Goal: Task Accomplishment & Management: Use online tool/utility

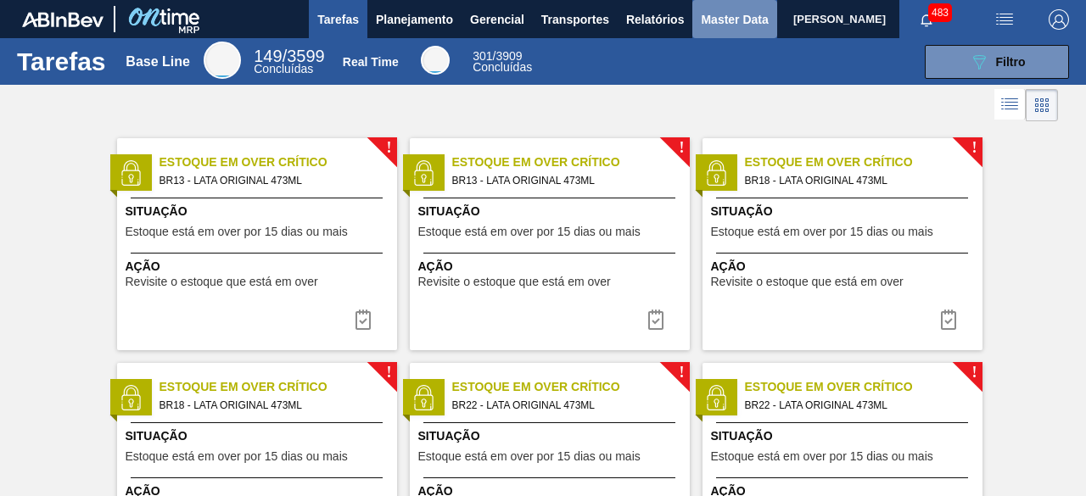
click at [724, 19] on span "Master Data" at bounding box center [734, 19] width 67 height 20
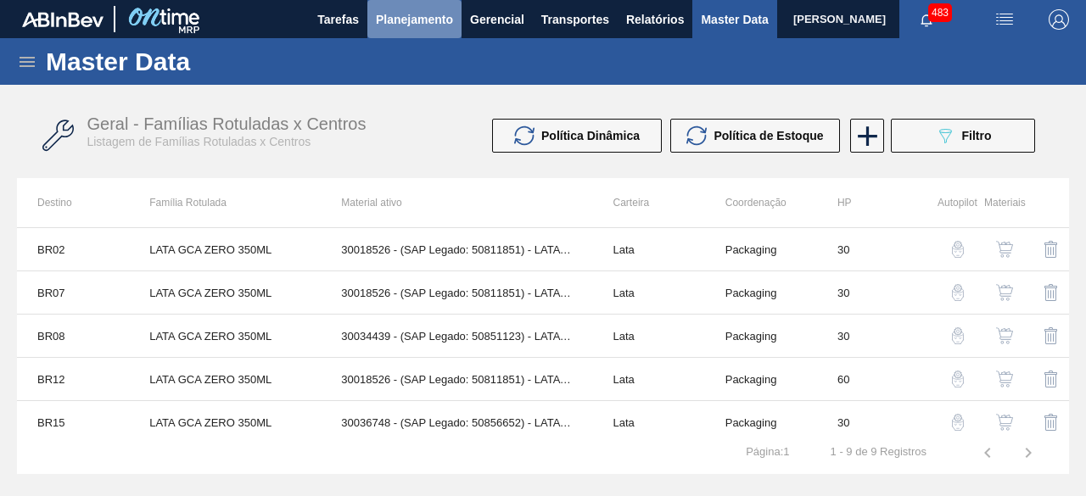
click at [438, 14] on span "Planejamento" at bounding box center [414, 19] width 77 height 20
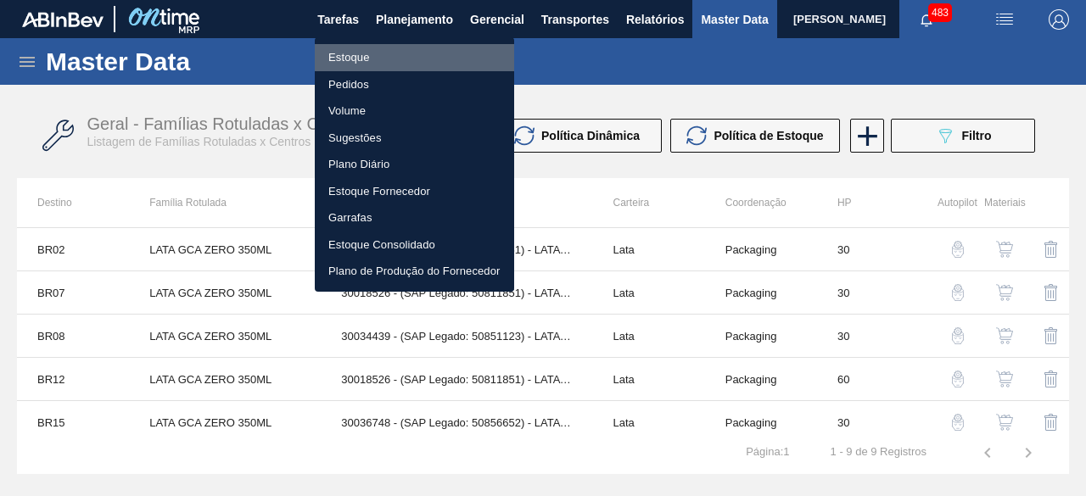
click at [383, 57] on li "Estoque" at bounding box center [414, 57] width 199 height 27
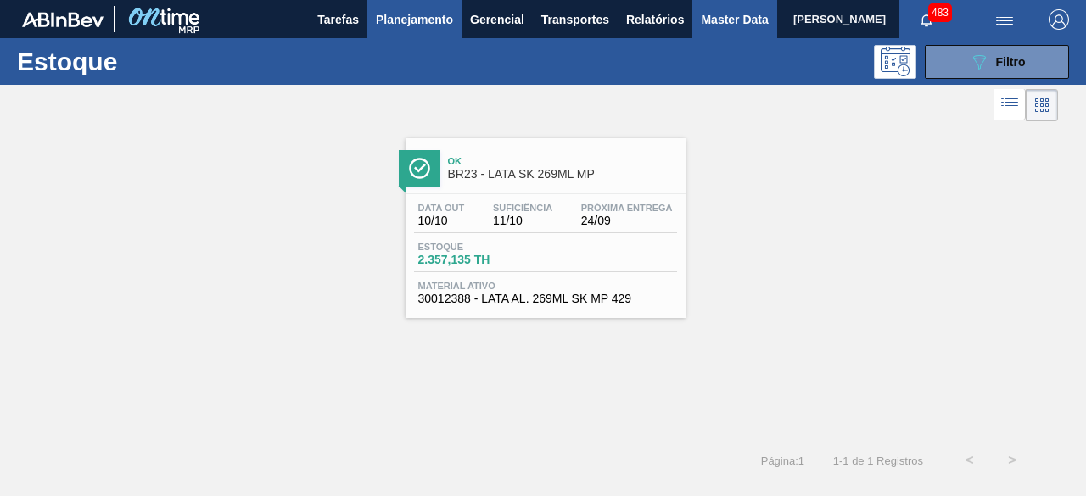
click at [700, 30] on button "Master Data" at bounding box center [734, 19] width 84 height 38
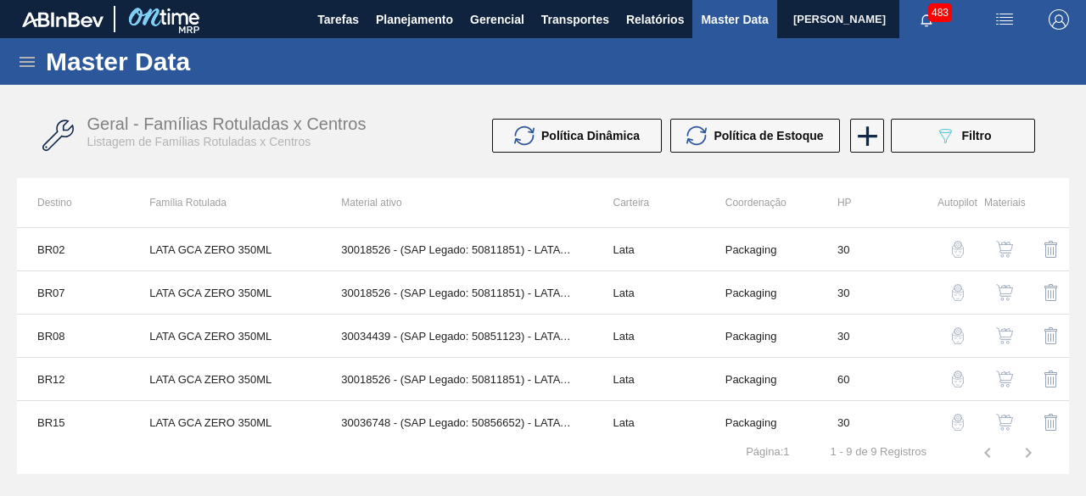
click at [31, 64] on icon at bounding box center [27, 62] width 20 height 20
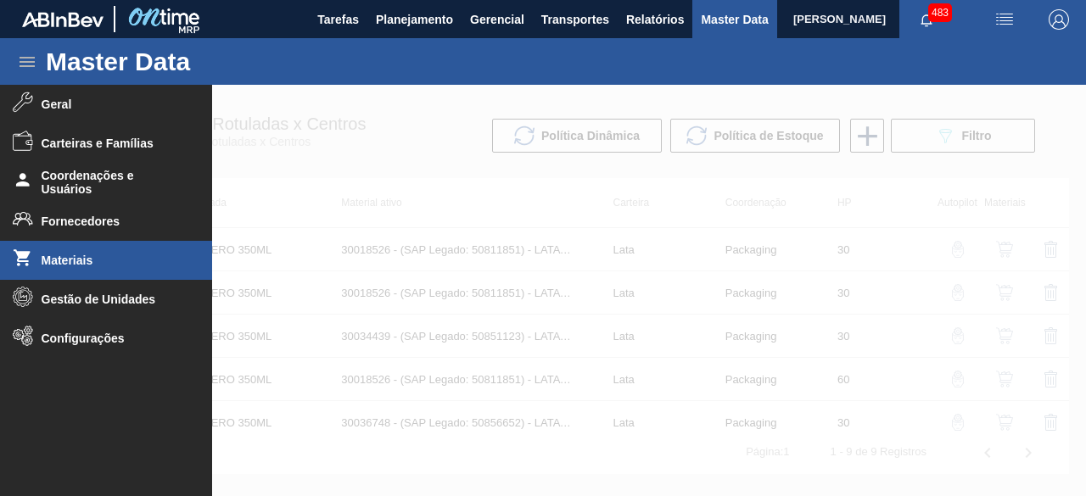
click at [154, 255] on span "Materiais" at bounding box center [112, 261] width 140 height 14
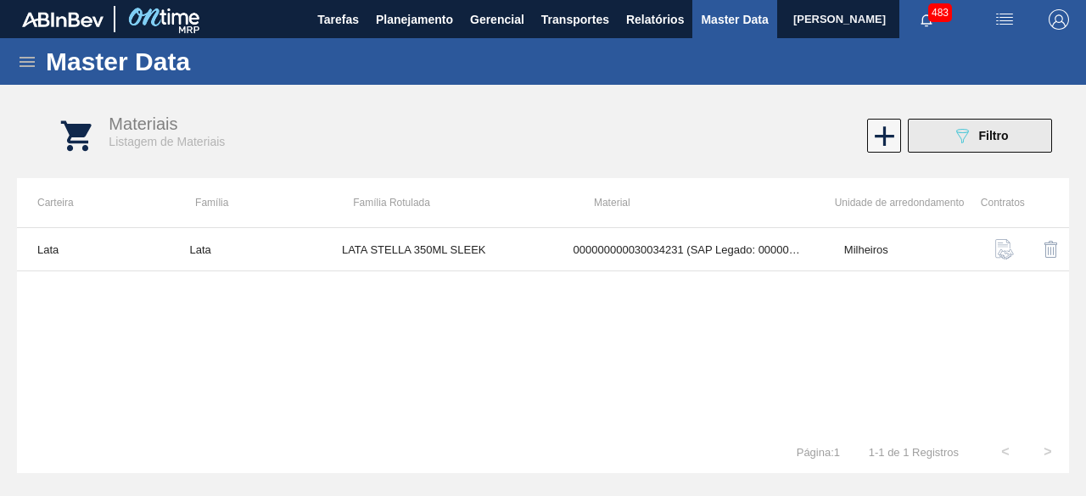
click at [938, 134] on button "089F7B8B-B2A5-4AFE-B5C0-19BA573D28AC Filtro" at bounding box center [980, 136] width 144 height 34
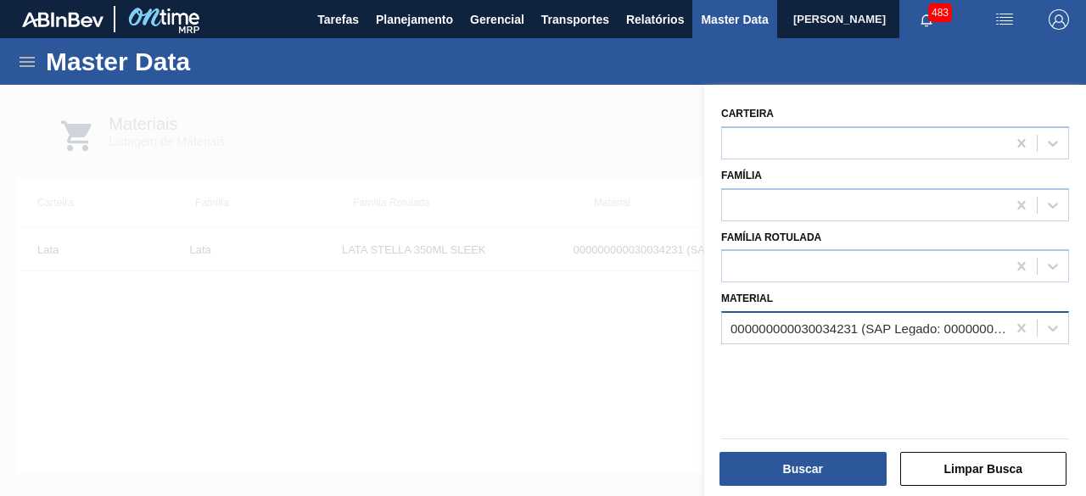
click at [908, 327] on div "000000000030034231 (SAP Legado: 000000000050847073) - LATA AL STELLA 350ML SLK …" at bounding box center [869, 329] width 277 height 14
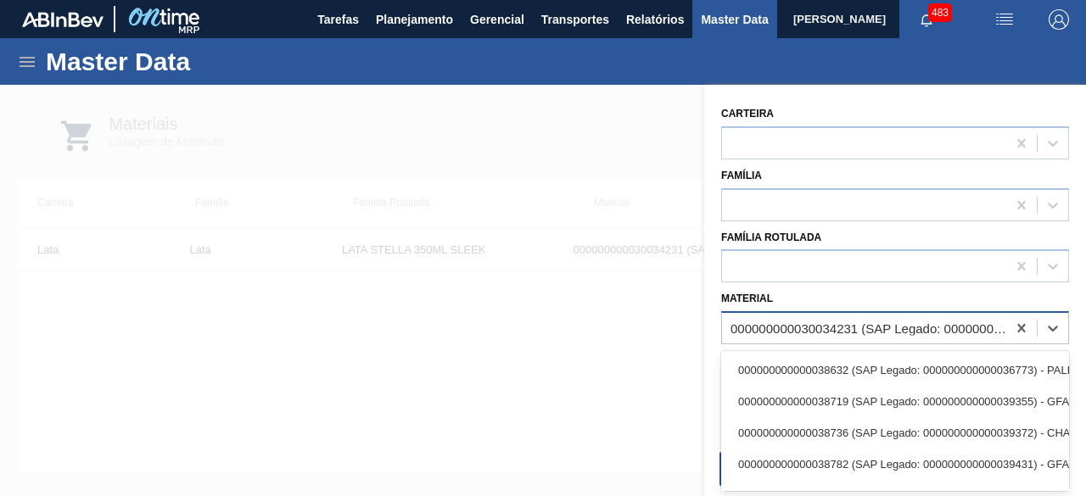
paste input "30034234"
type input "30034234"
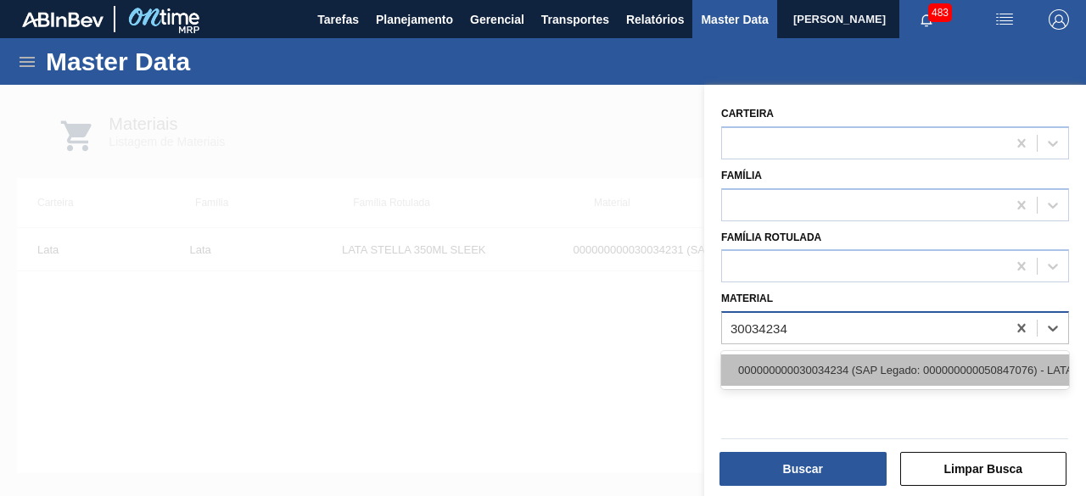
click at [889, 367] on div "000000000030034234 (SAP Legado: 000000000050847076) - LATA AL ORIGINAL 269ML BR…" at bounding box center [895, 370] width 348 height 31
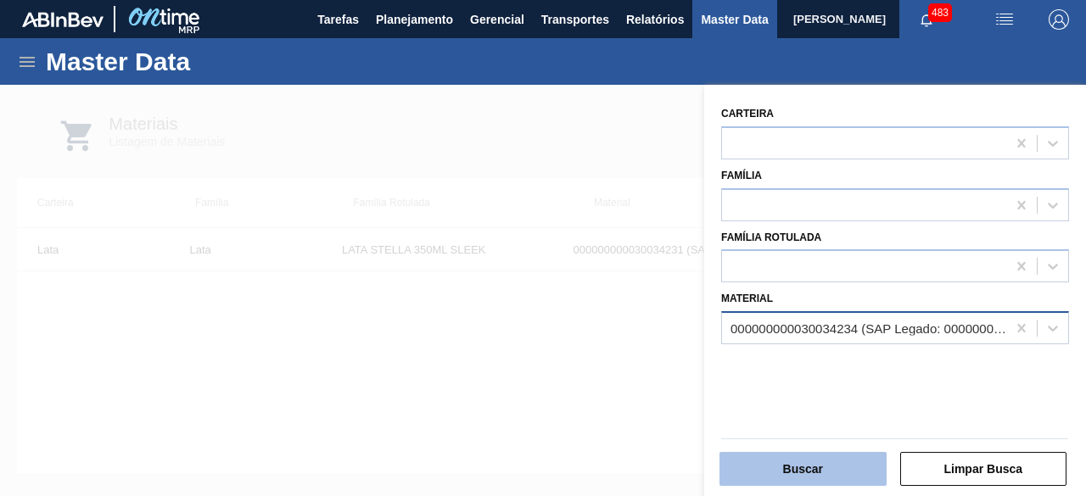
click at [843, 478] on button "Buscar" at bounding box center [802, 469] width 167 height 34
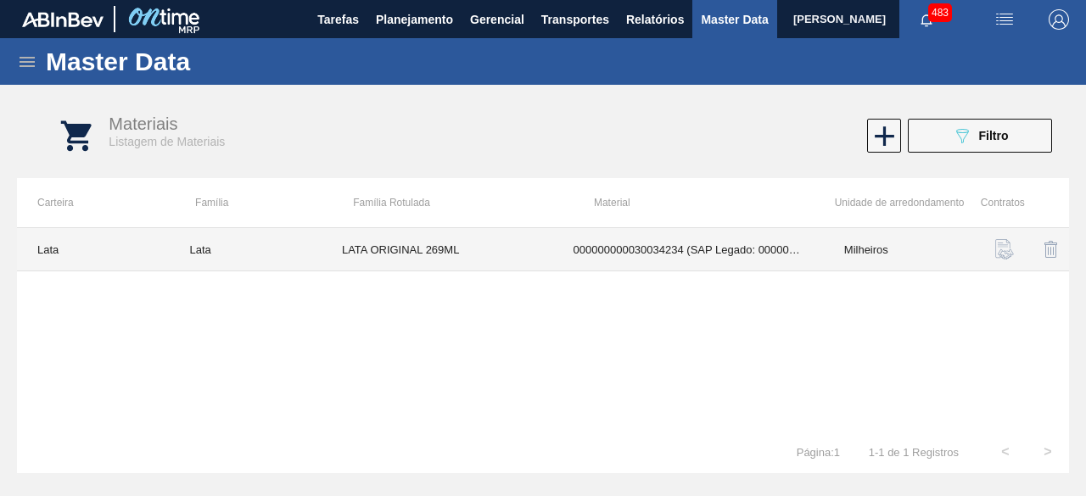
click at [530, 251] on td "LATA ORIGINAL 269ML" at bounding box center [438, 249] width 232 height 43
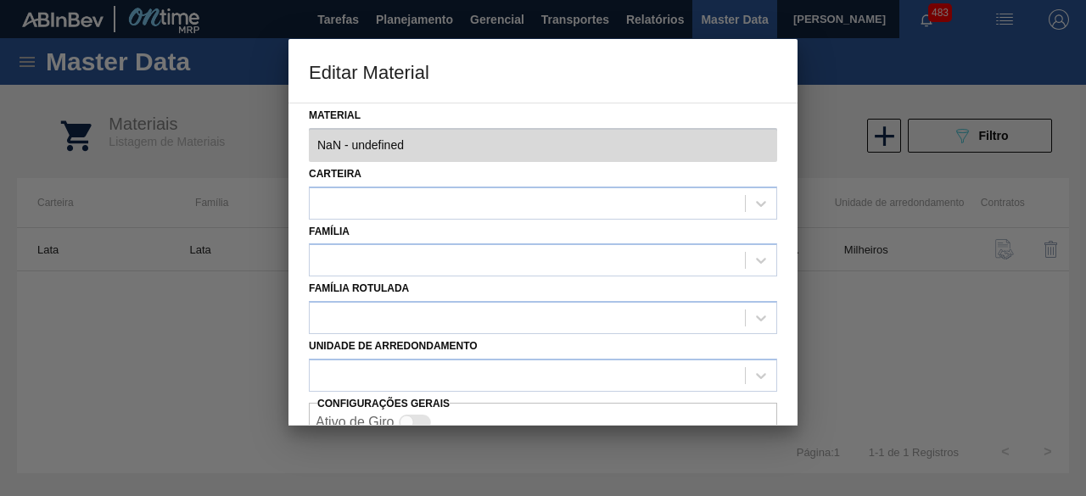
type input "30034234 - 000000000030034234 (SAP Legado: 000000000050847076) - LATA AL ORIGIN…"
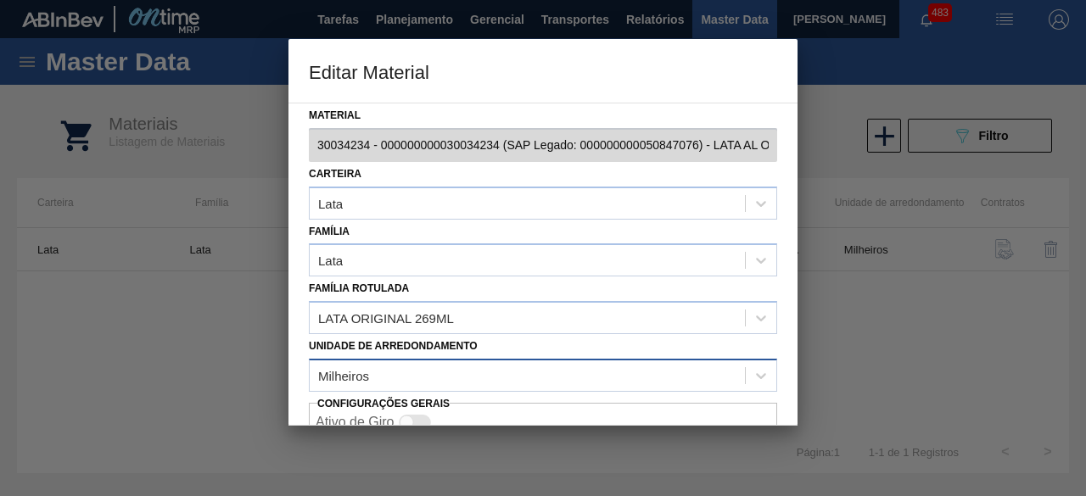
scroll to position [71, 0]
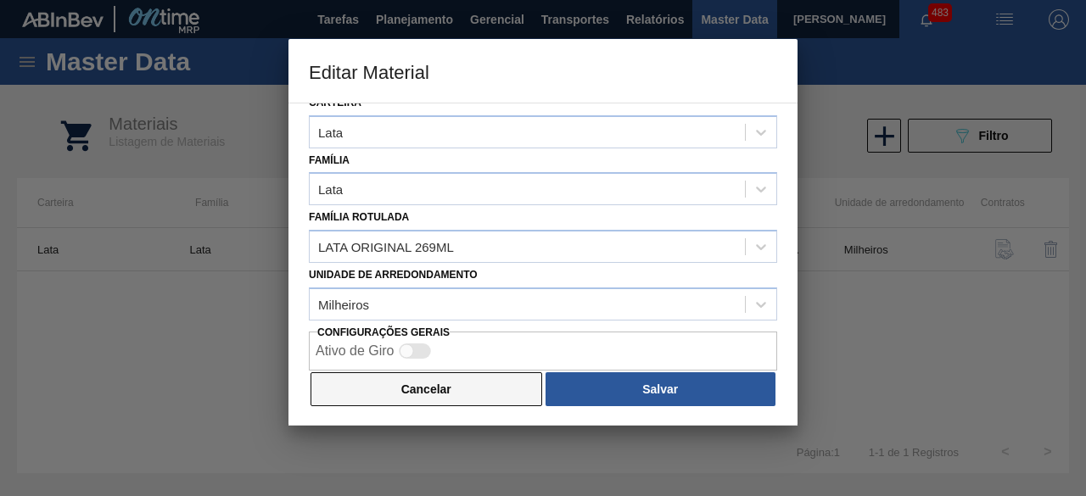
click at [452, 400] on button "Cancelar" at bounding box center [427, 389] width 232 height 34
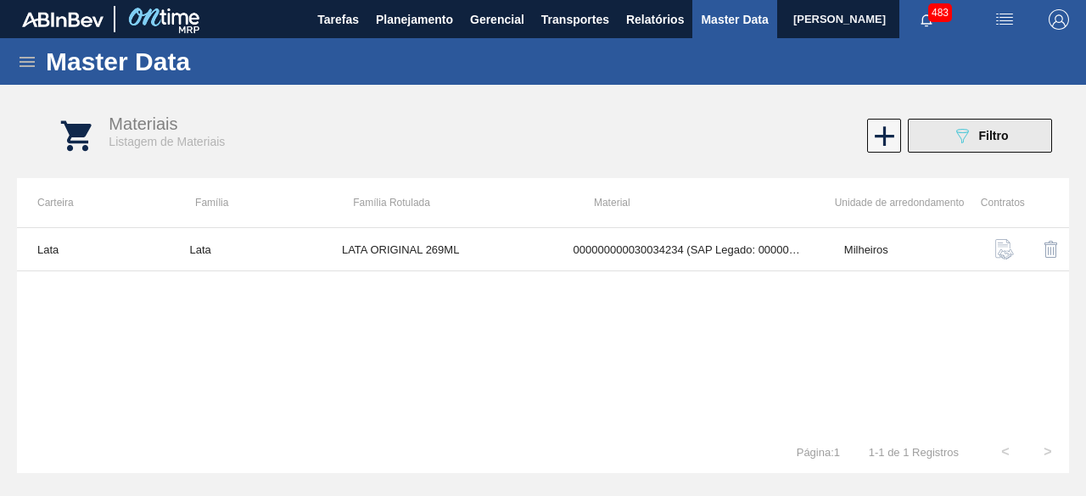
click at [954, 137] on icon "089F7B8B-B2A5-4AFE-B5C0-19BA573D28AC" at bounding box center [962, 136] width 20 height 20
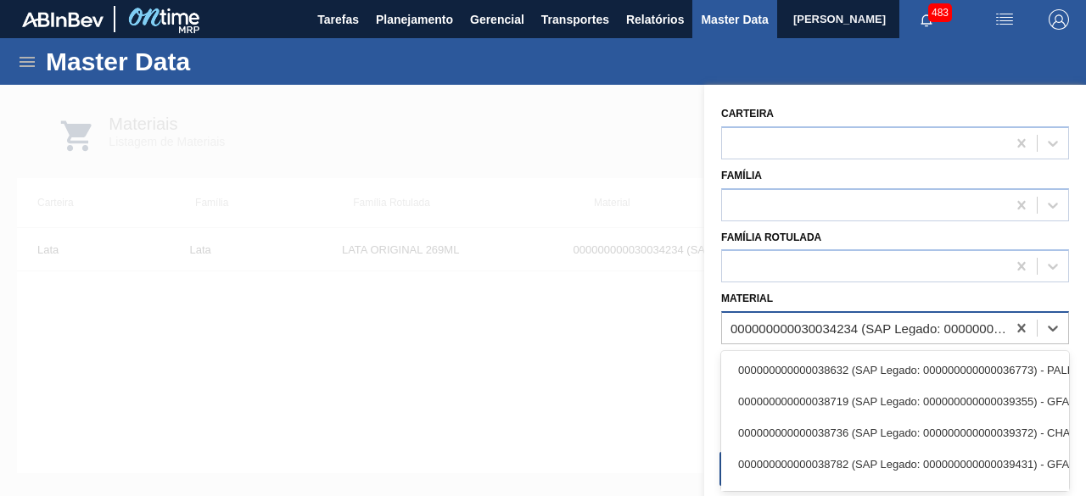
click at [828, 327] on div "000000000030034234 (SAP Legado: 000000000050847076) - LATA AL ORIGINAL 269ML BR…" at bounding box center [869, 329] width 277 height 14
paste input "30012346"
type input "30012346"
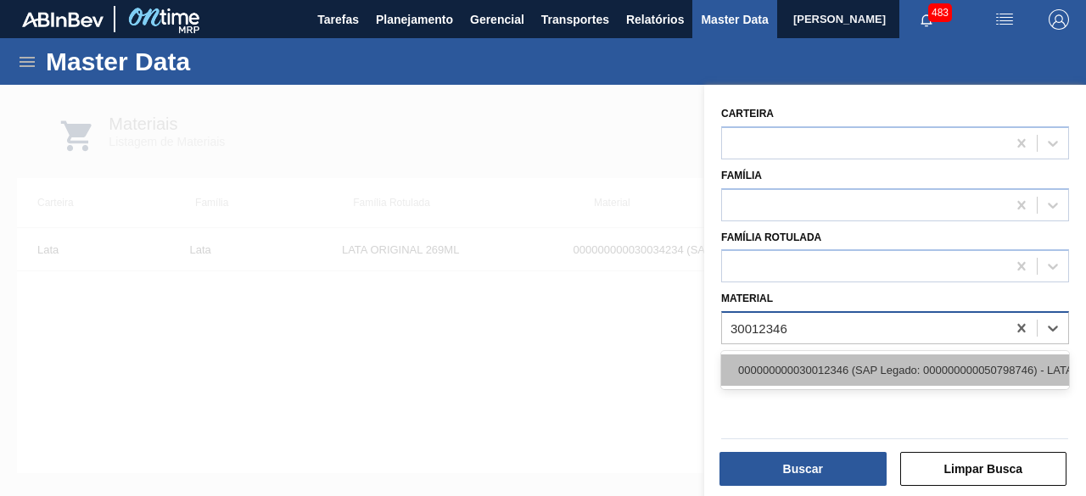
click at [856, 378] on div "000000000030012346 (SAP Legado: 000000000050798746) - LATA AL. 350ML BC MP 429" at bounding box center [895, 370] width 348 height 31
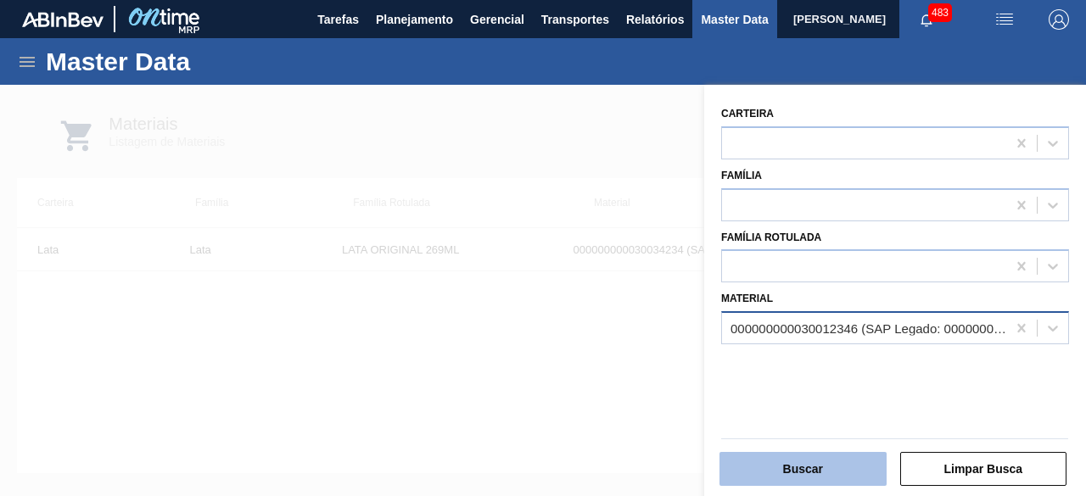
click at [851, 462] on button "Buscar" at bounding box center [802, 469] width 167 height 34
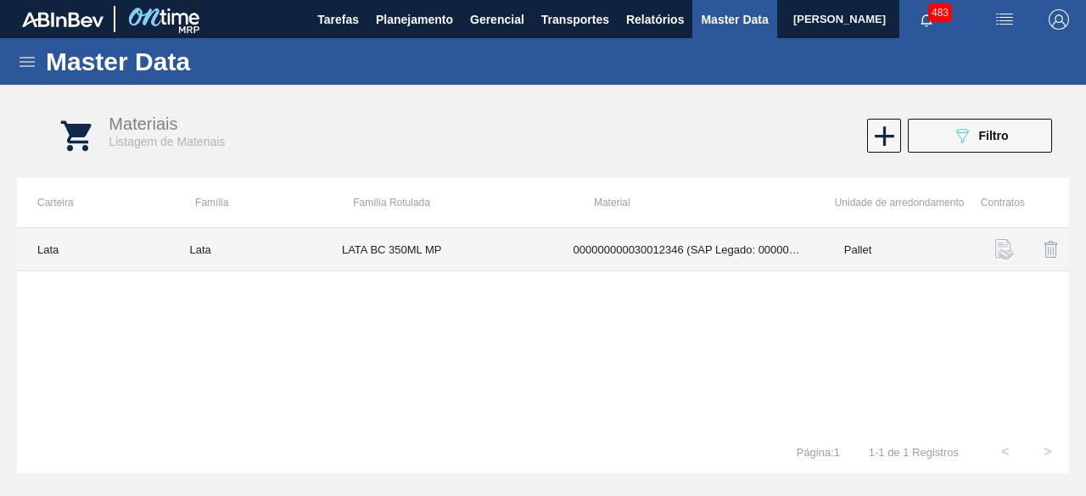
click at [543, 265] on td "LATA BC 350ML MP" at bounding box center [438, 249] width 232 height 43
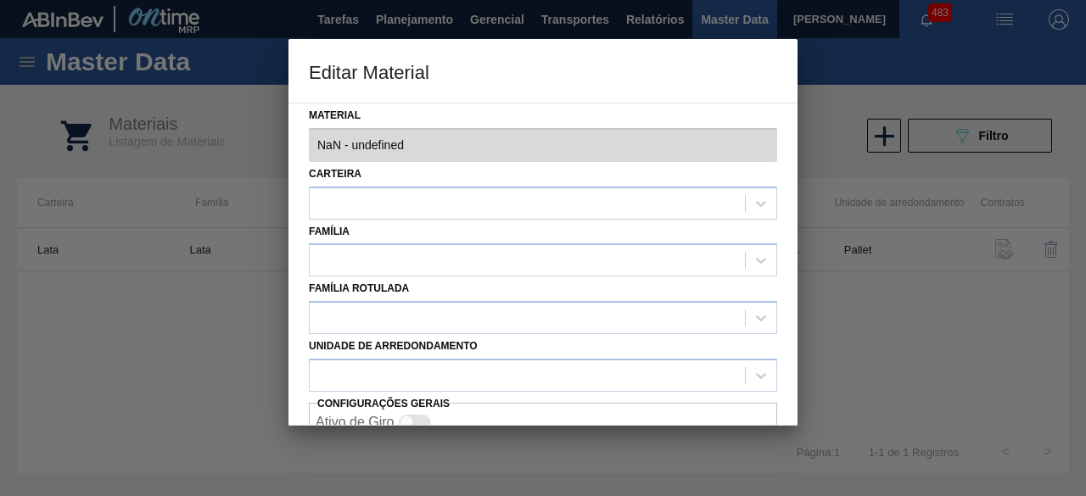
type input "30012346 - 000000000030012346 (SAP Legado: 000000000050798746) - LATA AL. 350ML…"
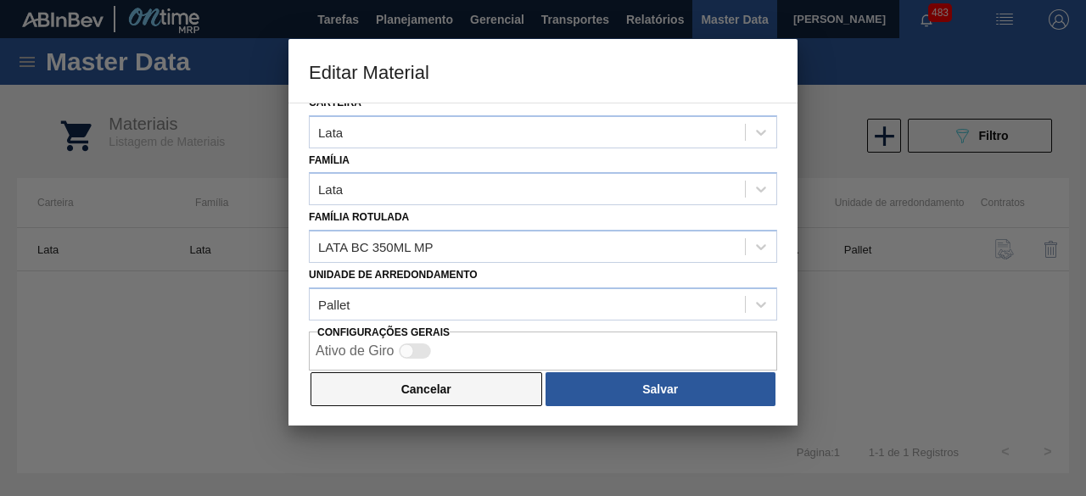
click at [509, 397] on button "Cancelar" at bounding box center [427, 389] width 232 height 34
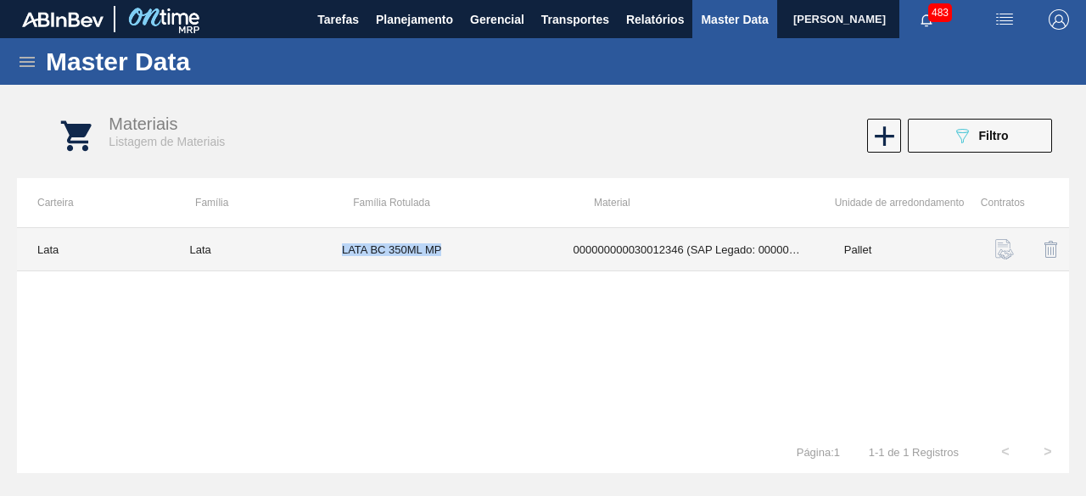
drag, startPoint x: 339, startPoint y: 253, endPoint x: 444, endPoint y: 264, distance: 105.8
click at [444, 264] on td "LATA BC 350ML MP" at bounding box center [438, 249] width 232 height 43
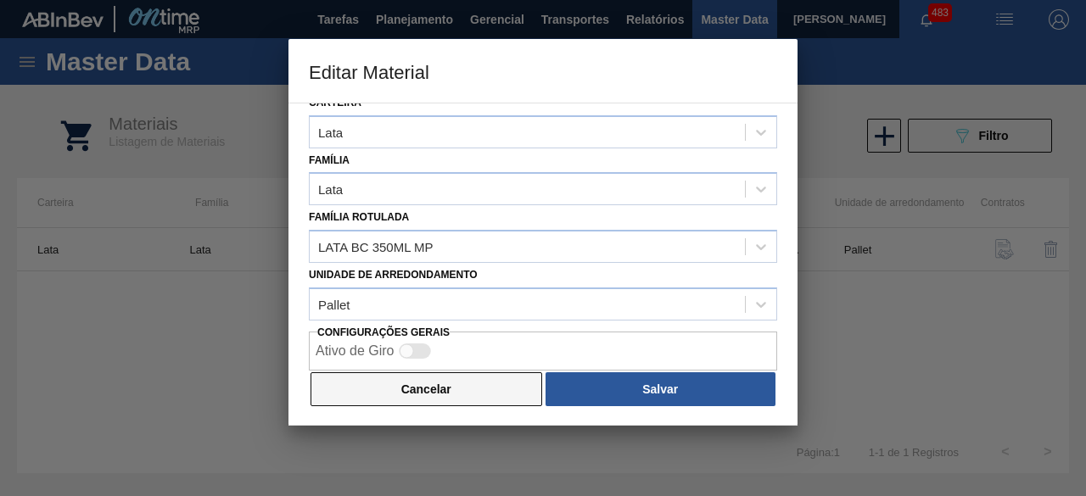
click at [487, 378] on button "Cancelar" at bounding box center [427, 389] width 232 height 34
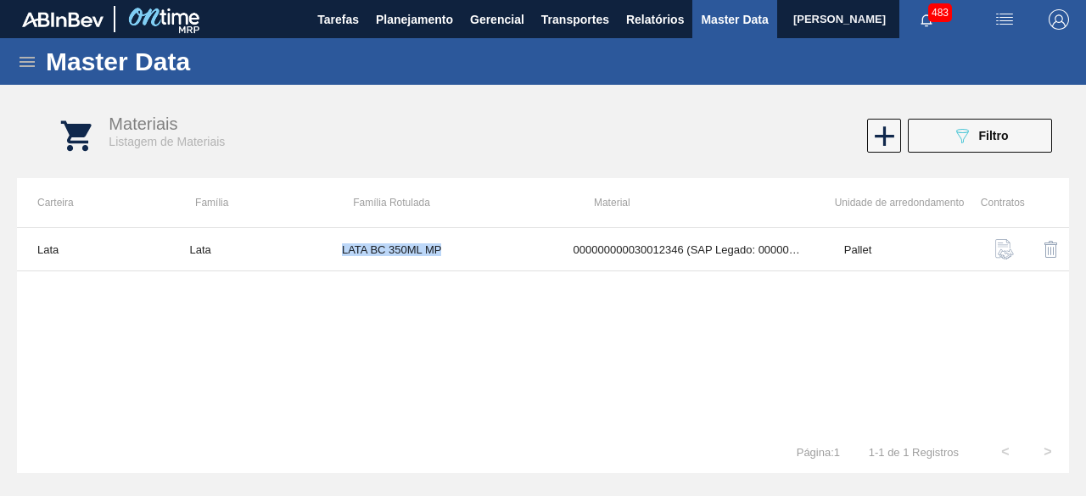
copy td "LATA BC 350ML MP"
click at [1012, 28] on img "button" at bounding box center [1004, 19] width 20 height 20
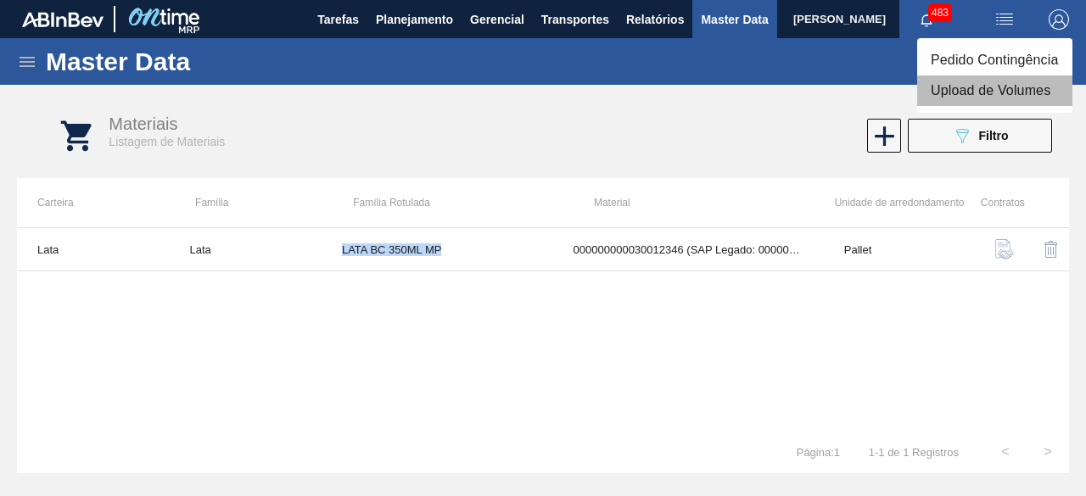
click at [971, 85] on li "Upload de Volumes" at bounding box center [994, 91] width 155 height 31
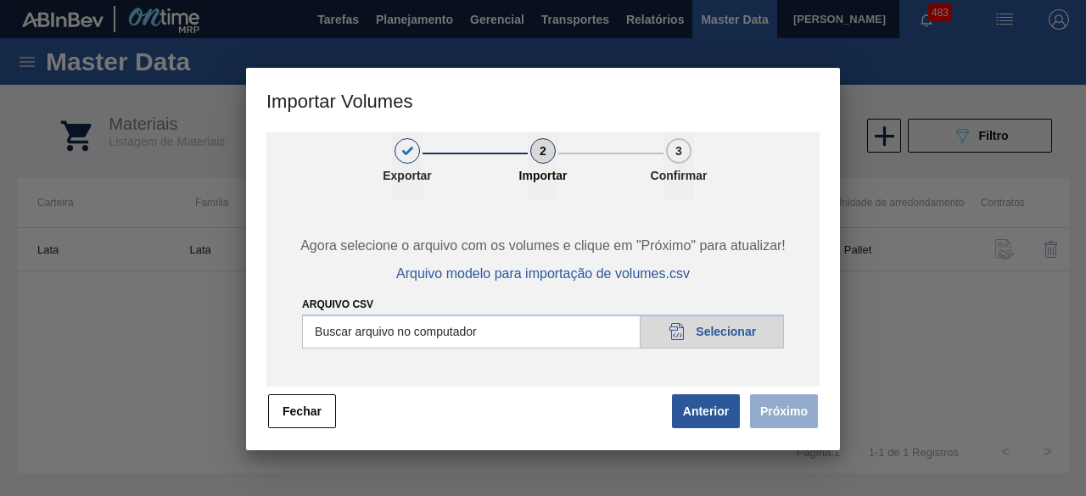
click at [736, 327] on input "Arquivo csv" at bounding box center [543, 332] width 482 height 34
type input "C:\fakepath\Subida fort. + itumb 24.09.csv"
click at [781, 427] on button "Próximo" at bounding box center [784, 412] width 68 height 34
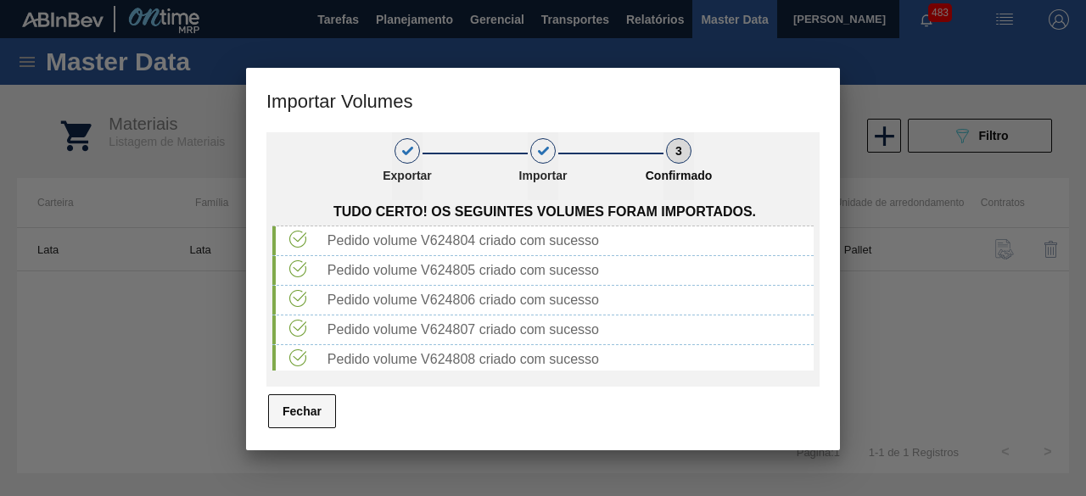
click at [315, 411] on button "Fechar" at bounding box center [302, 412] width 68 height 34
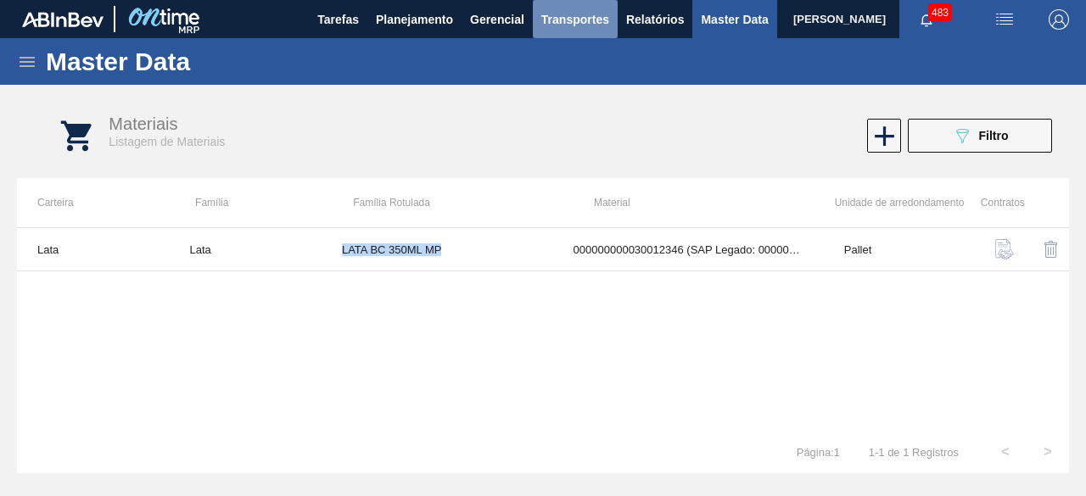
click at [591, 15] on span "Transportes" at bounding box center [575, 19] width 68 height 20
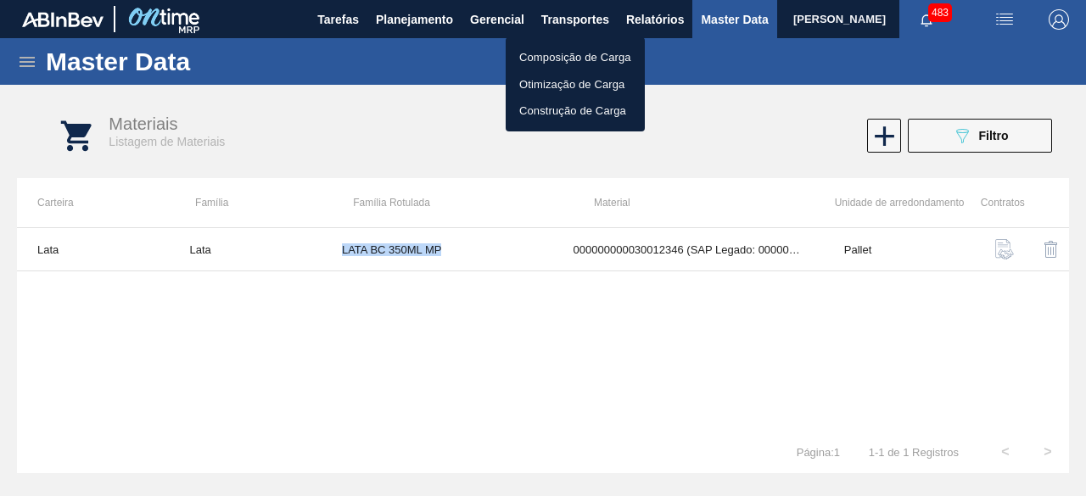
click at [598, 74] on li "Otimização de Carga" at bounding box center [575, 84] width 139 height 27
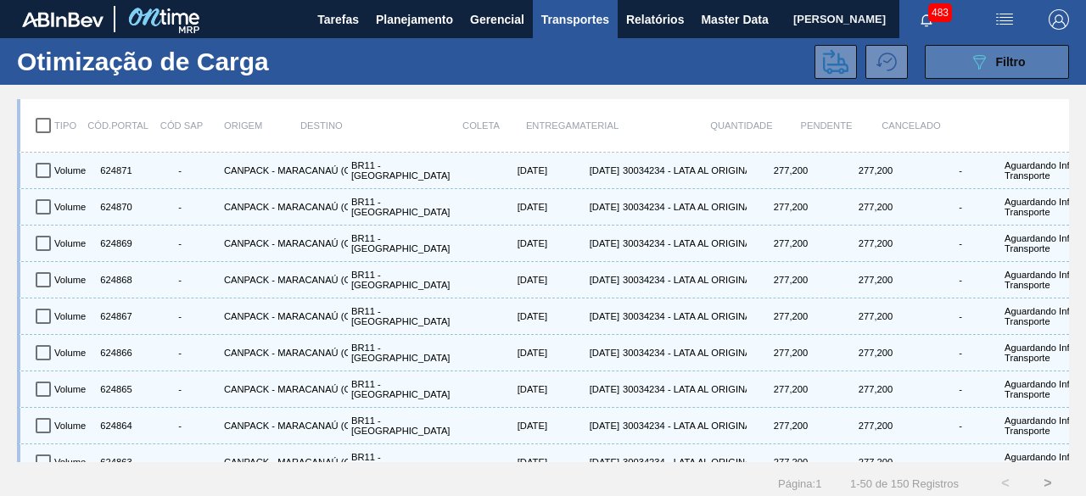
click at [954, 60] on button "089F7B8B-B2A5-4AFE-B5C0-19BA573D28AC Filtro" at bounding box center [997, 62] width 144 height 34
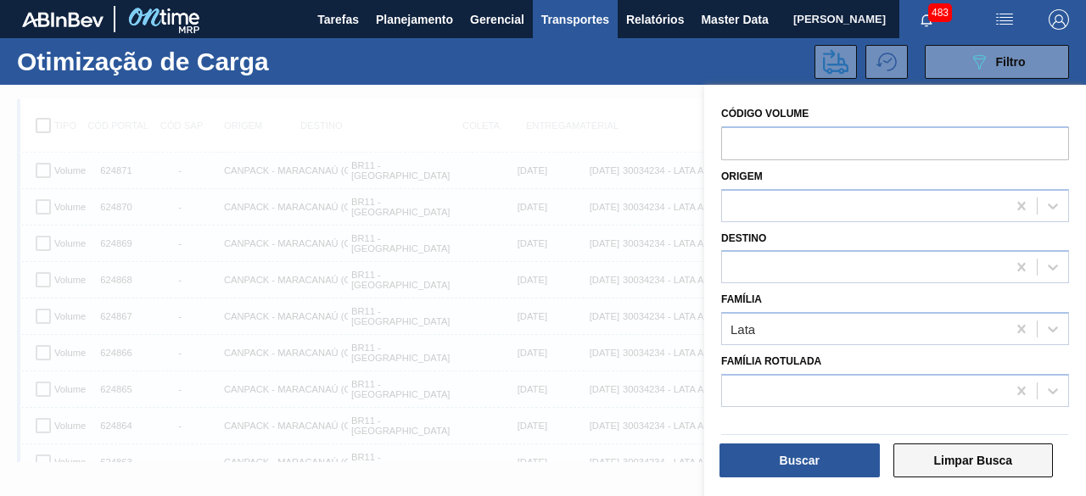
click at [988, 462] on button "Limpar Busca" at bounding box center [973, 461] width 160 height 34
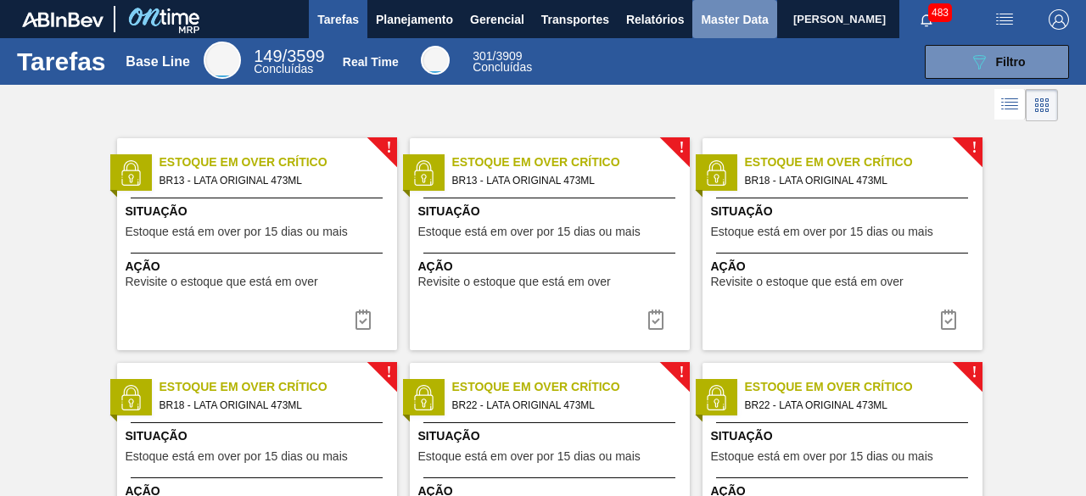
click at [712, 19] on span "Master Data" at bounding box center [734, 19] width 67 height 20
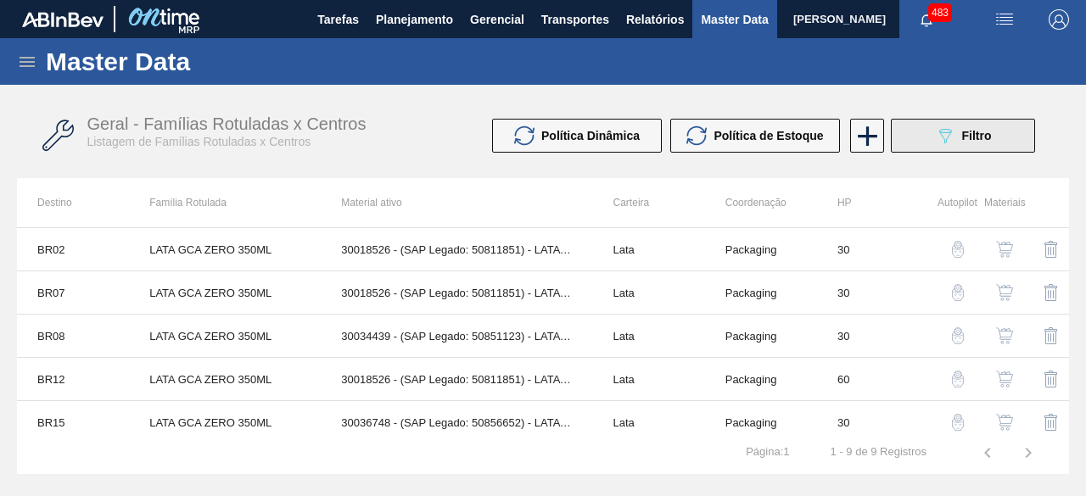
click at [960, 143] on div "089F7B8B-B2A5-4AFE-B5C0-19BA573D28AC Filtro" at bounding box center [963, 136] width 57 height 20
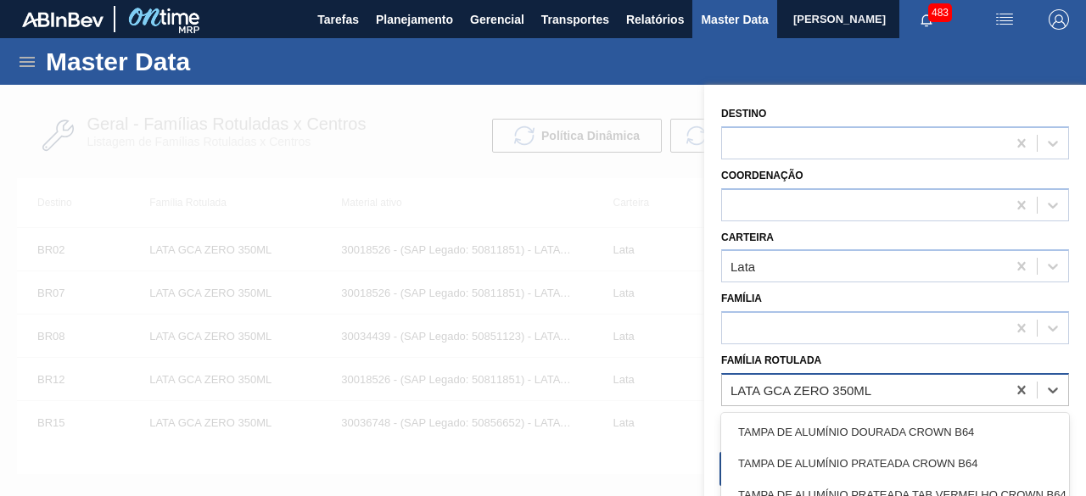
click at [827, 392] on div "LATA GCA ZERO 350ML" at bounding box center [801, 390] width 141 height 14
paste Rotulada "LATA BC 350ML MP"
type Rotulada "LATA BC 350ML MP"
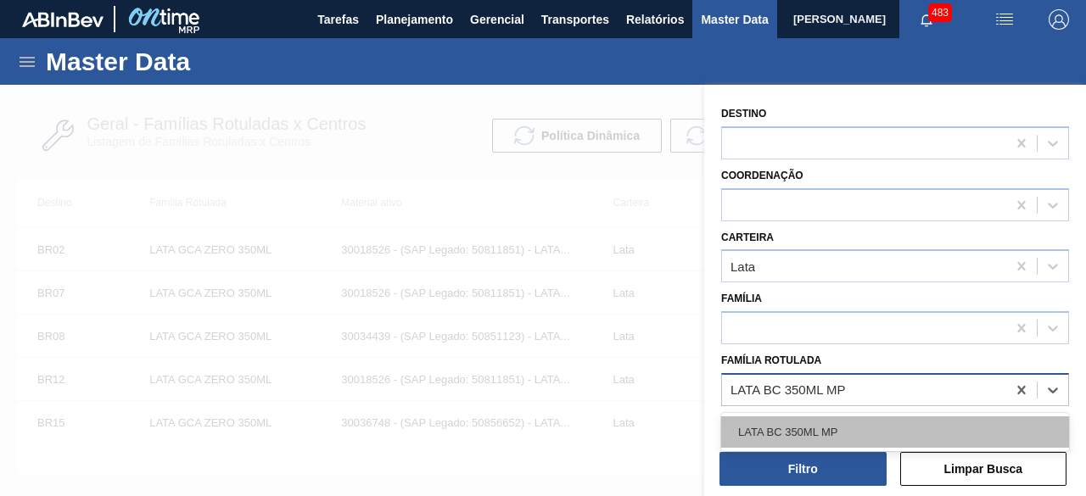
click at [832, 432] on div "LATA BC 350ML MP" at bounding box center [895, 432] width 348 height 31
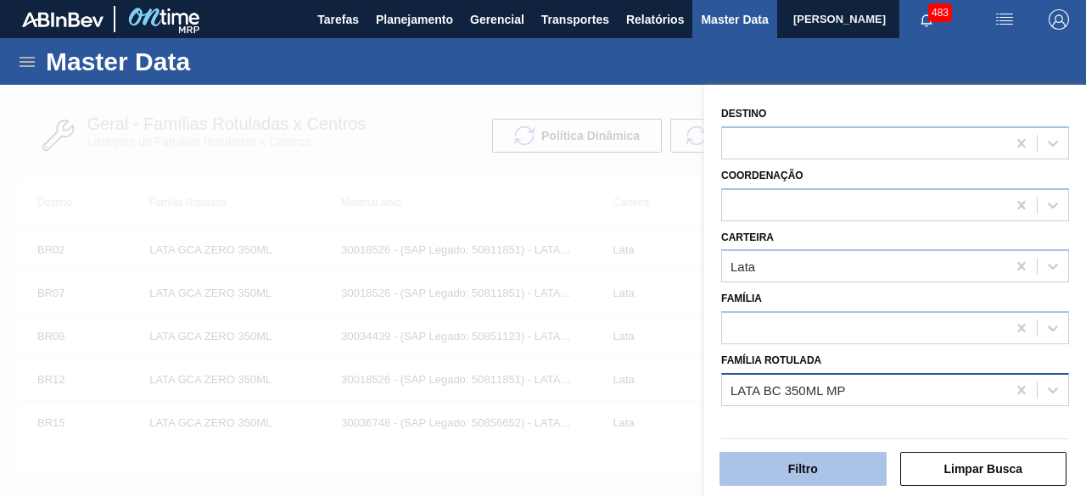
click at [844, 467] on button "Filtro" at bounding box center [802, 469] width 167 height 34
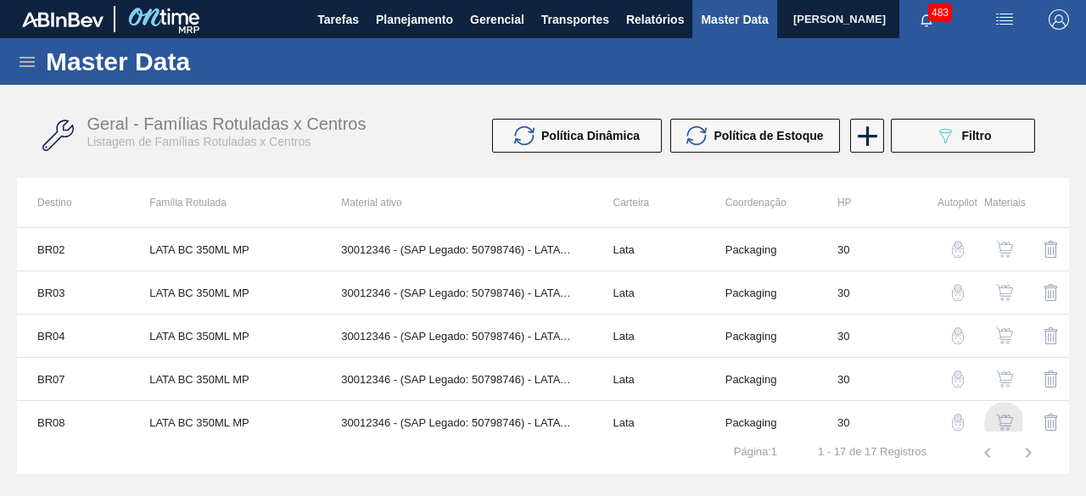
click at [1002, 418] on img "button" at bounding box center [1004, 422] width 17 height 17
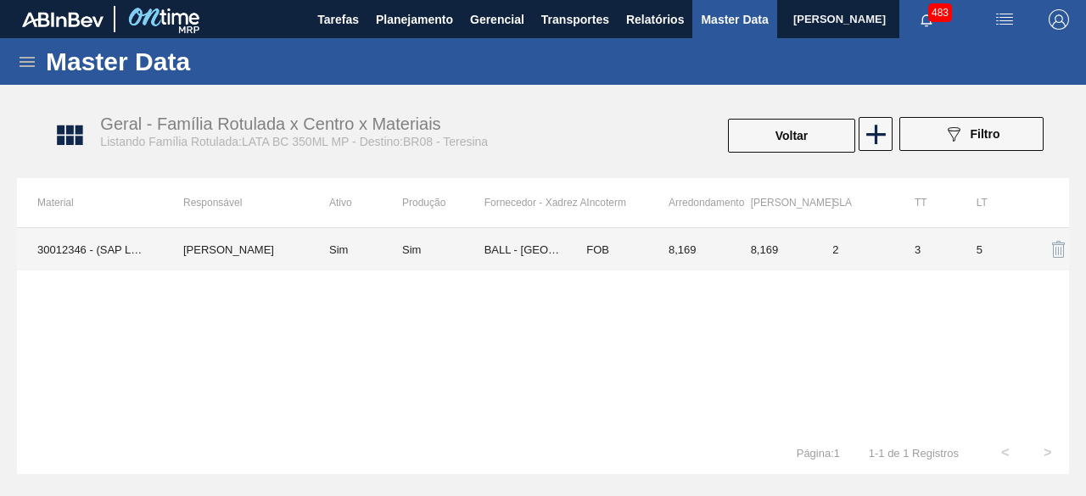
click at [473, 237] on td "Sim" at bounding box center [443, 249] width 82 height 42
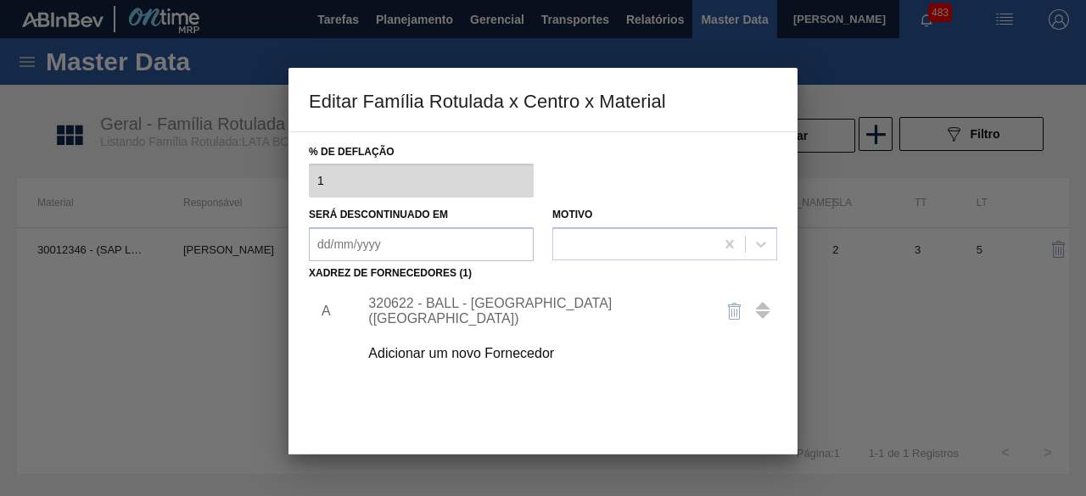
scroll to position [219, 0]
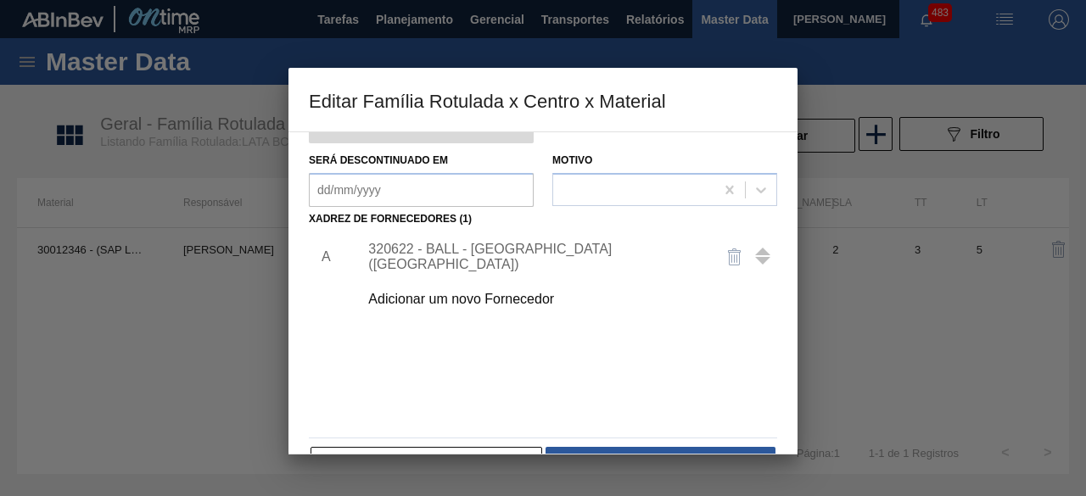
click at [540, 294] on div "Adicionar um novo Fornecedor" at bounding box center [534, 299] width 333 height 15
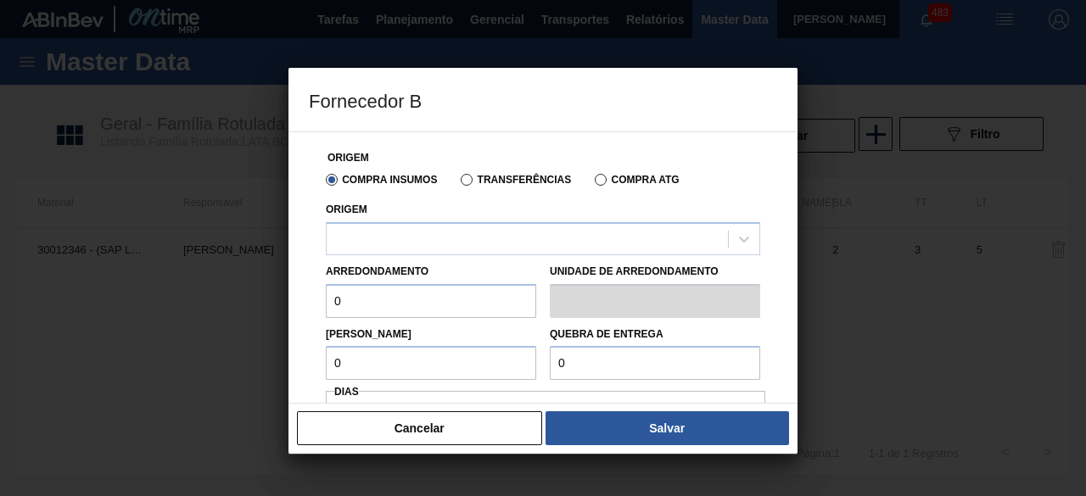
scroll to position [30, 0]
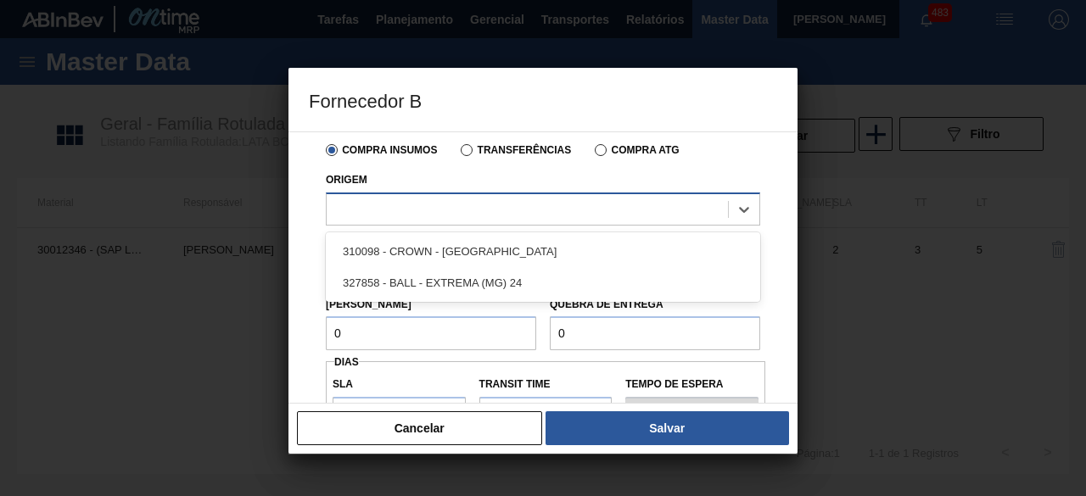
click at [585, 198] on div at bounding box center [527, 209] width 401 height 25
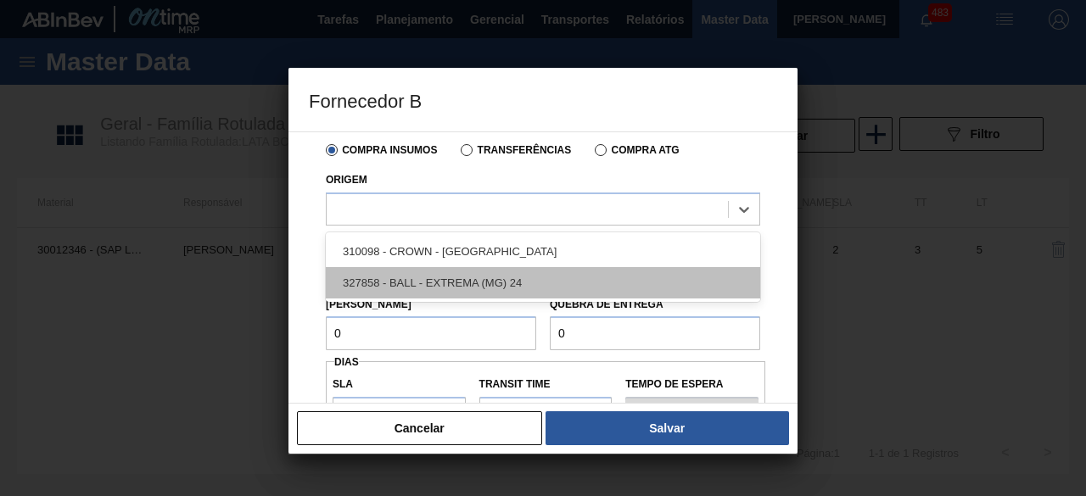
click at [524, 283] on div "327858 - BALL - EXTREMA (MG) 24" at bounding box center [543, 282] width 434 height 31
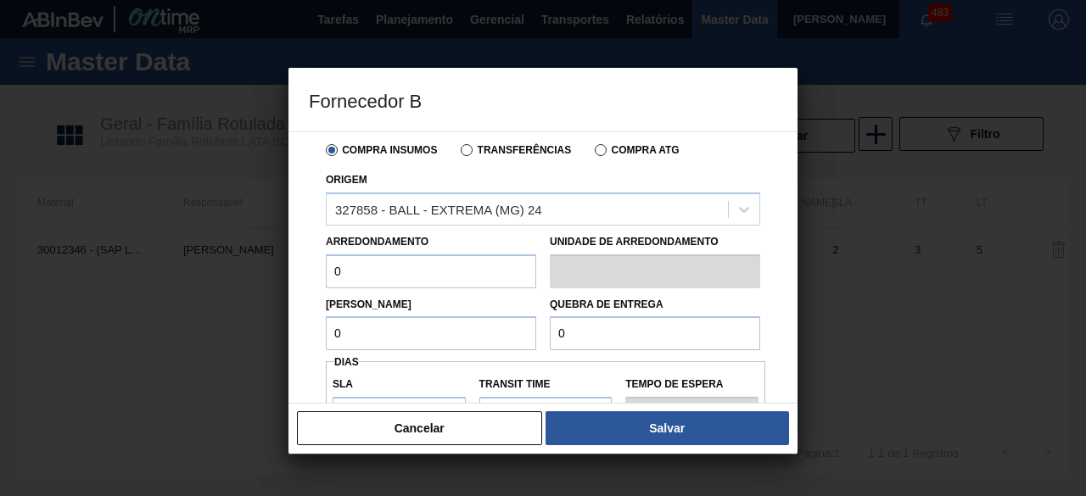
click at [411, 271] on input "0" at bounding box center [431, 272] width 210 height 34
type input "8,448"
click at [446, 335] on input "0" at bounding box center [431, 333] width 210 height 34
type input "8,169"
click at [390, 260] on input "8,448" at bounding box center [431, 272] width 210 height 34
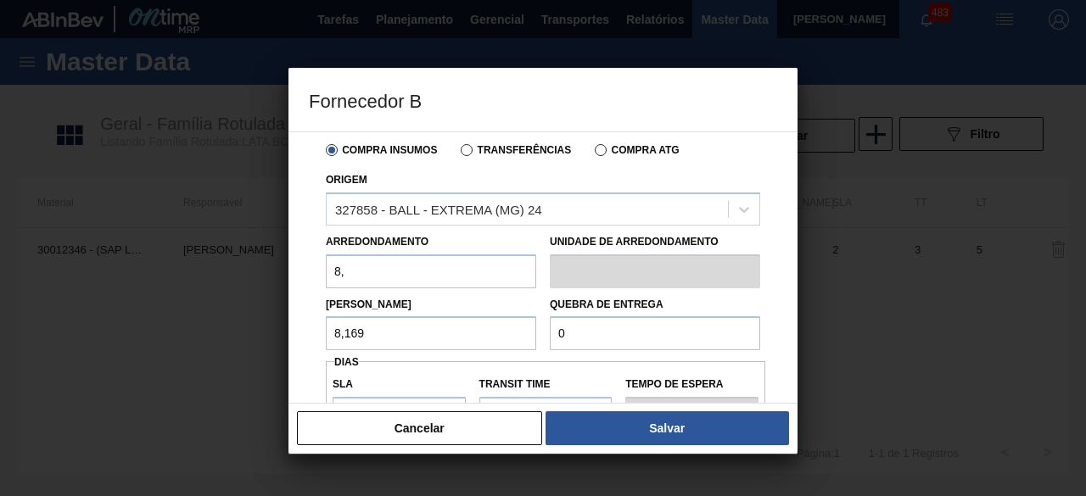
type input "8,169"
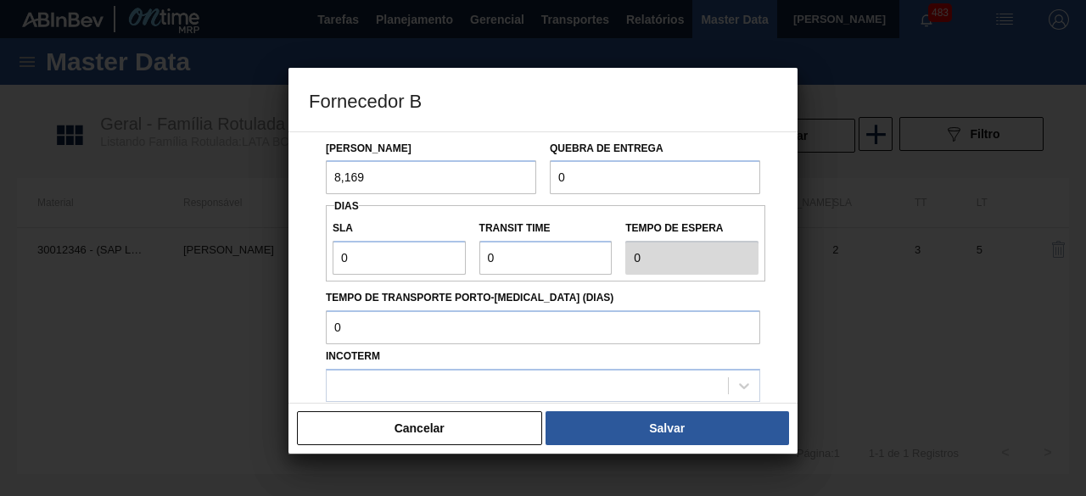
scroll to position [187, 0]
click at [604, 180] on input "0" at bounding box center [655, 177] width 210 height 34
type input "155,6"
click at [378, 263] on input "0" at bounding box center [399, 257] width 133 height 34
type input "01"
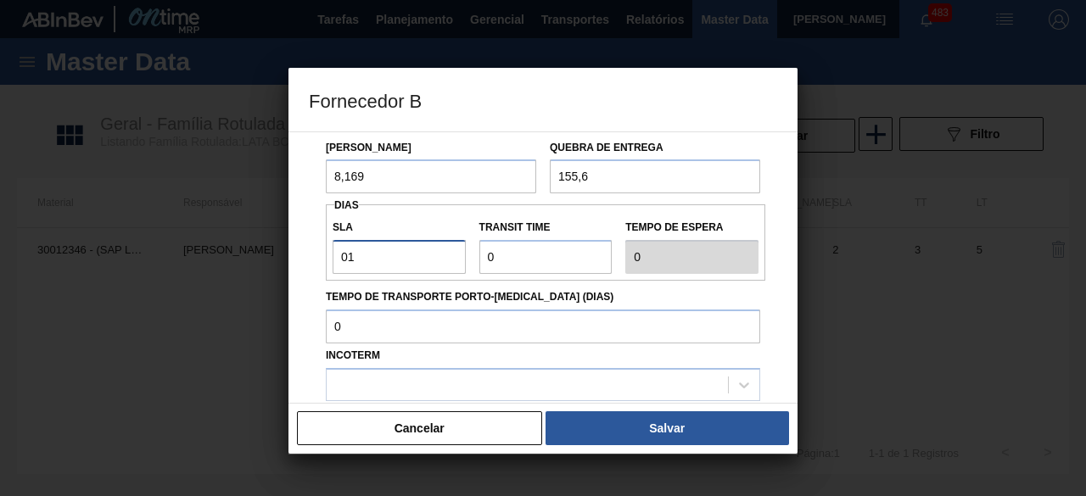
type input "1"
click at [540, 259] on input "Transit Time" at bounding box center [545, 257] width 133 height 34
type input "01"
type input "2"
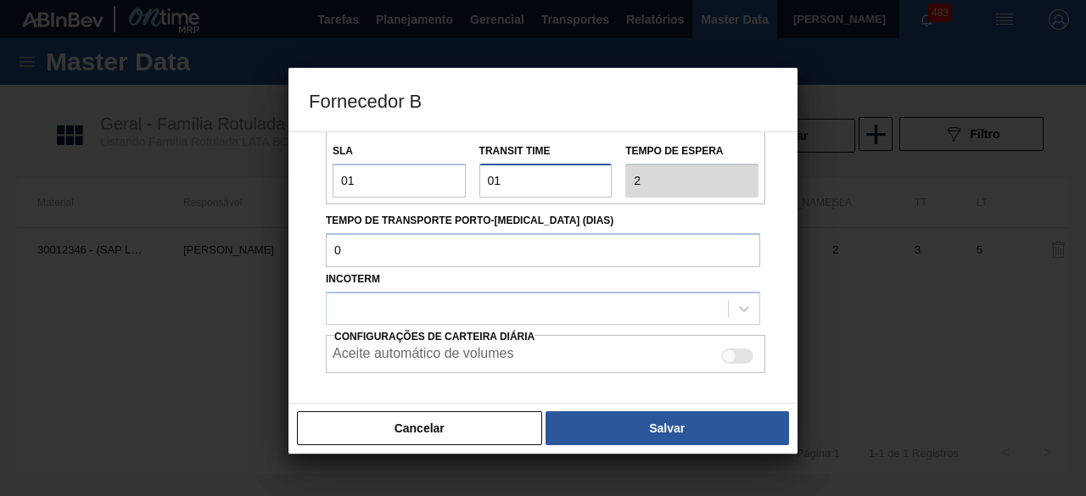
scroll to position [321, 0]
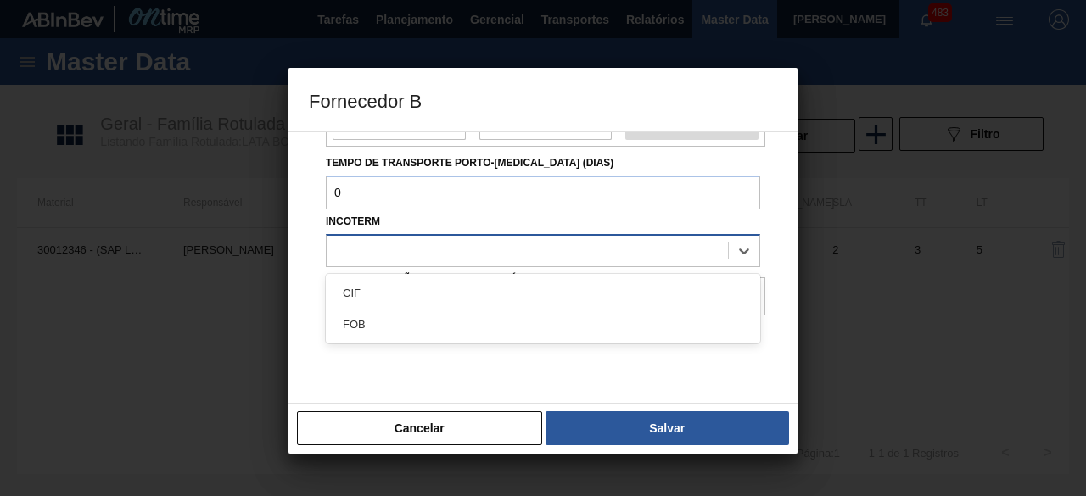
click at [544, 242] on div at bounding box center [527, 250] width 401 height 25
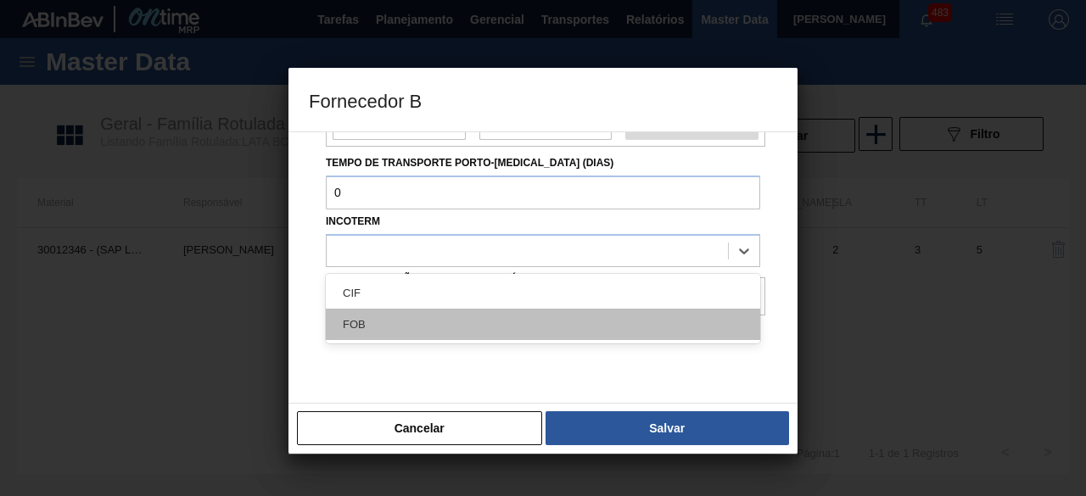
click at [571, 325] on div "FOB" at bounding box center [543, 324] width 434 height 31
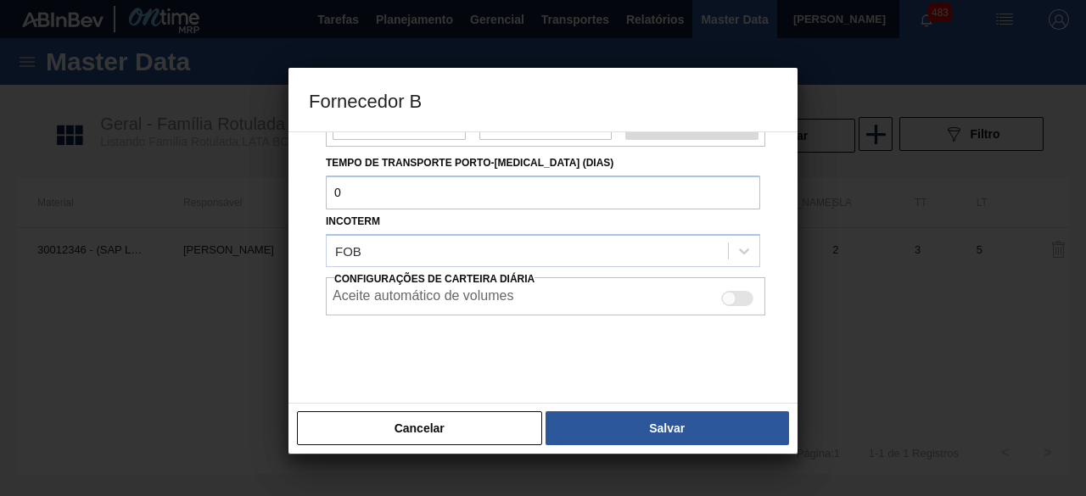
click at [742, 300] on div at bounding box center [737, 298] width 32 height 15
checkbox input "true"
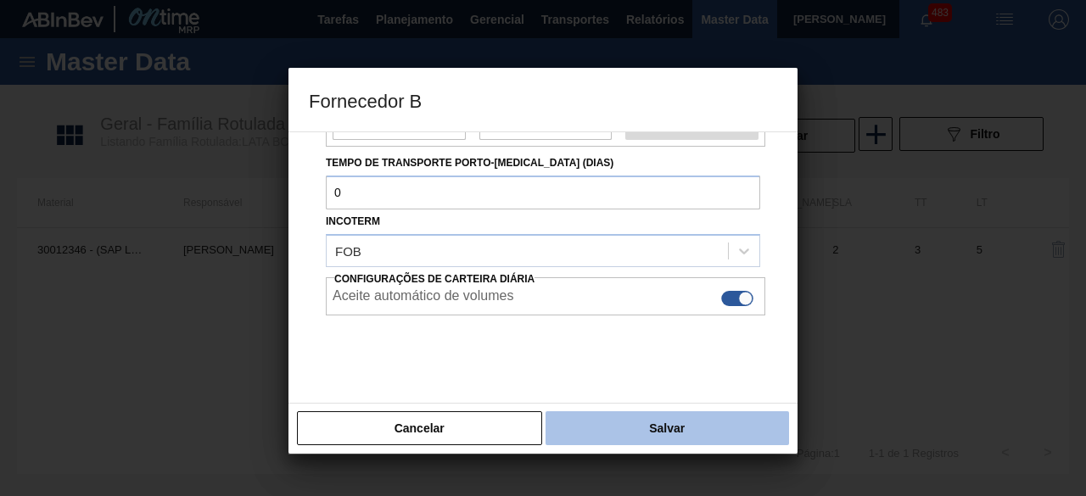
click at [751, 435] on button "Salvar" at bounding box center [668, 428] width 244 height 34
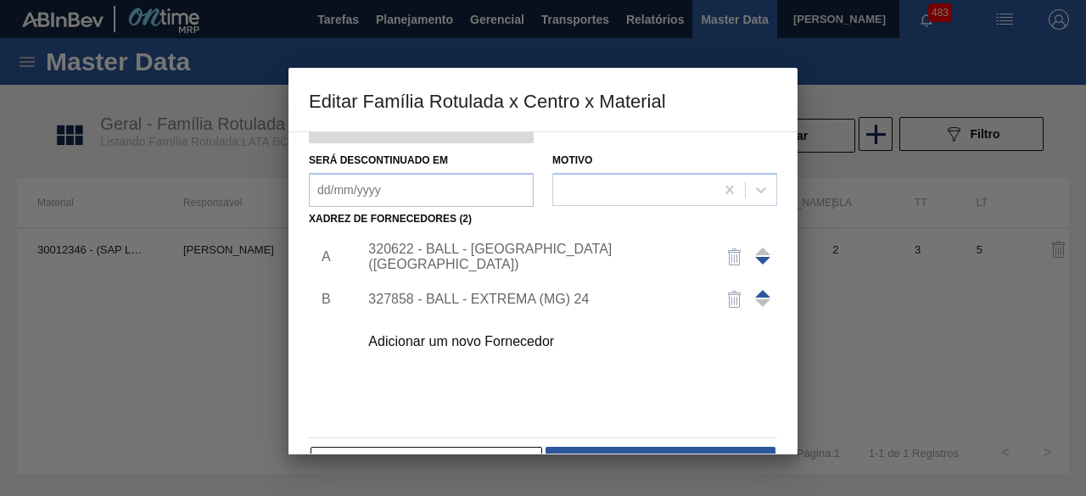
scroll to position [266, 0]
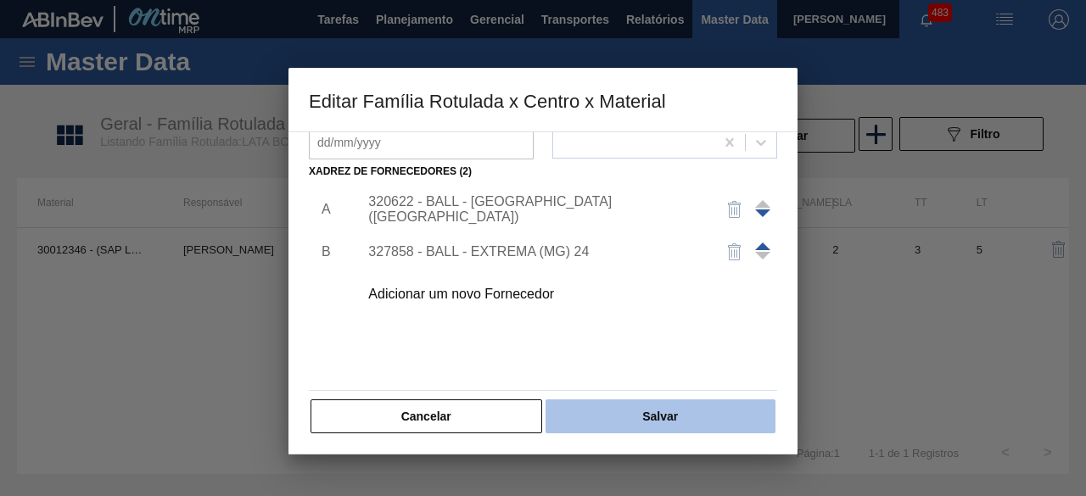
click at [680, 428] on button "Salvar" at bounding box center [661, 417] width 230 height 34
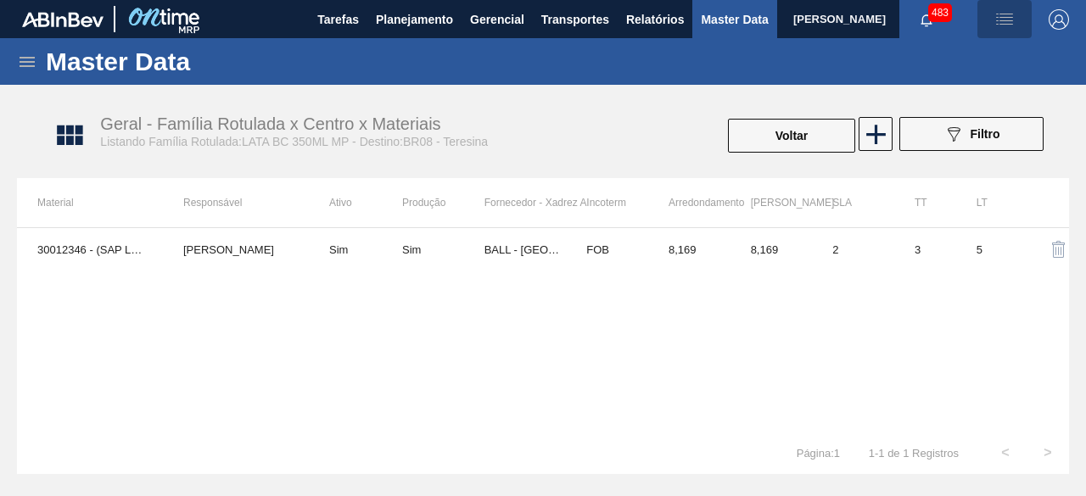
click at [1006, 28] on img "button" at bounding box center [1004, 19] width 20 height 20
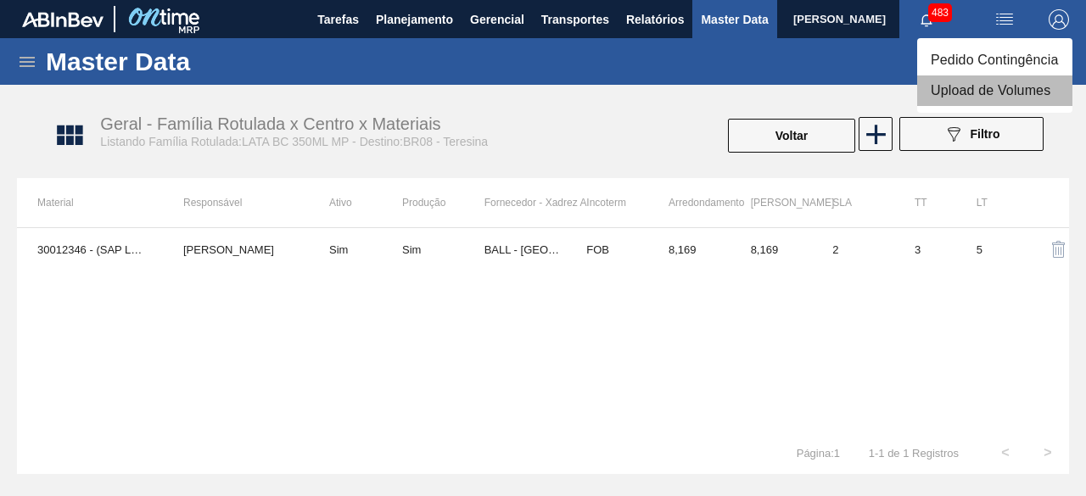
click at [999, 94] on li "Upload de Volumes" at bounding box center [994, 91] width 155 height 31
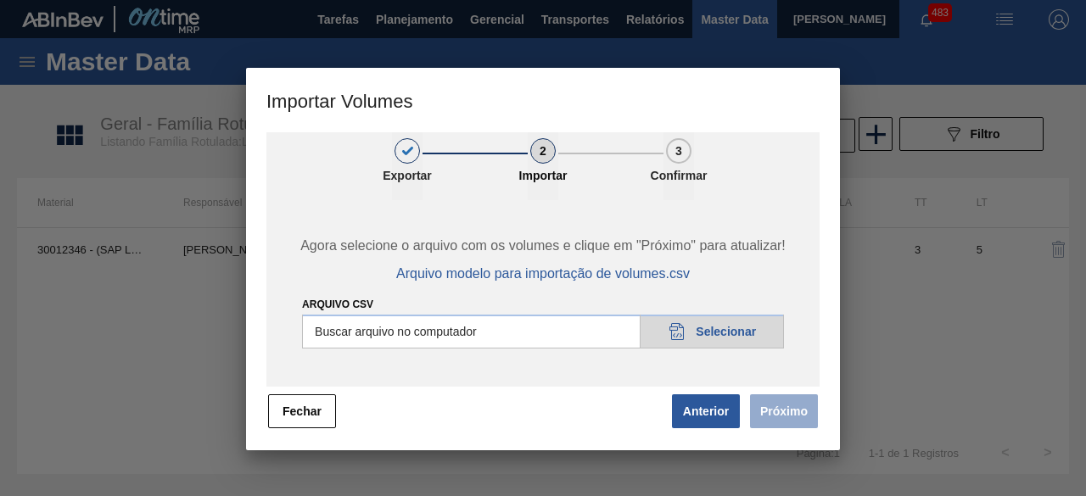
click at [966, 92] on div at bounding box center [543, 248] width 1086 height 496
click at [754, 329] on input "Arquivo csv" at bounding box center [543, 332] width 482 height 34
type input "C:\fakepath\Subida Ball D0 + D3 24.09.csv"
click at [770, 416] on button "Próximo" at bounding box center [784, 412] width 68 height 34
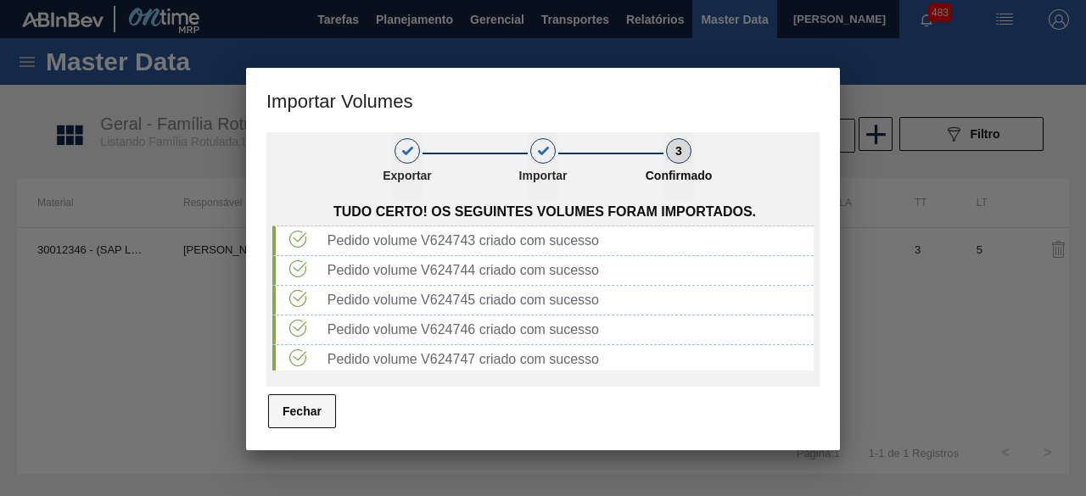
click at [319, 403] on button "Fechar" at bounding box center [302, 412] width 68 height 34
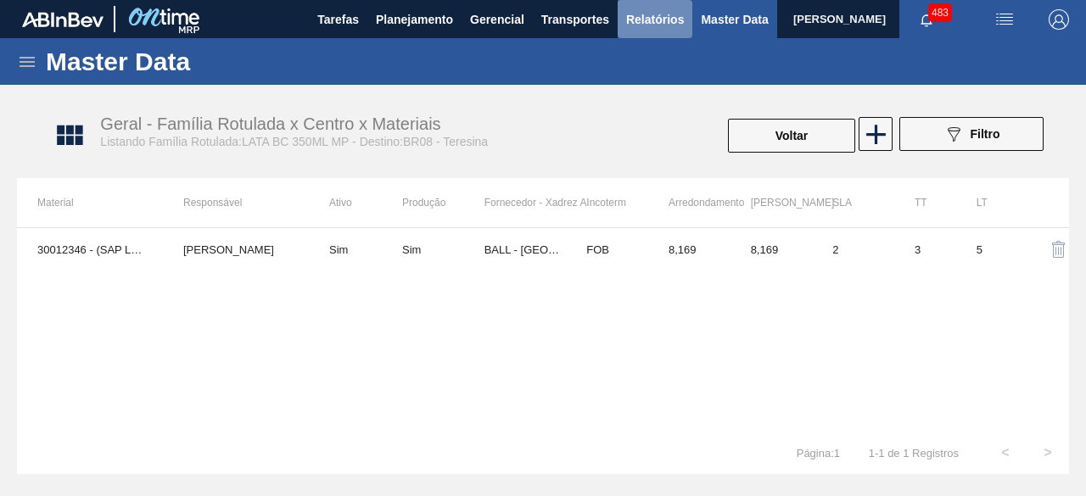
click at [641, 14] on span "Relatórios" at bounding box center [655, 19] width 58 height 20
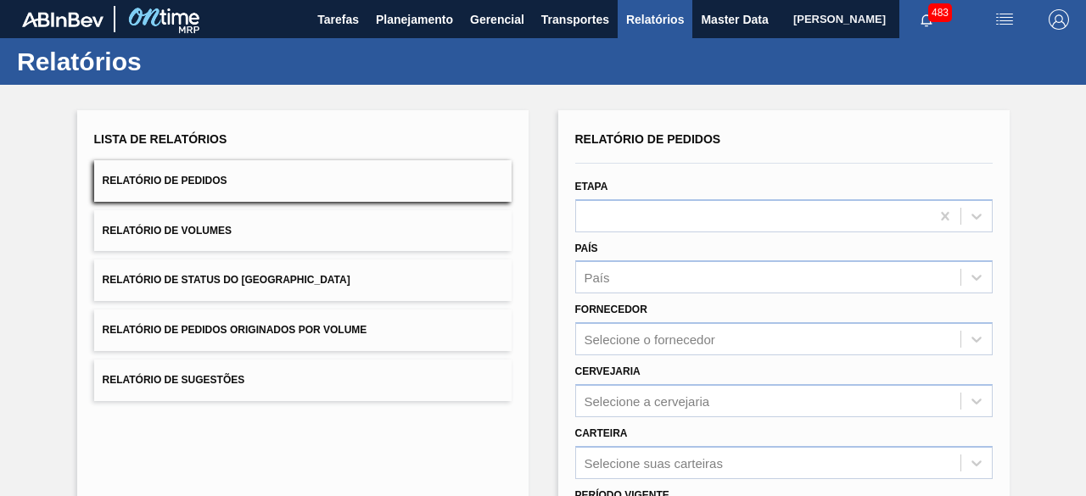
click at [341, 217] on button "Relatório de Volumes" at bounding box center [302, 231] width 417 height 42
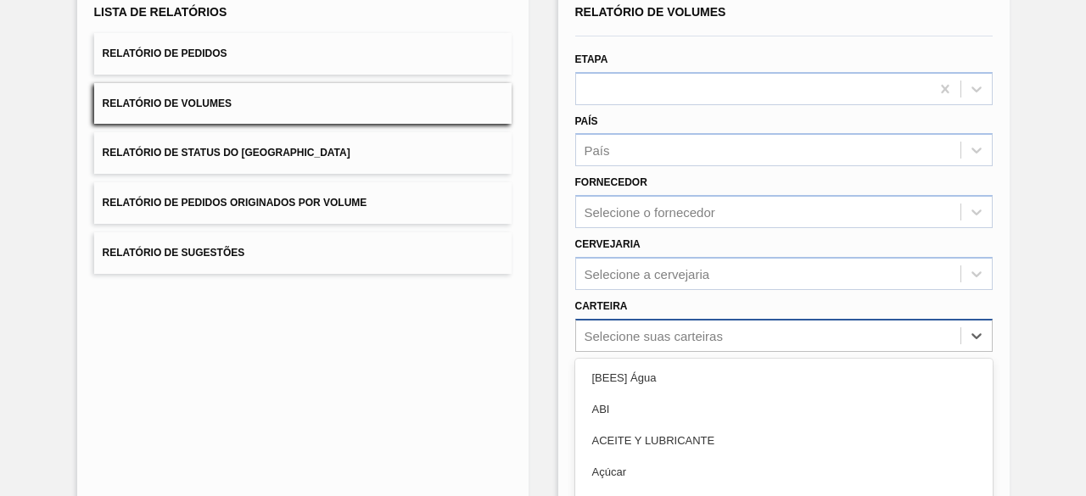
scroll to position [249, 0]
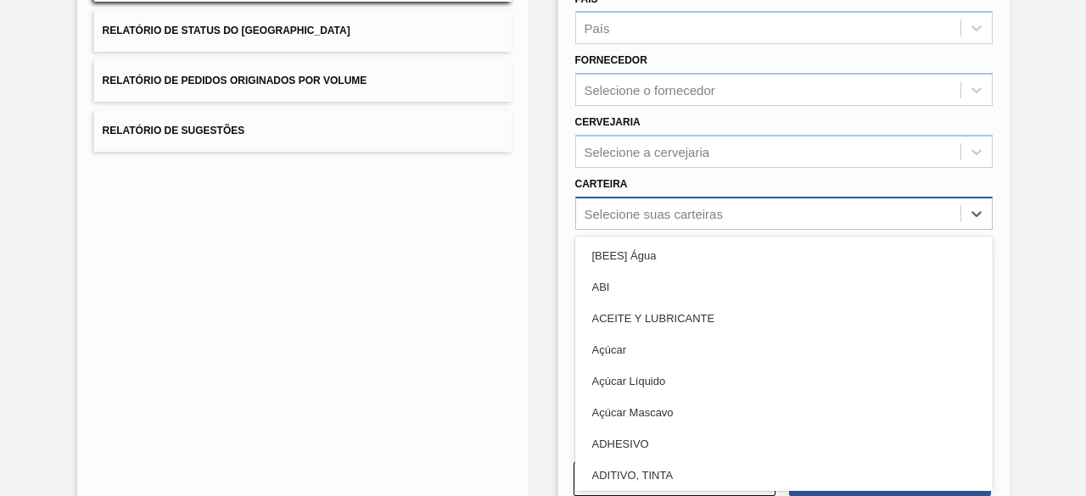
click at [634, 230] on div "option Açúcar focused, 4 of 101. 101 results available. Use Up and Down to choo…" at bounding box center [783, 213] width 417 height 33
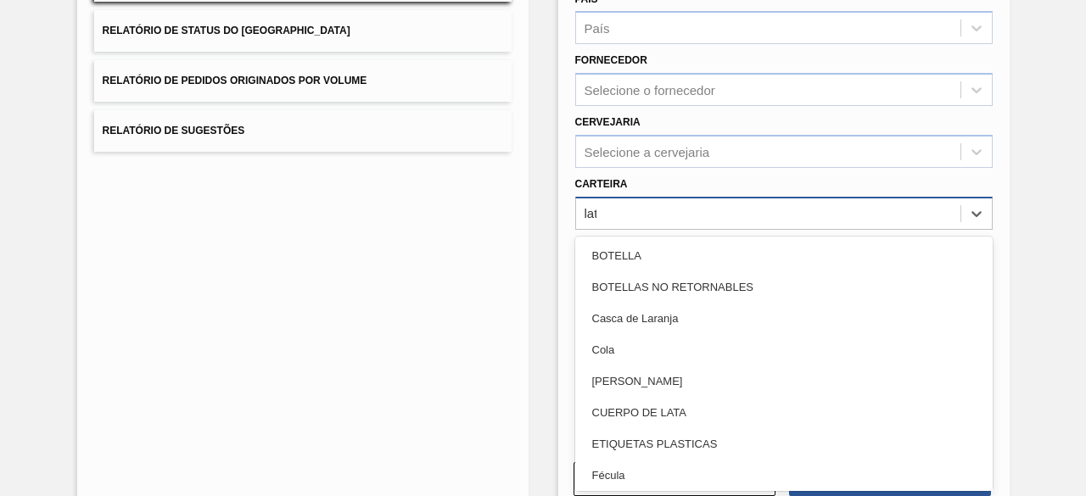
type input "lata"
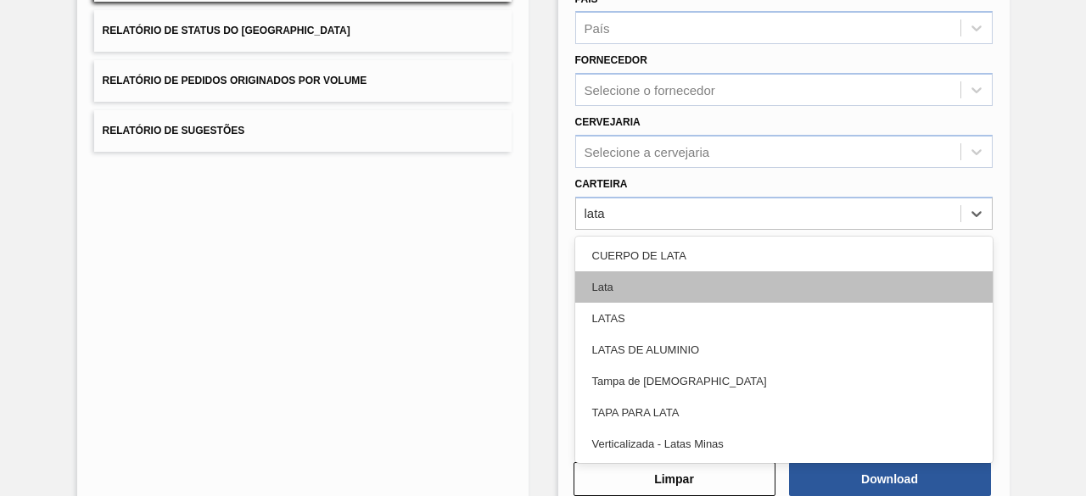
click at [619, 289] on div "Lata" at bounding box center [783, 287] width 417 height 31
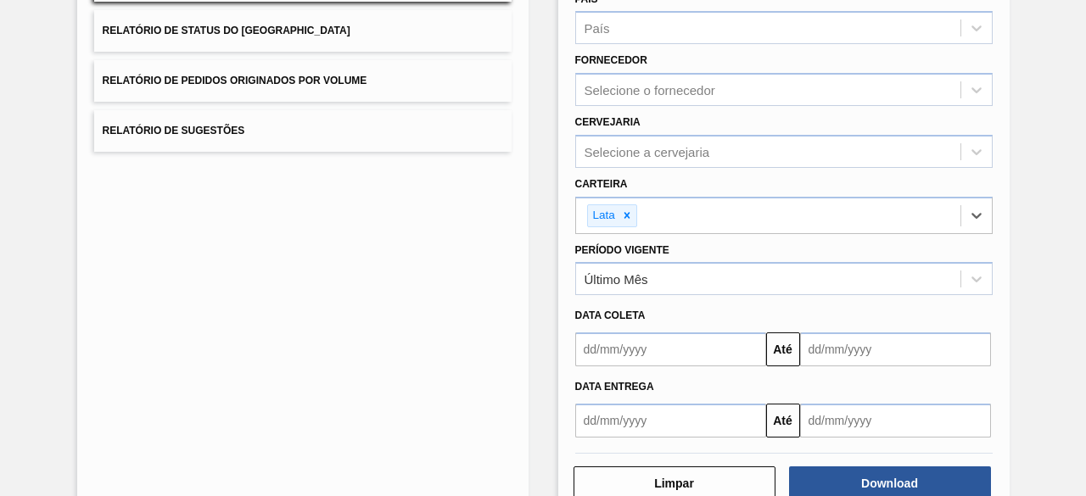
scroll to position [291, 0]
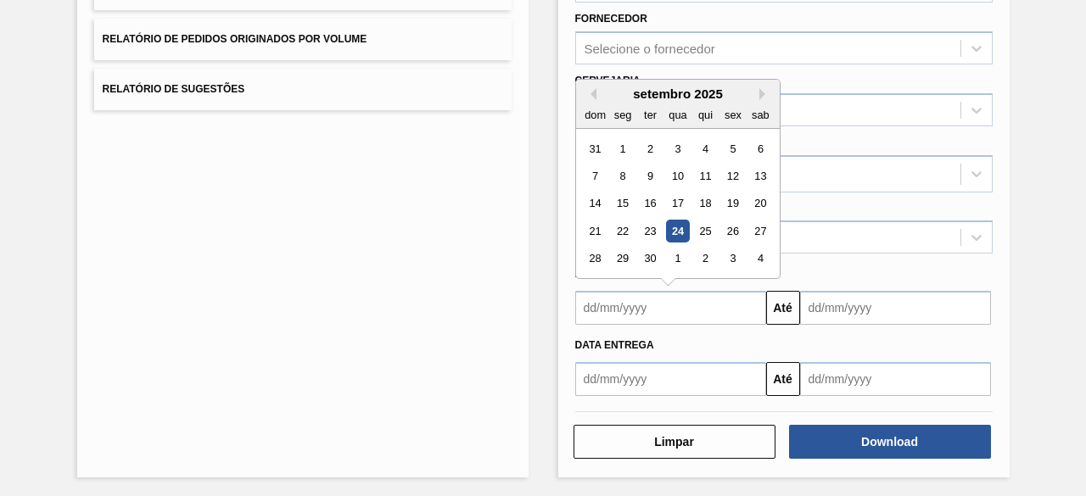
click at [653, 317] on input "text" at bounding box center [670, 308] width 191 height 34
click at [675, 237] on div "24" at bounding box center [677, 231] width 23 height 23
type input "[DATE]"
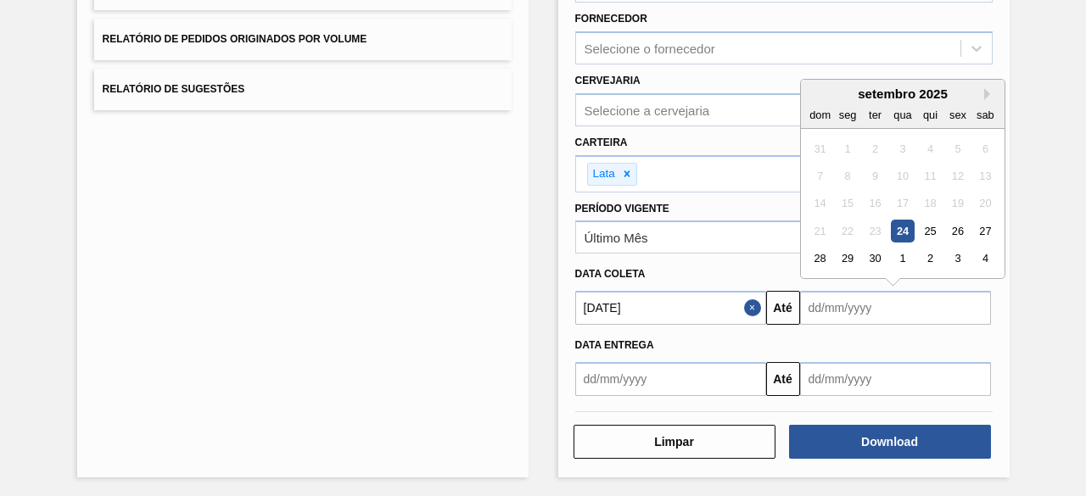
click at [854, 315] on input "text" at bounding box center [895, 308] width 191 height 34
click at [982, 228] on div "27" at bounding box center [984, 231] width 23 height 23
type input "[DATE]"
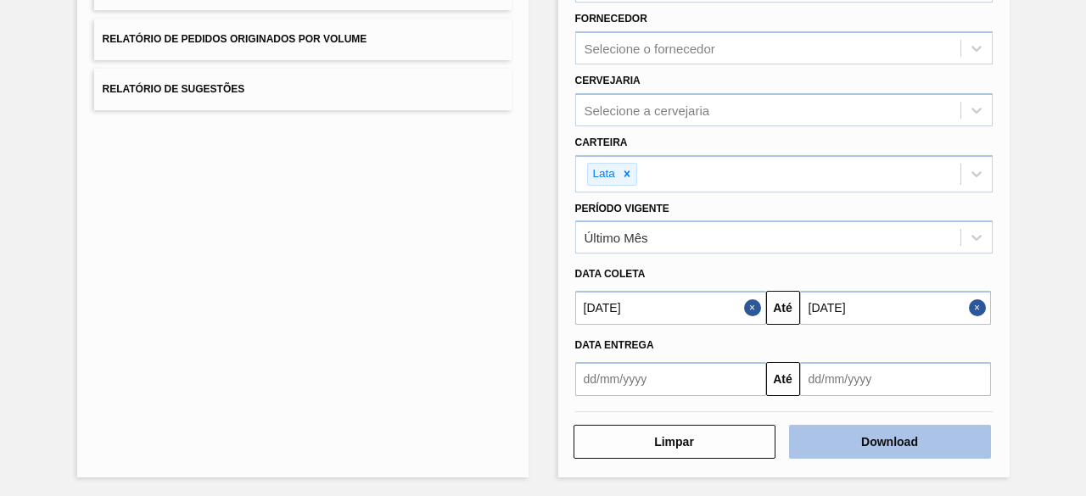
click at [826, 434] on button "Download" at bounding box center [890, 442] width 202 height 34
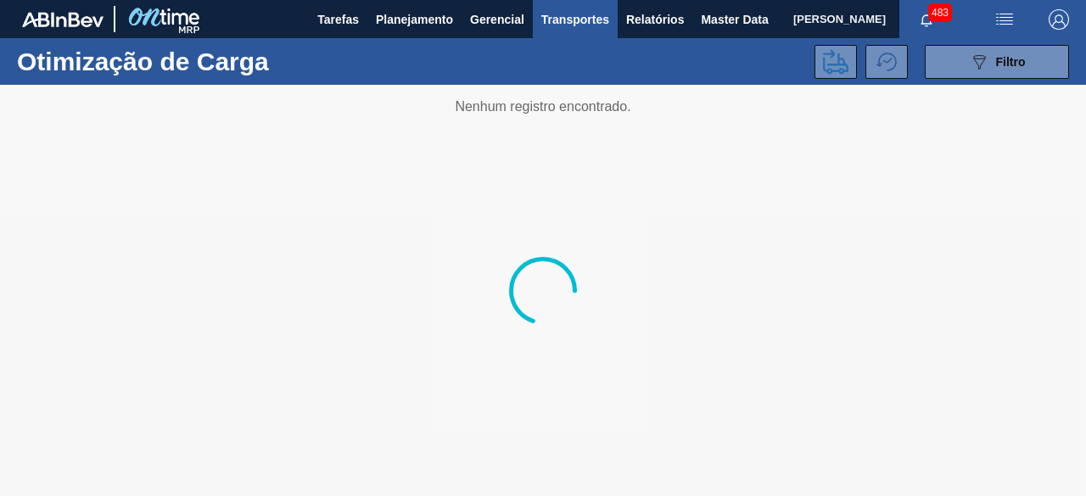
click at [375, 165] on div at bounding box center [543, 290] width 1086 height 411
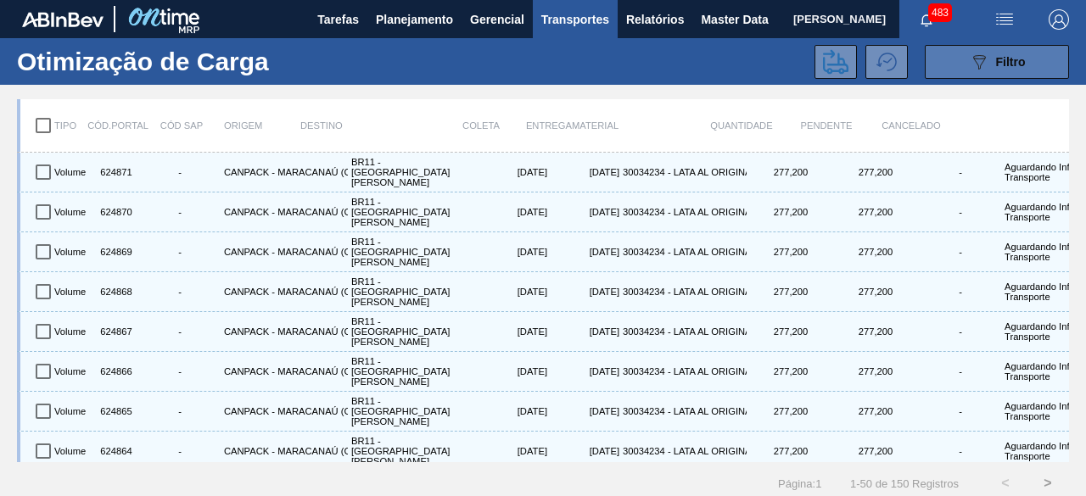
click at [984, 59] on icon "089F7B8B-B2A5-4AFE-B5C0-19BA573D28AC" at bounding box center [979, 62] width 20 height 20
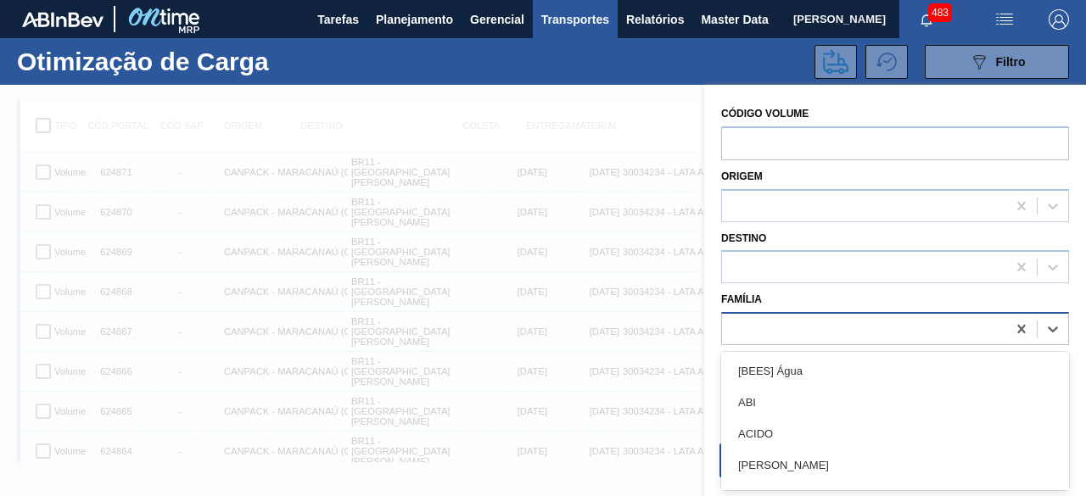
scroll to position [21, 0]
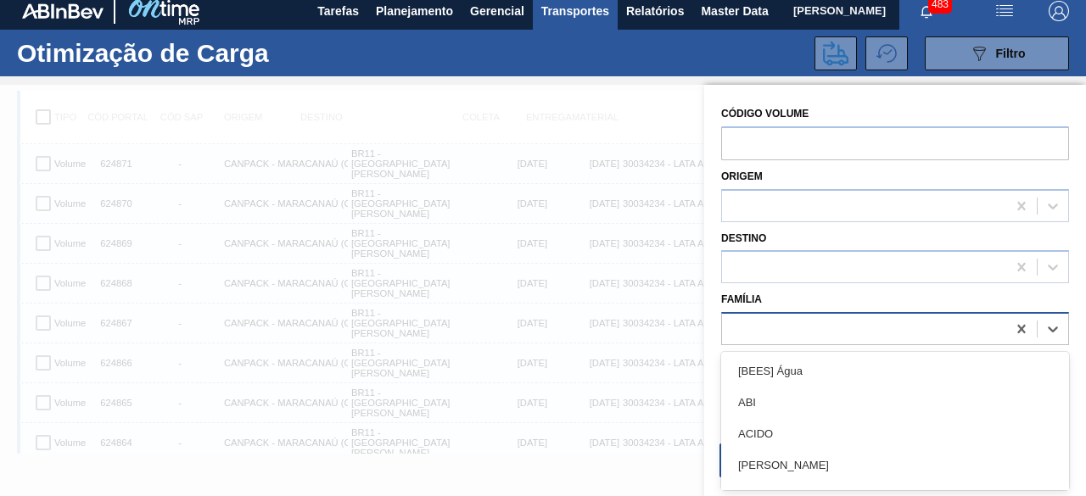
click at [860, 333] on div at bounding box center [864, 329] width 284 height 25
type input "lata"
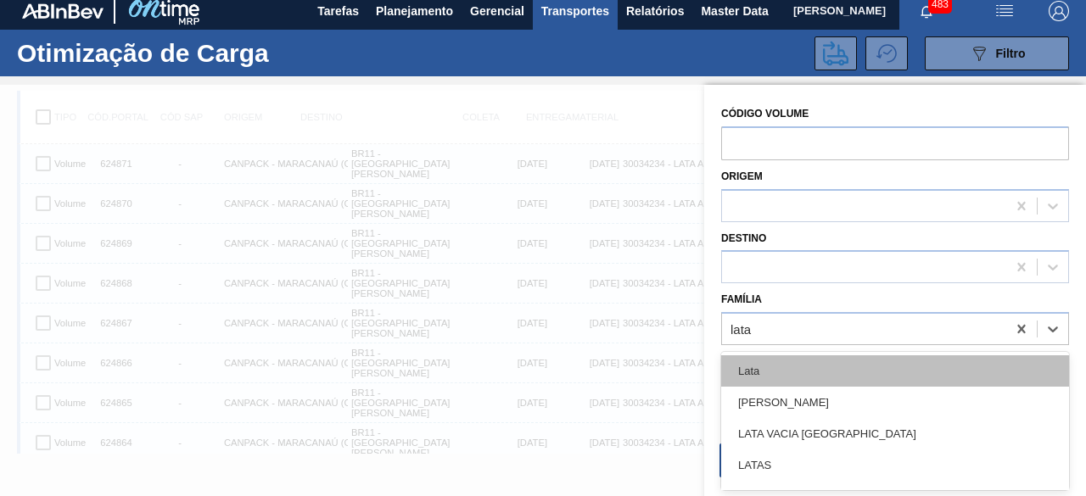
click at [797, 378] on div "Lata" at bounding box center [895, 370] width 348 height 31
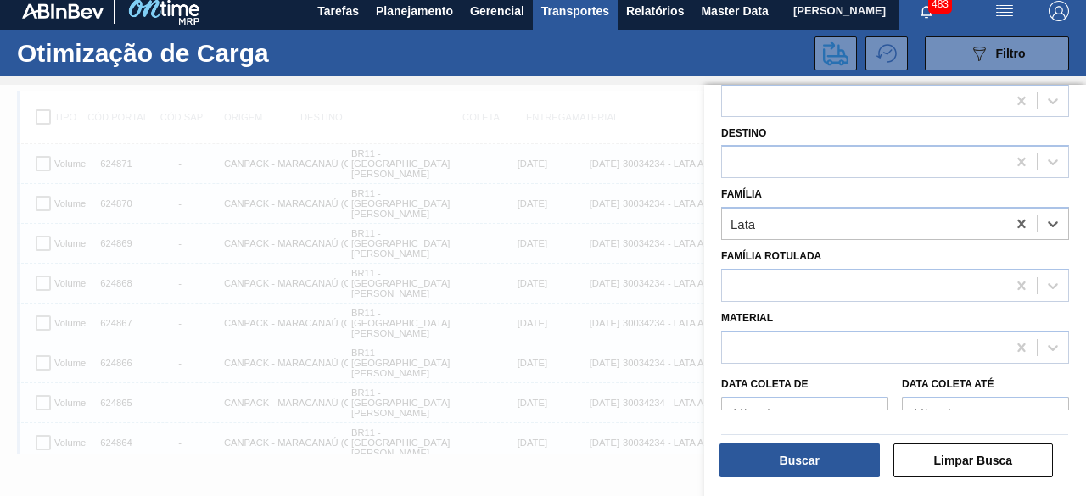
scroll to position [126, 0]
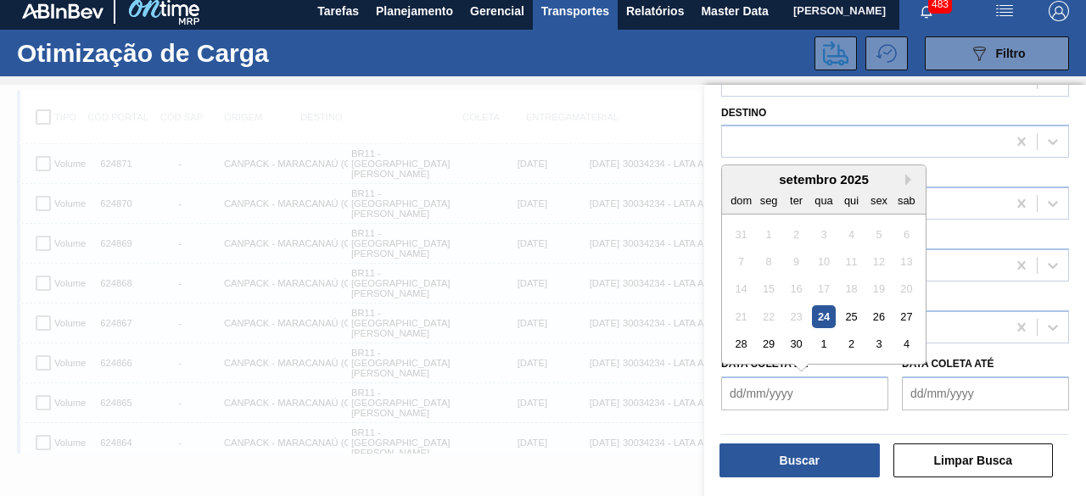
click at [799, 380] on de "Data coleta de" at bounding box center [804, 394] width 167 height 34
click at [823, 316] on div "24" at bounding box center [823, 316] width 23 height 23
type de "[DATE]"
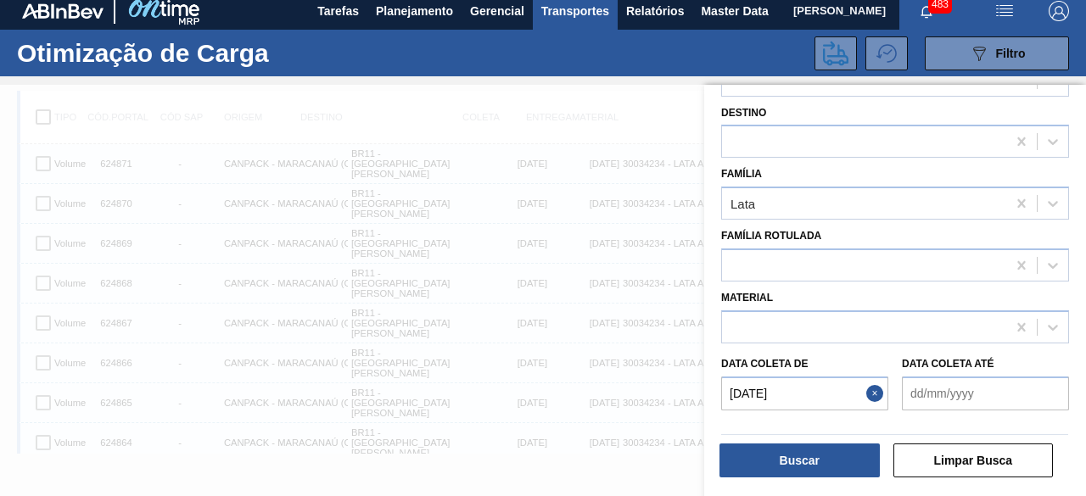
click at [929, 382] on até "Data coleta até" at bounding box center [985, 394] width 167 height 34
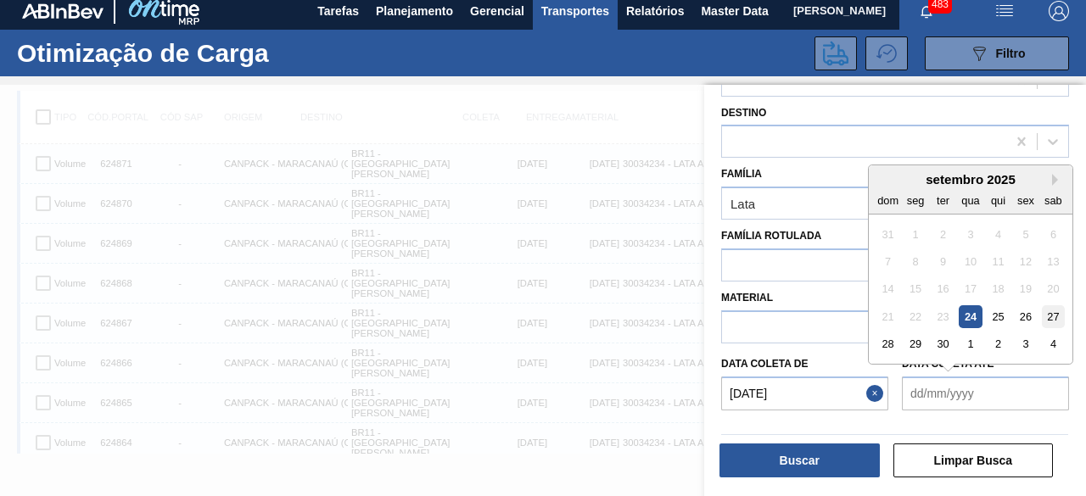
click at [1055, 313] on div "27" at bounding box center [1053, 316] width 23 height 23
type até "[DATE]"
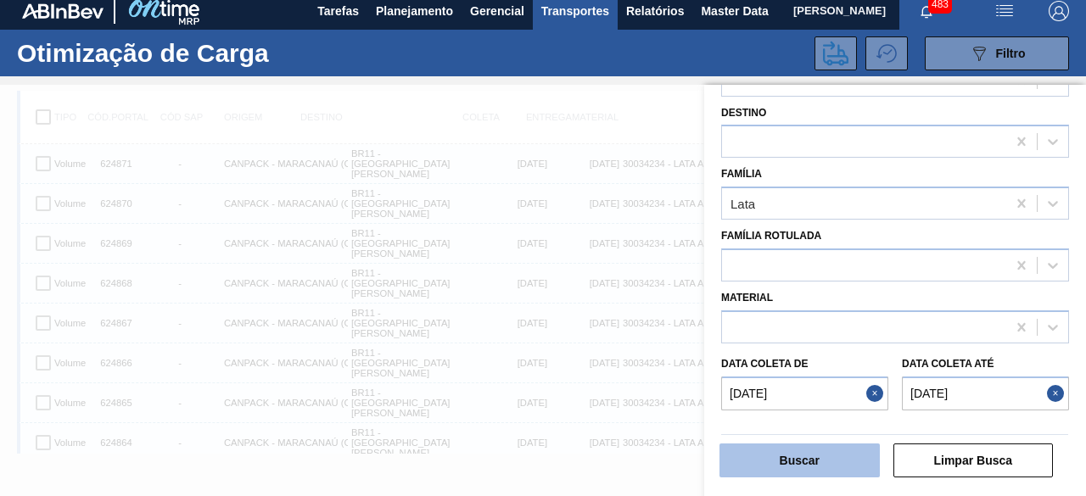
click at [838, 460] on button "Buscar" at bounding box center [799, 461] width 160 height 34
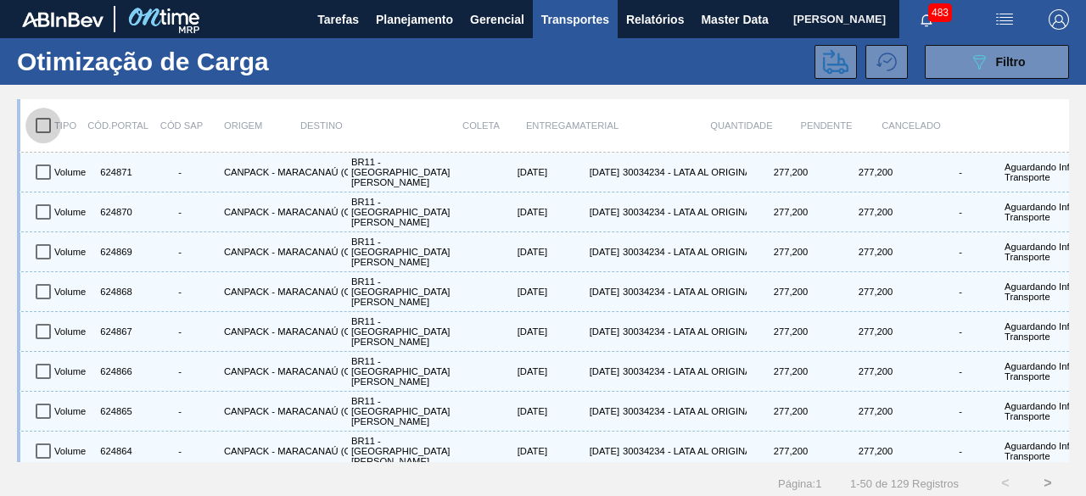
click at [46, 130] on input "checkbox" at bounding box center [43, 126] width 36 height 36
checkbox input "true"
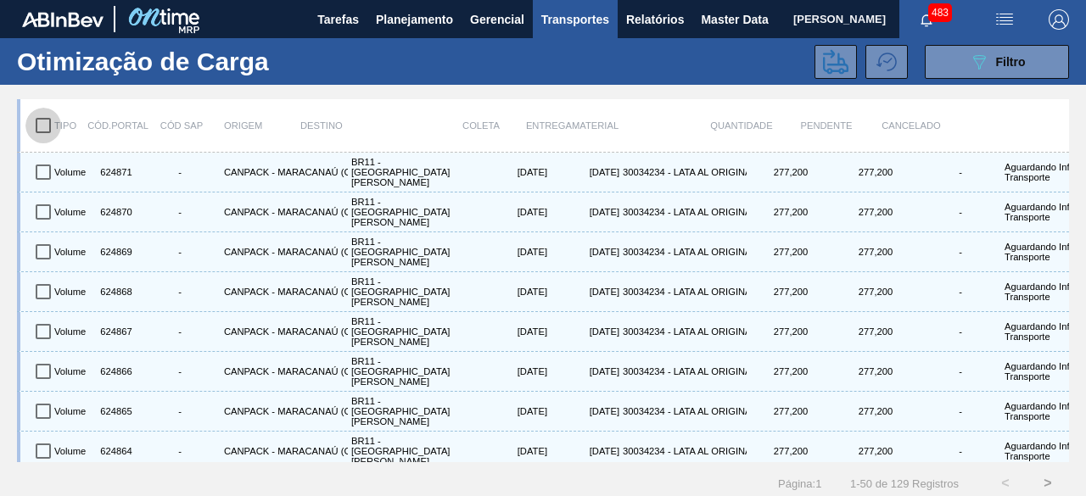
checkbox input "true"
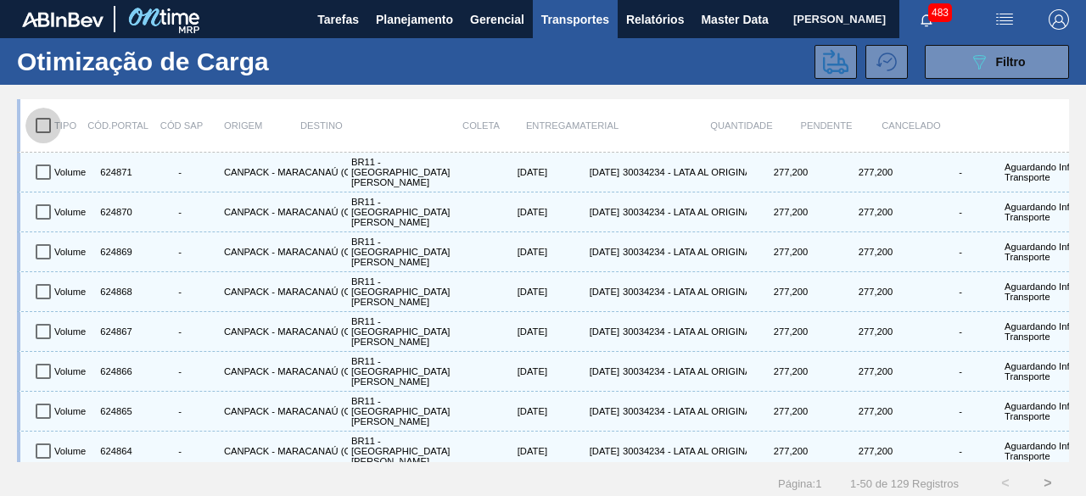
checkbox input "true"
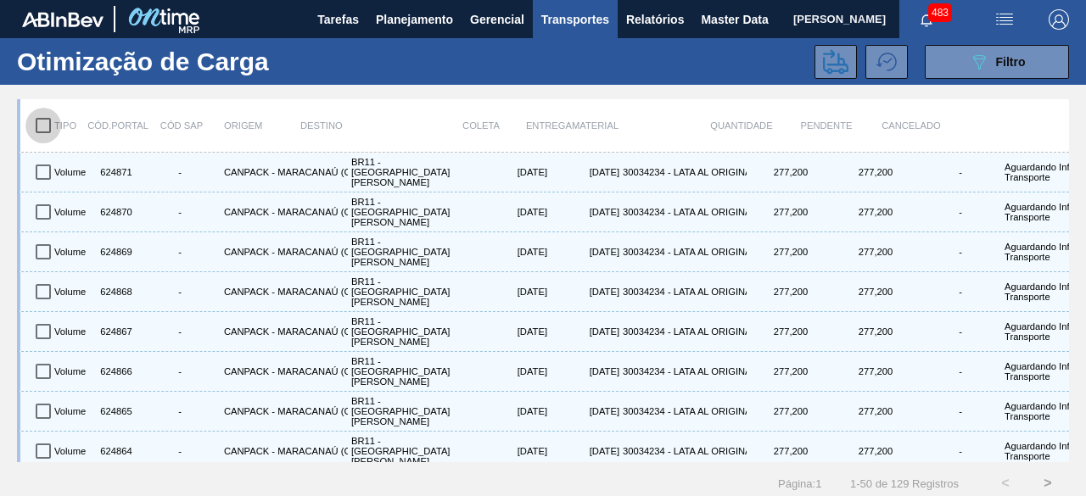
checkbox input "true"
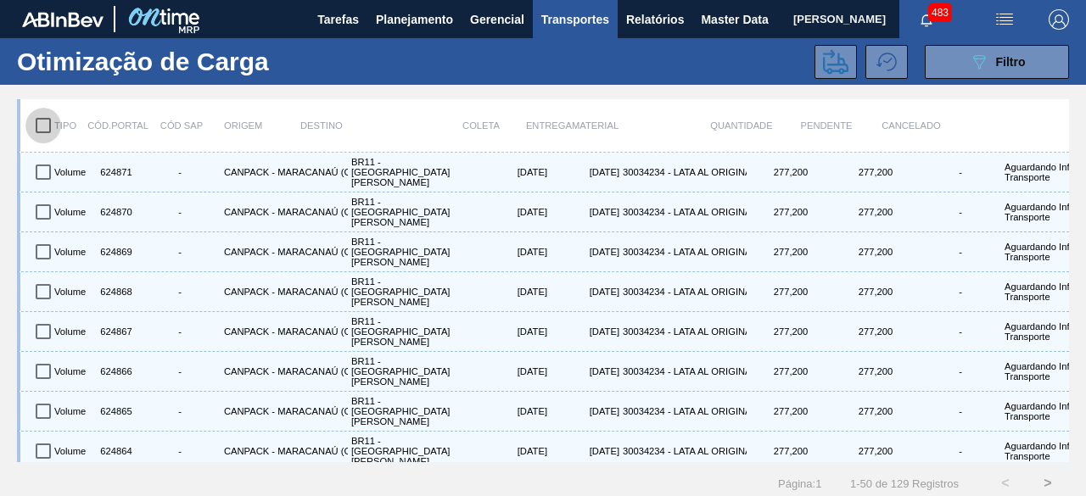
checkbox input "true"
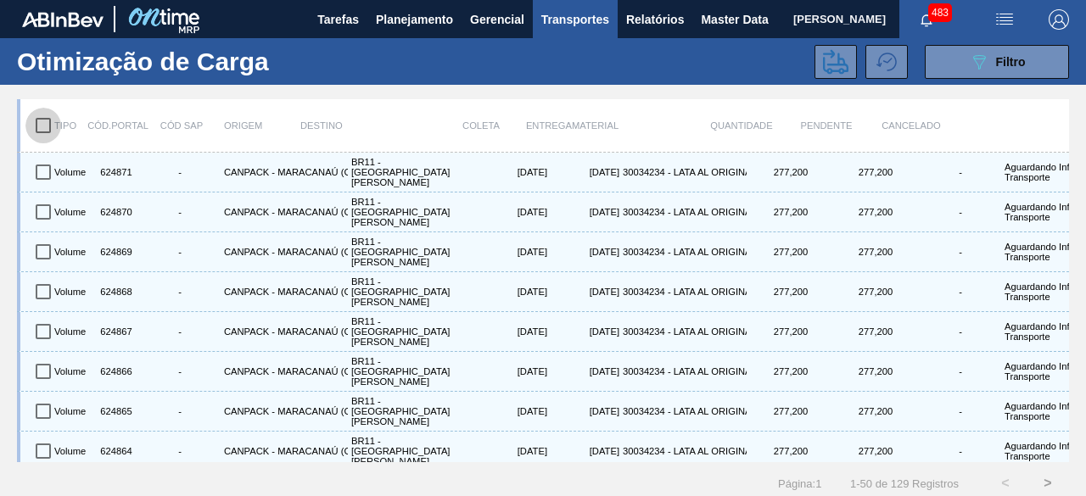
checkbox input "true"
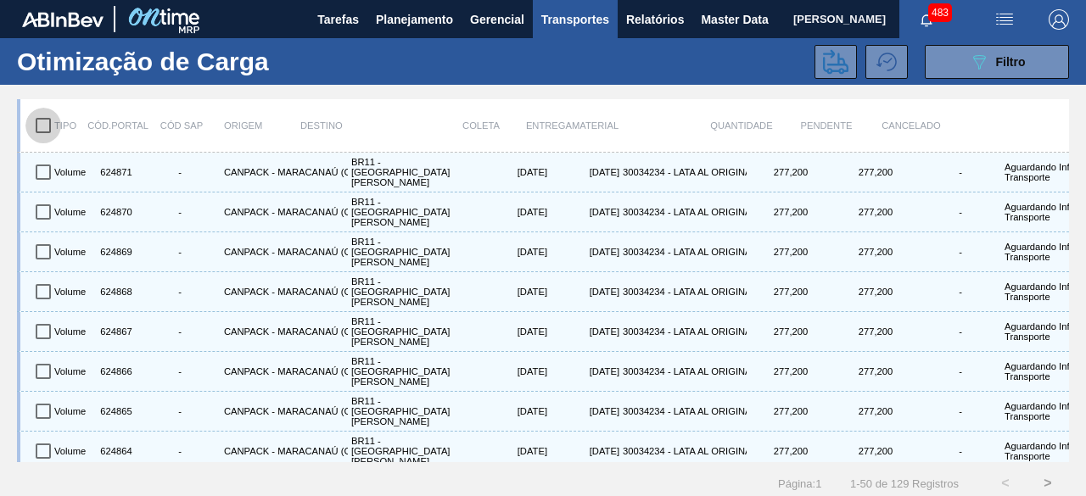
checkbox input "true"
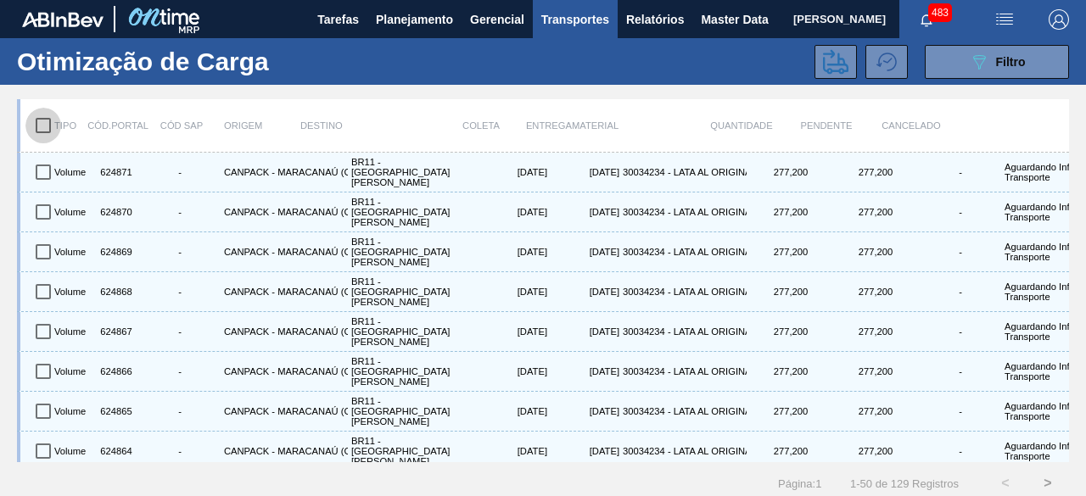
checkbox input "true"
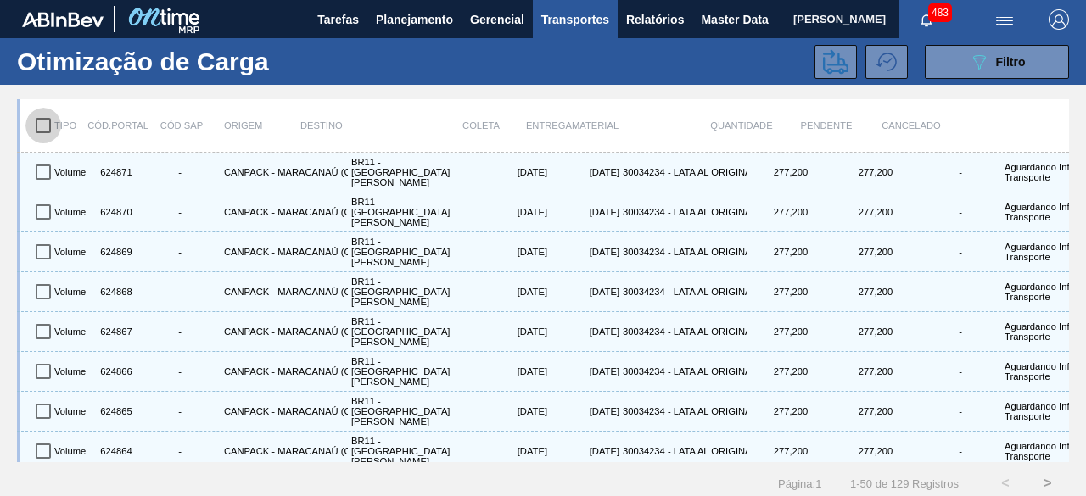
checkbox input "true"
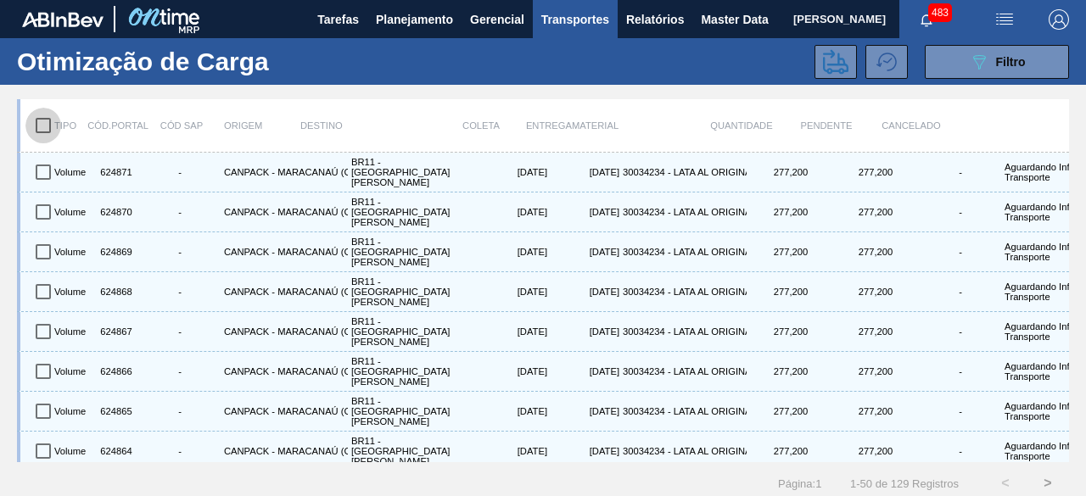
checkbox input "true"
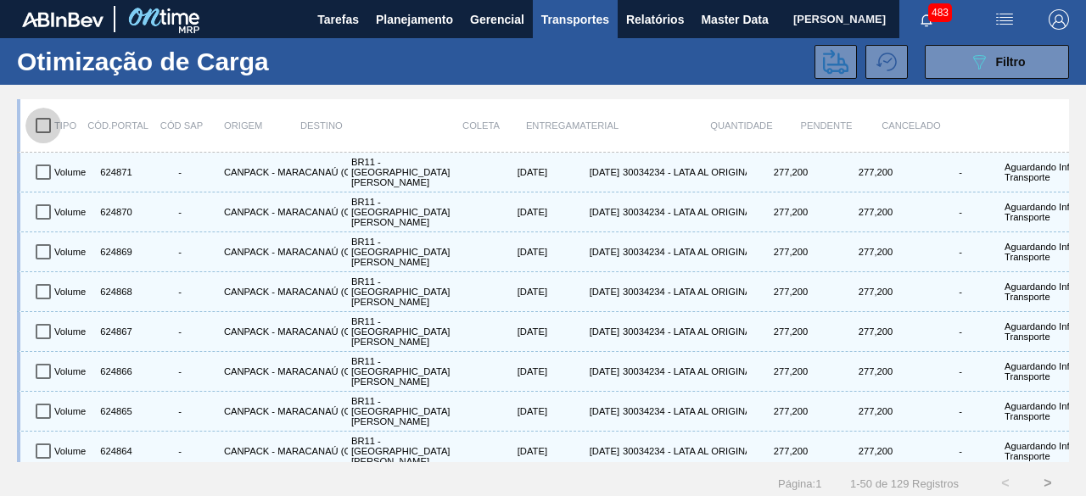
checkbox input "true"
click at [834, 55] on icon at bounding box center [835, 61] width 25 height 25
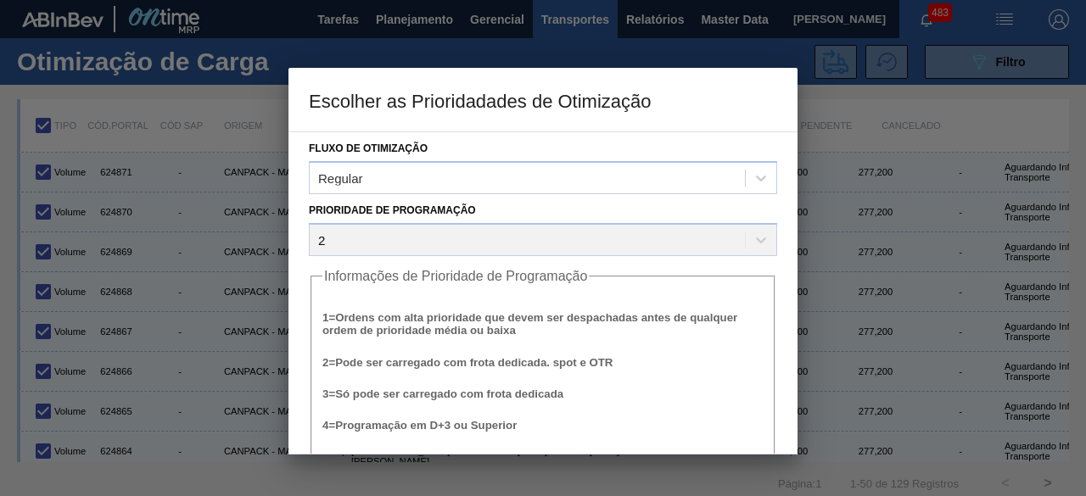
scroll to position [64, 0]
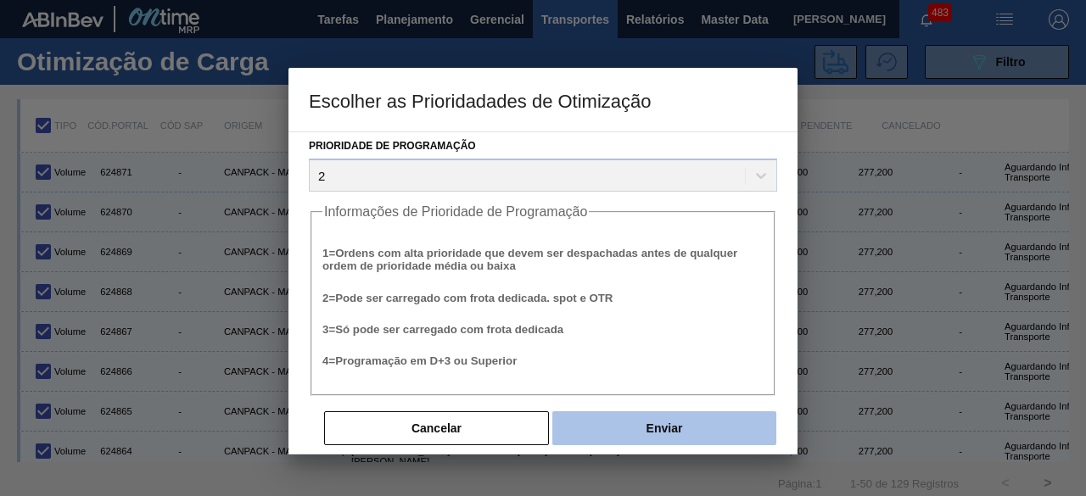
click at [691, 422] on button "Enviar" at bounding box center [664, 428] width 224 height 34
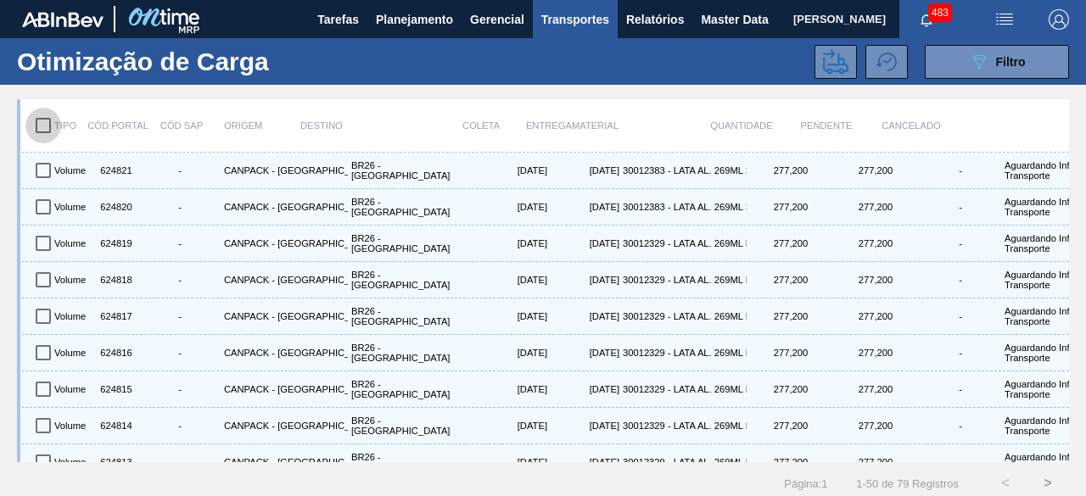
click at [42, 134] on input "checkbox" at bounding box center [43, 126] width 36 height 36
checkbox input "true"
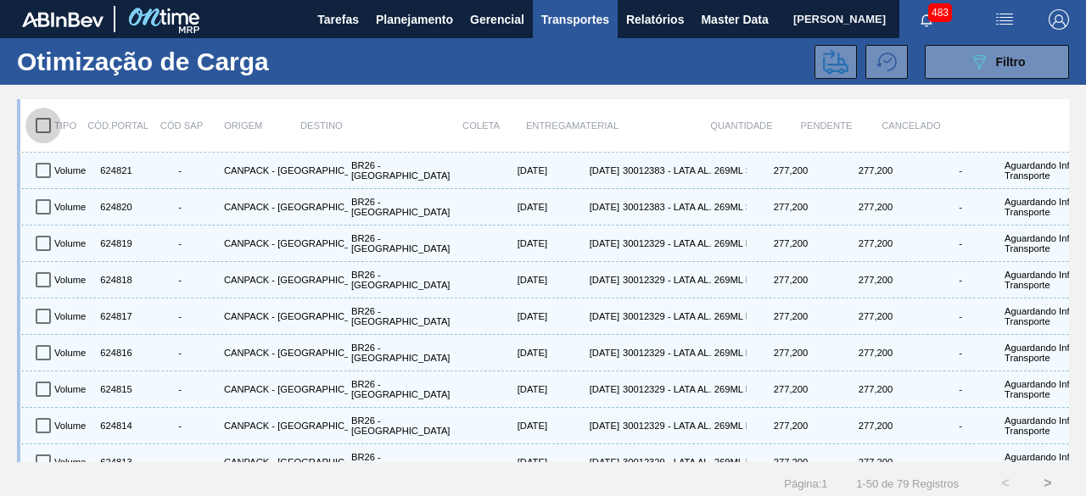
checkbox input "true"
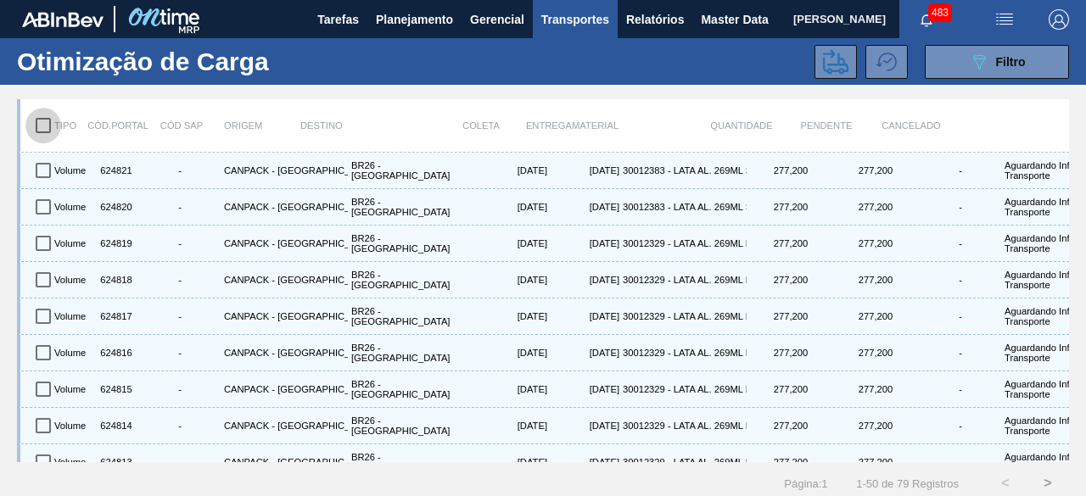
checkbox input "true"
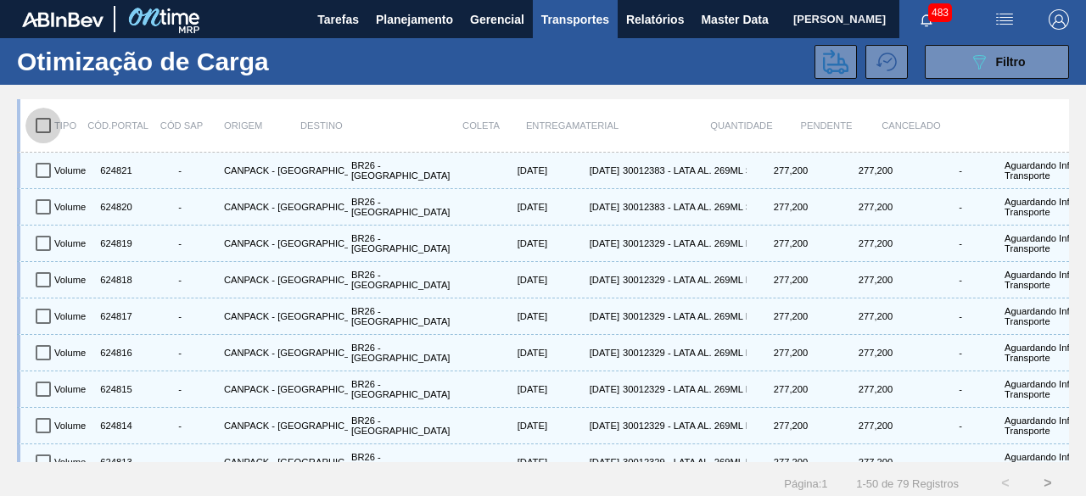
checkbox input "true"
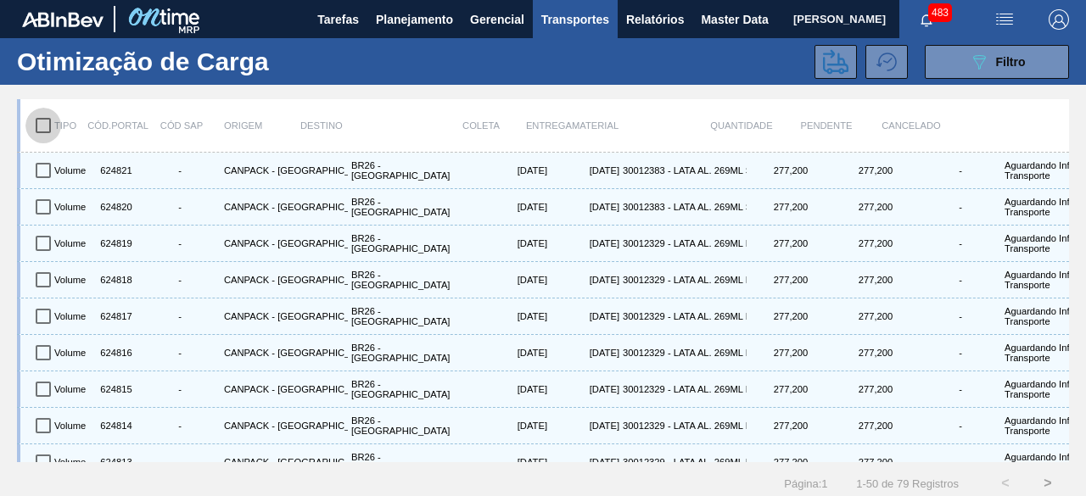
checkbox input "true"
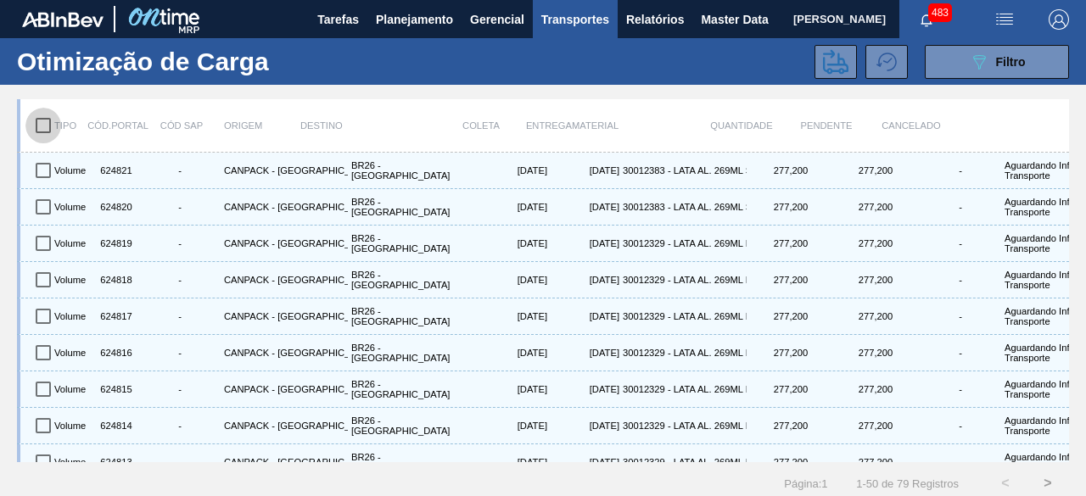
checkbox input "true"
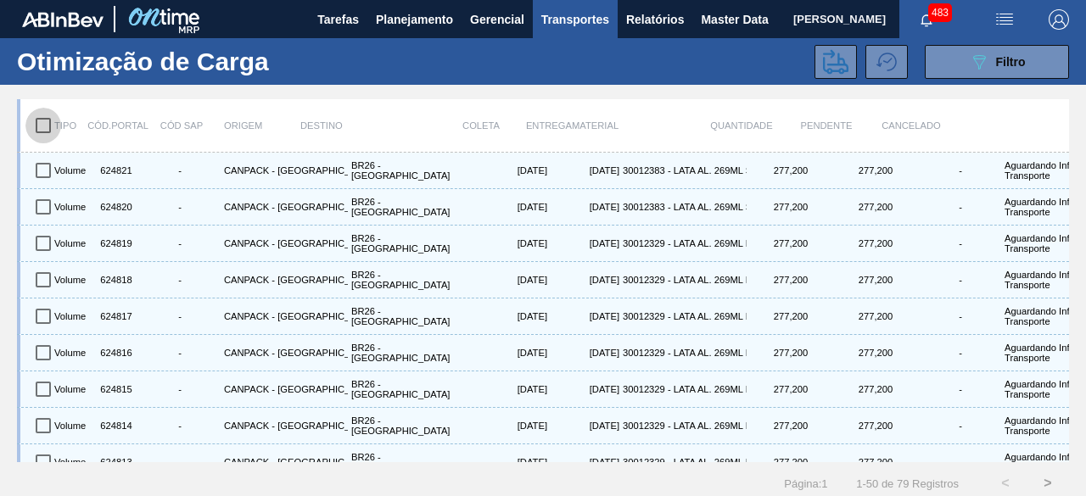
checkbox input "true"
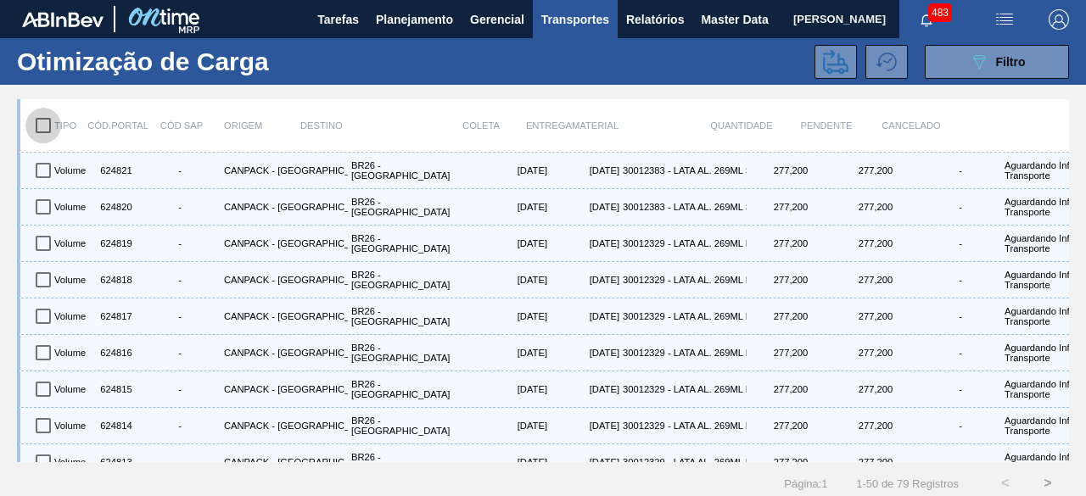
checkbox input "true"
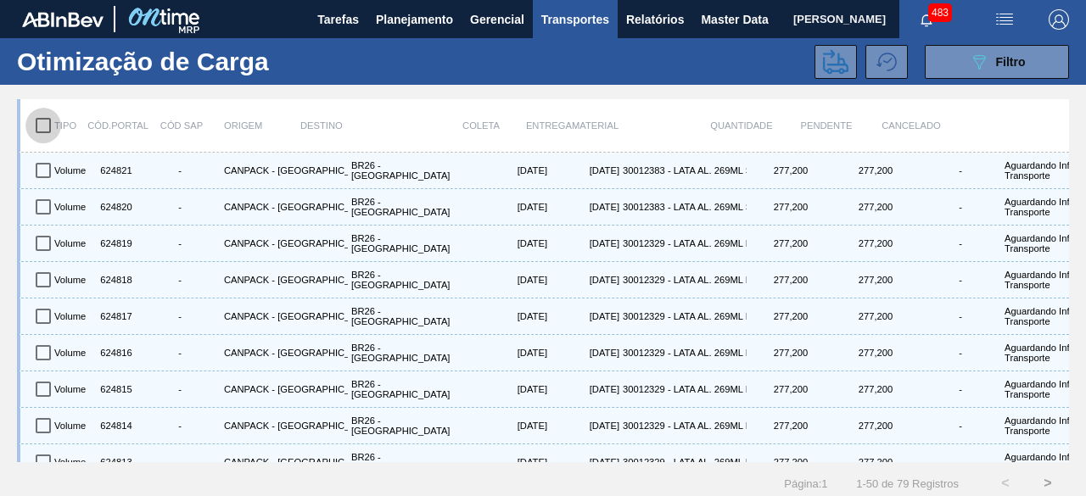
checkbox input "true"
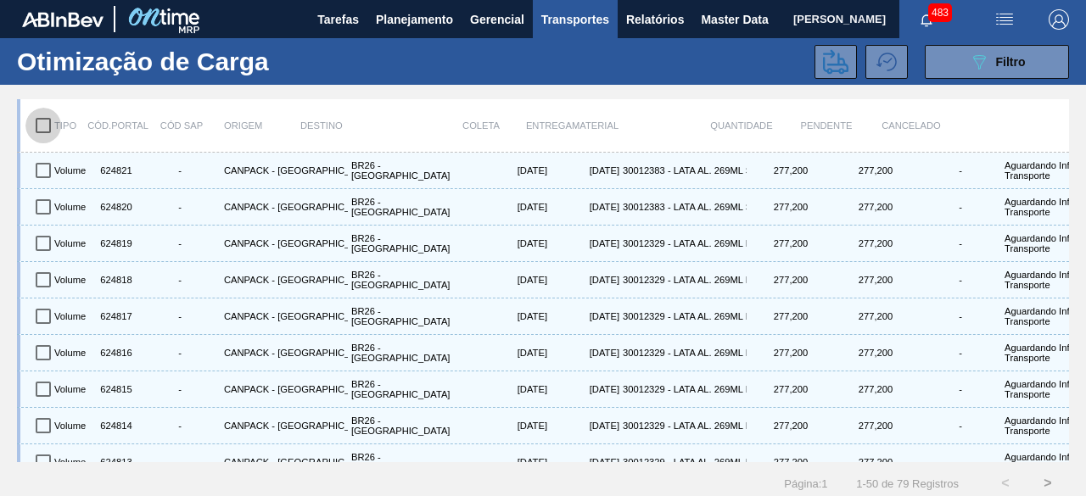
checkbox input "true"
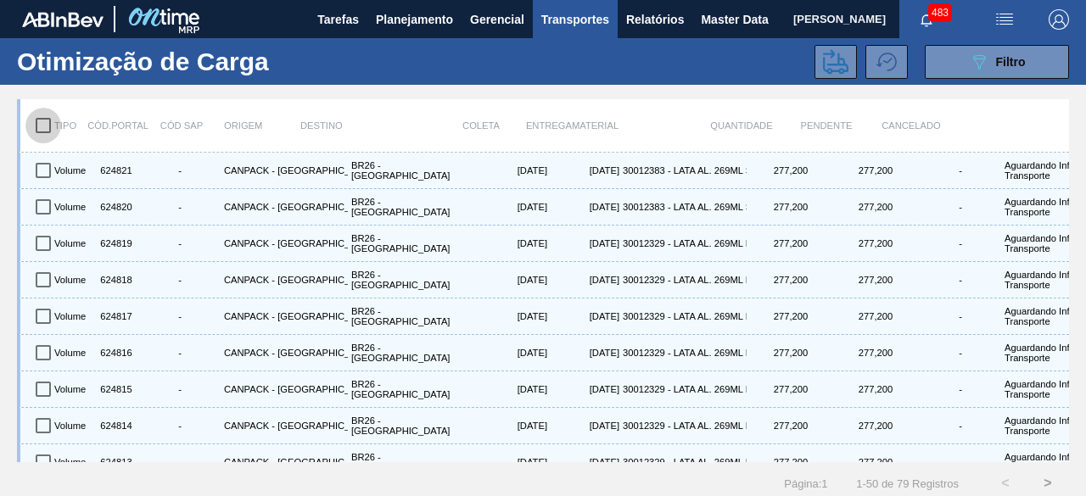
checkbox input "true"
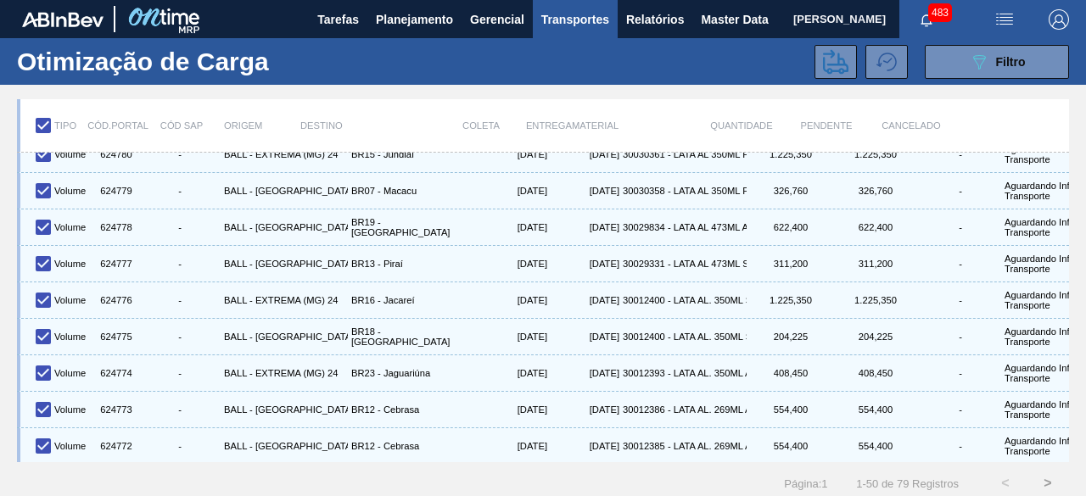
scroll to position [21, 0]
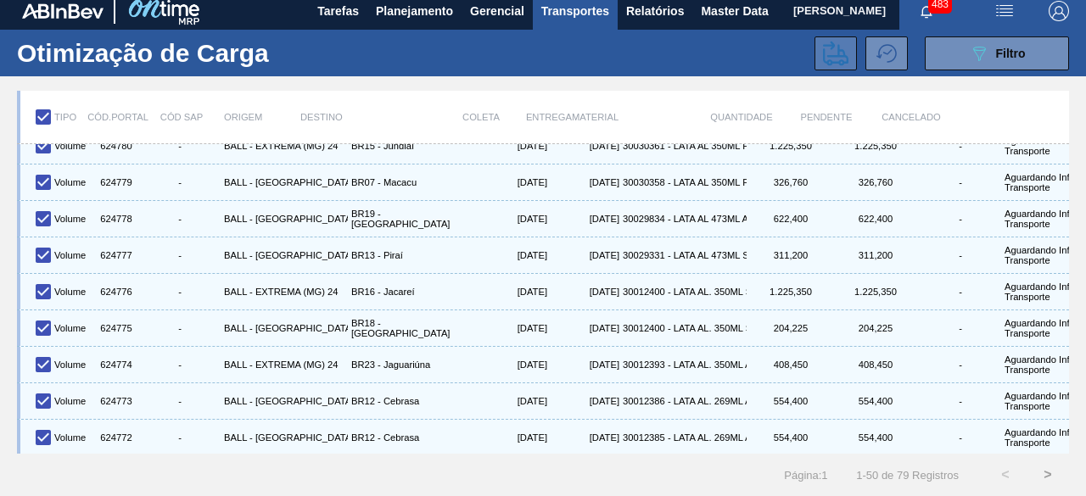
click at [832, 41] on icon at bounding box center [835, 53] width 25 height 25
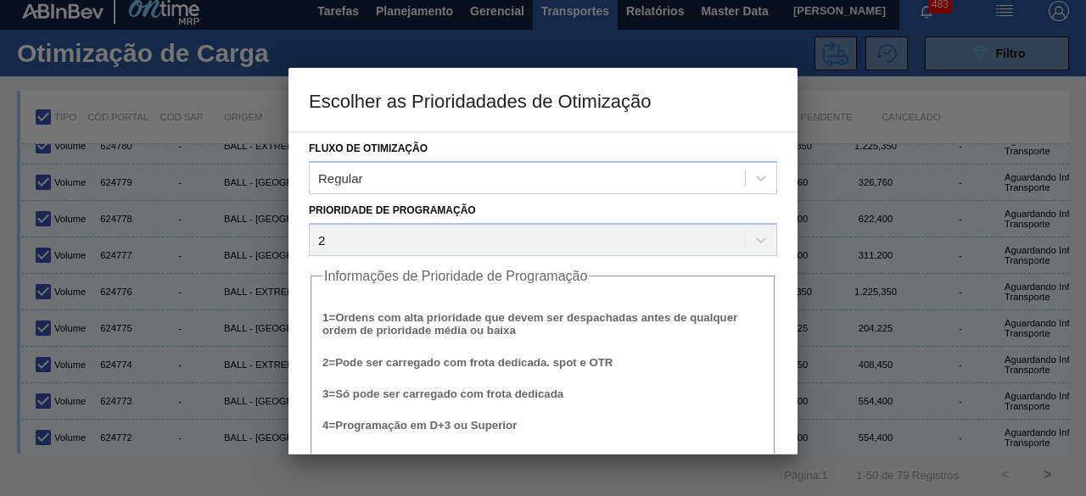
scroll to position [64, 0]
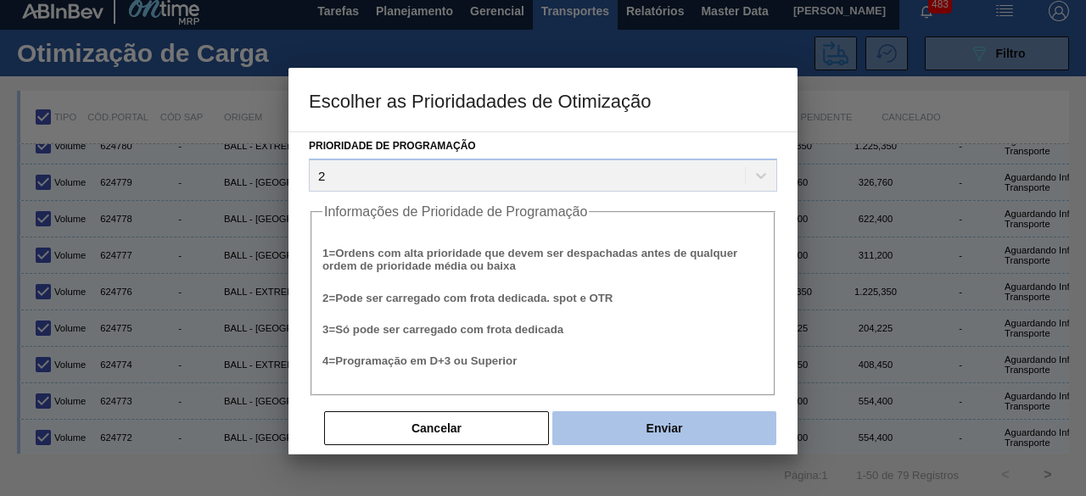
click at [647, 425] on button "Enviar" at bounding box center [664, 428] width 224 height 34
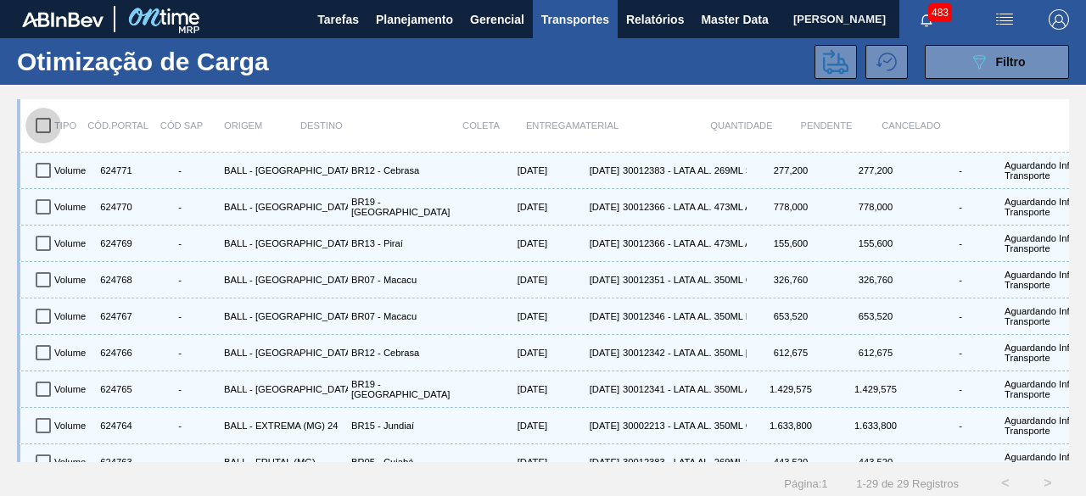
click at [41, 124] on input "checkbox" at bounding box center [43, 126] width 36 height 36
checkbox input "true"
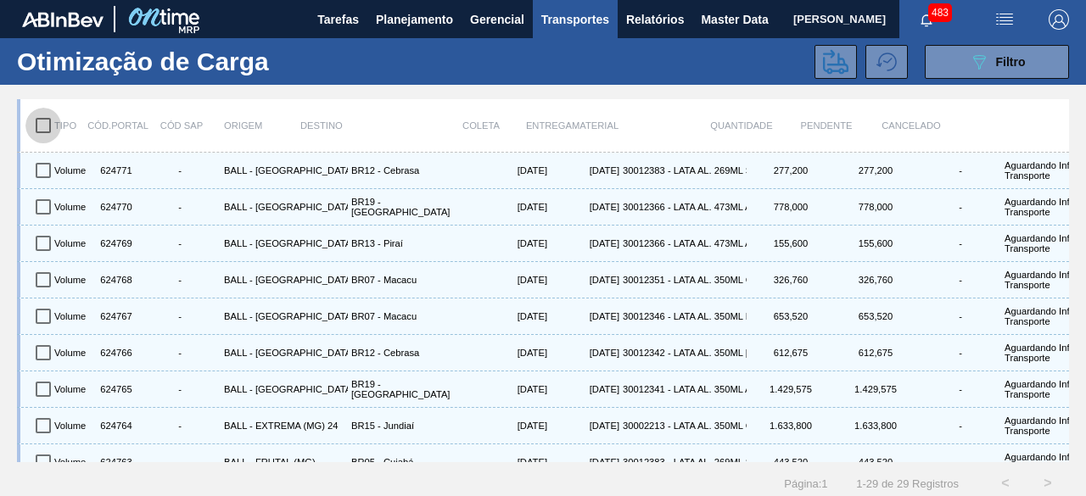
checkbox input "true"
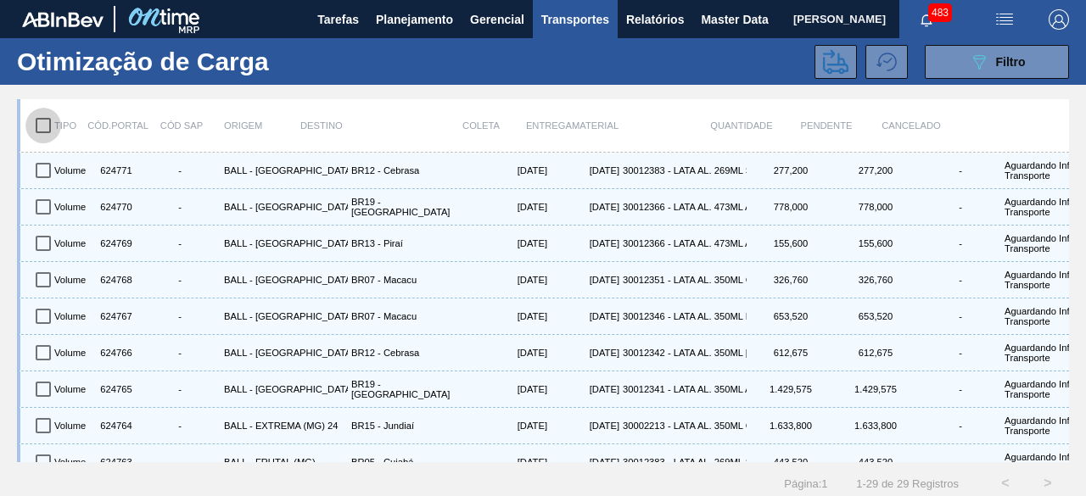
checkbox input "true"
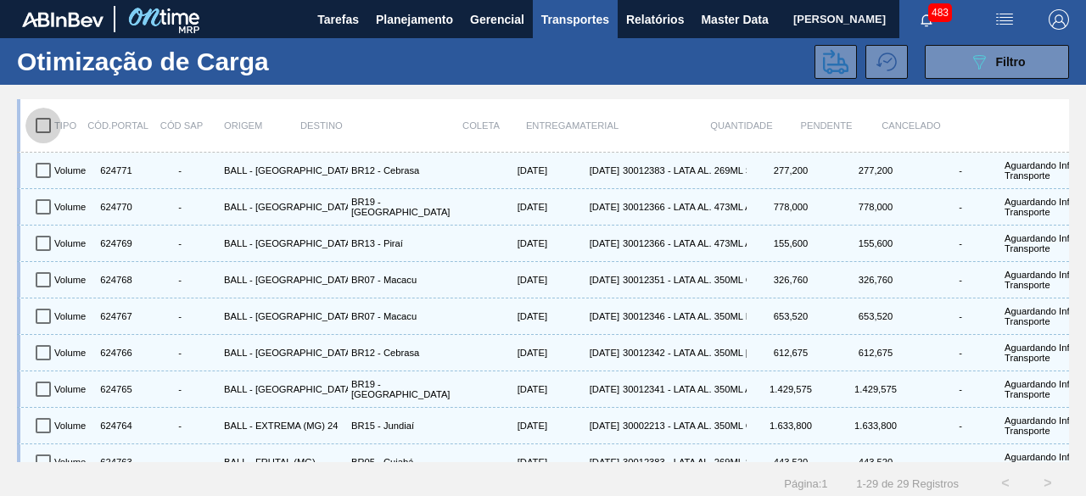
checkbox input "true"
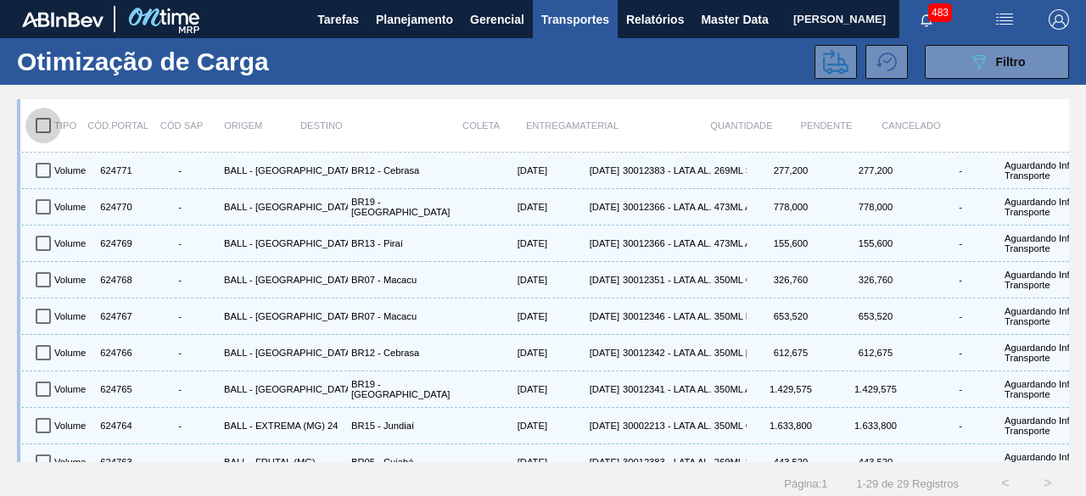
checkbox input "true"
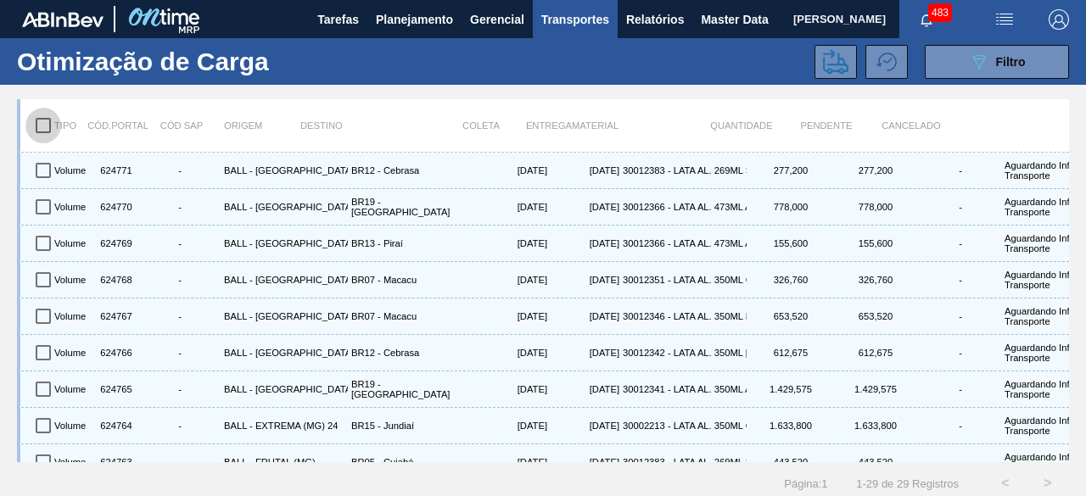
checkbox input "true"
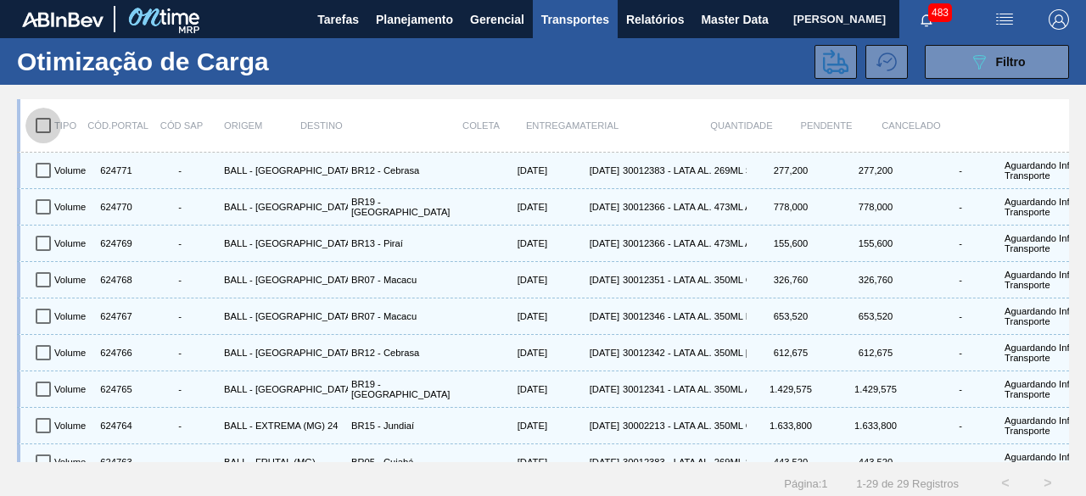
checkbox input "true"
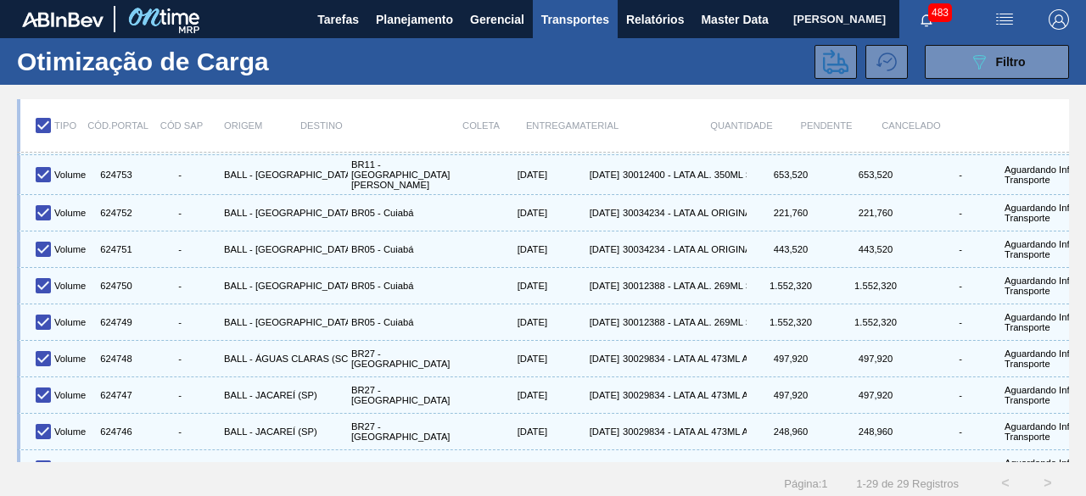
scroll to position [752, 0]
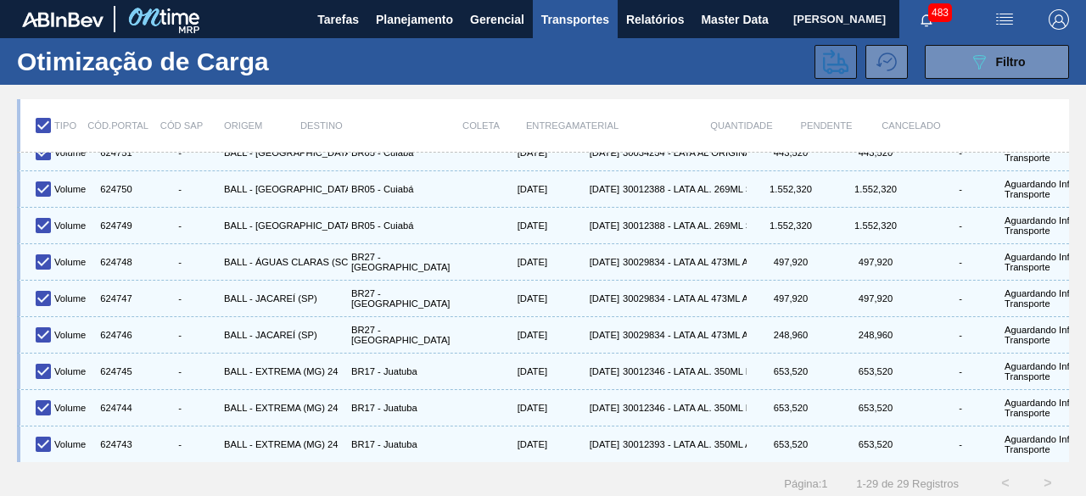
click at [838, 59] on icon at bounding box center [835, 61] width 25 height 25
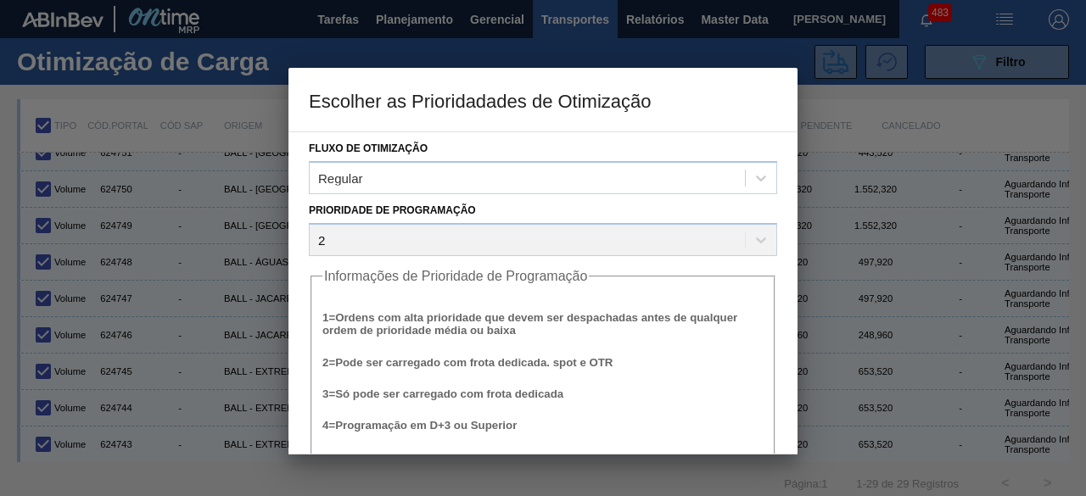
scroll to position [64, 0]
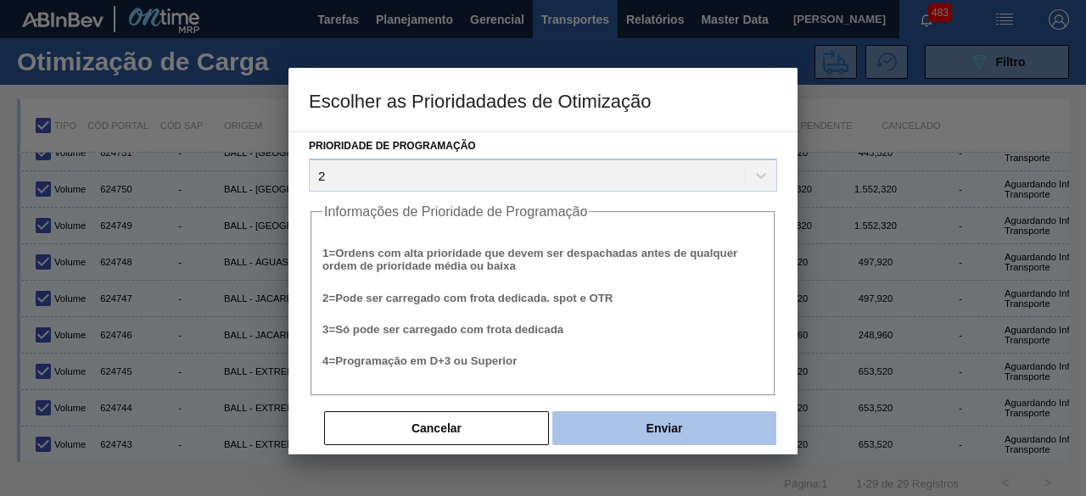
click at [721, 419] on button "Enviar" at bounding box center [664, 428] width 224 height 34
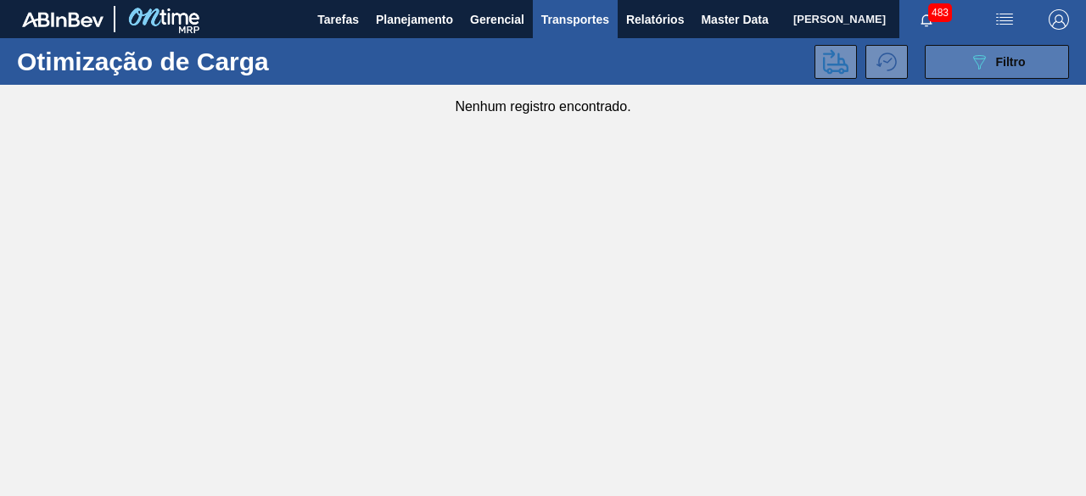
click at [966, 65] on button "089F7B8B-B2A5-4AFE-B5C0-19BA573D28AC Filtro" at bounding box center [997, 62] width 144 height 34
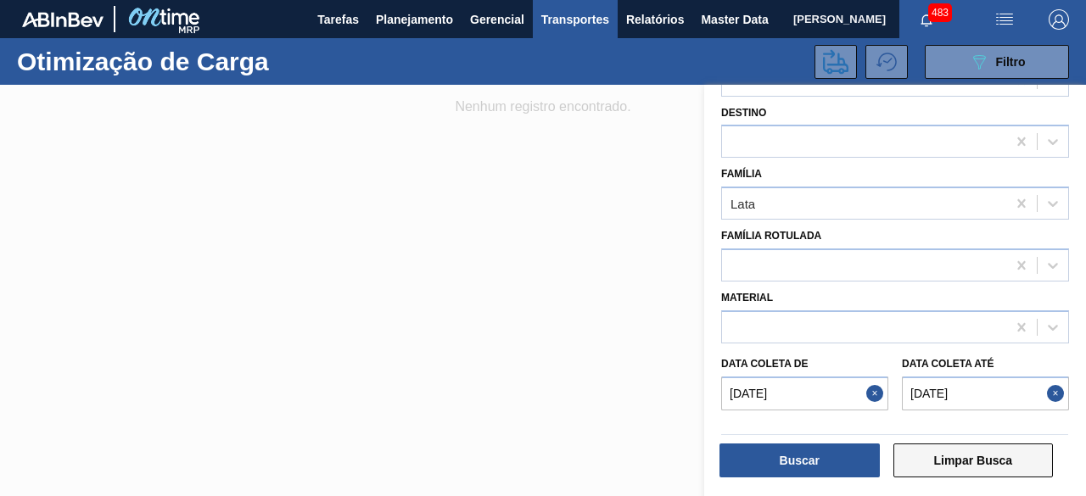
click at [952, 450] on button "Limpar Busca" at bounding box center [973, 461] width 160 height 34
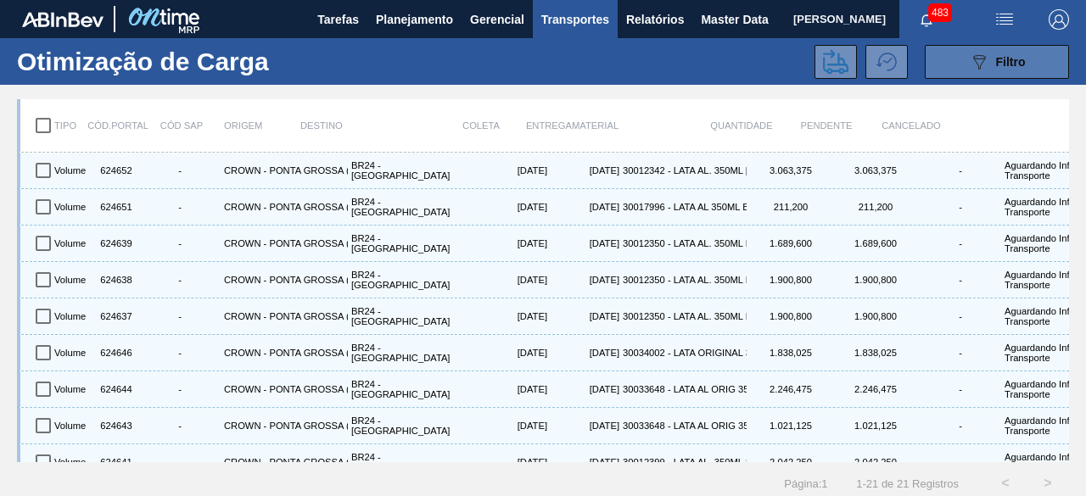
click at [976, 65] on icon "089F7B8B-B2A5-4AFE-B5C0-19BA573D28AC" at bounding box center [979, 62] width 20 height 20
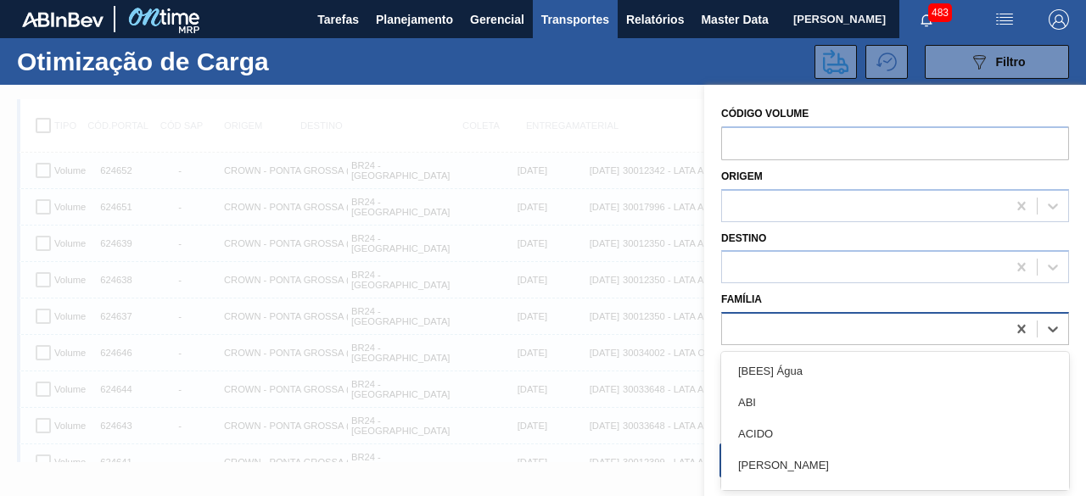
scroll to position [21, 0]
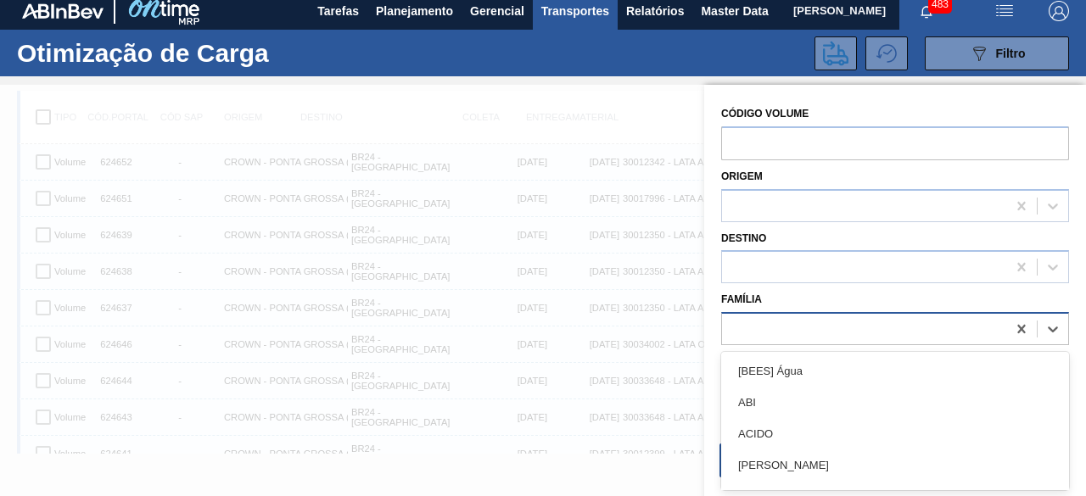
click at [761, 327] on div at bounding box center [864, 329] width 284 height 25
type input "lata"
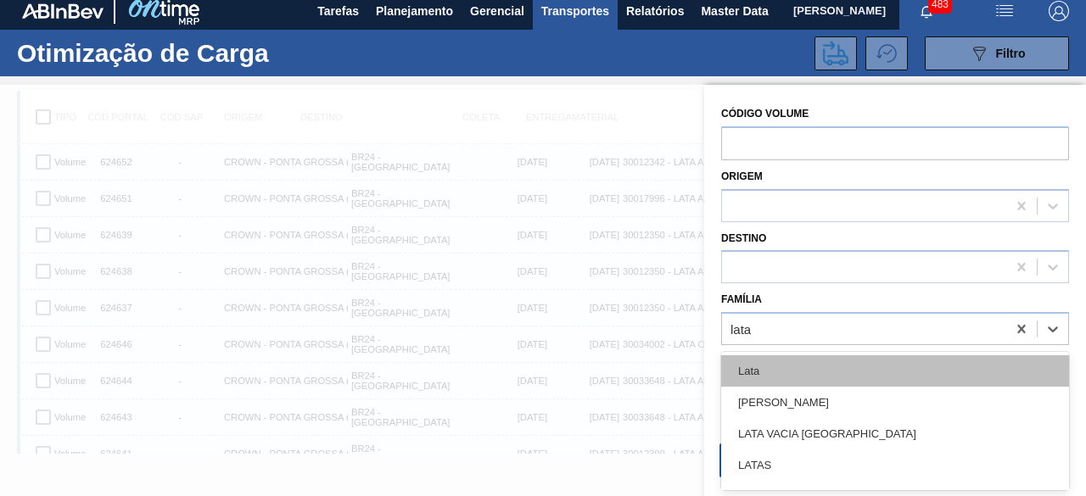
click at [774, 364] on div "Lata" at bounding box center [895, 370] width 348 height 31
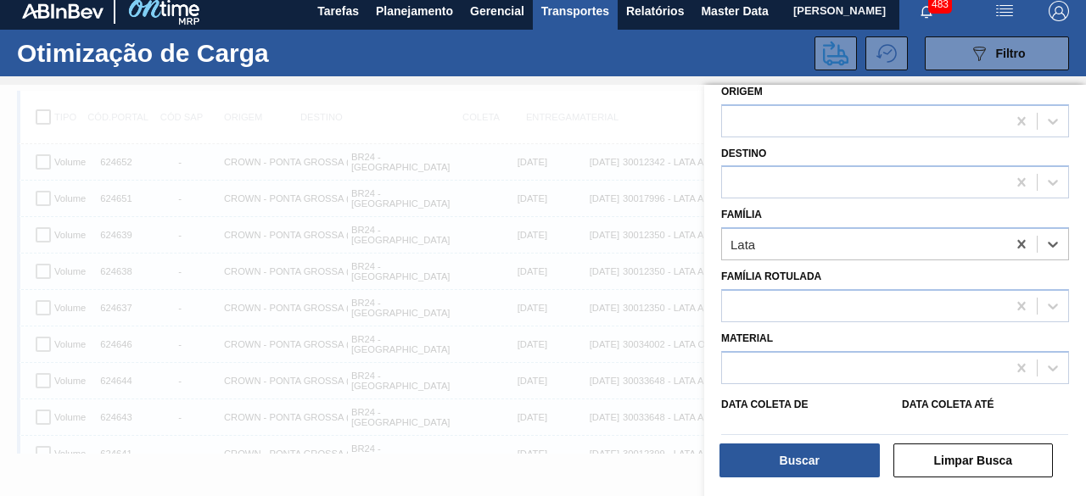
scroll to position [88, 0]
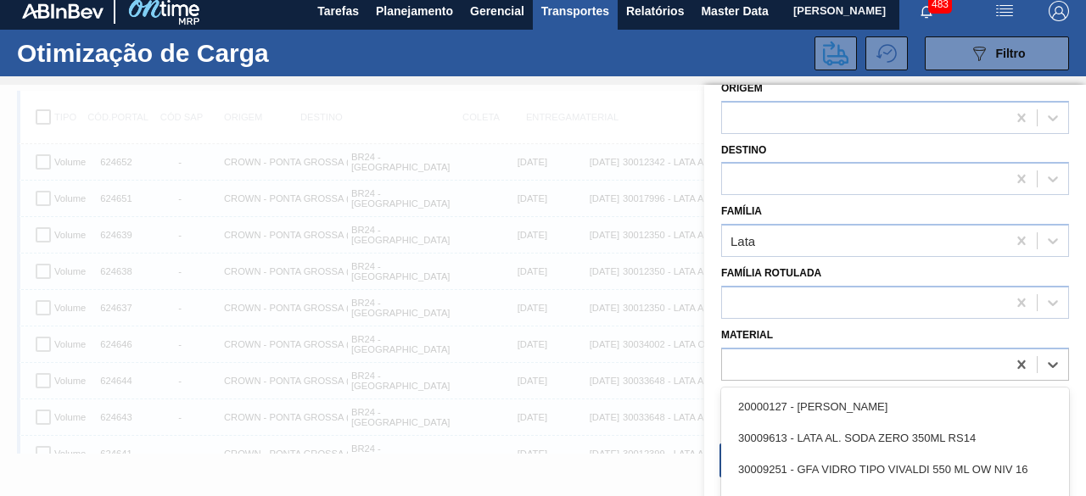
click at [774, 364] on div at bounding box center [864, 364] width 284 height 25
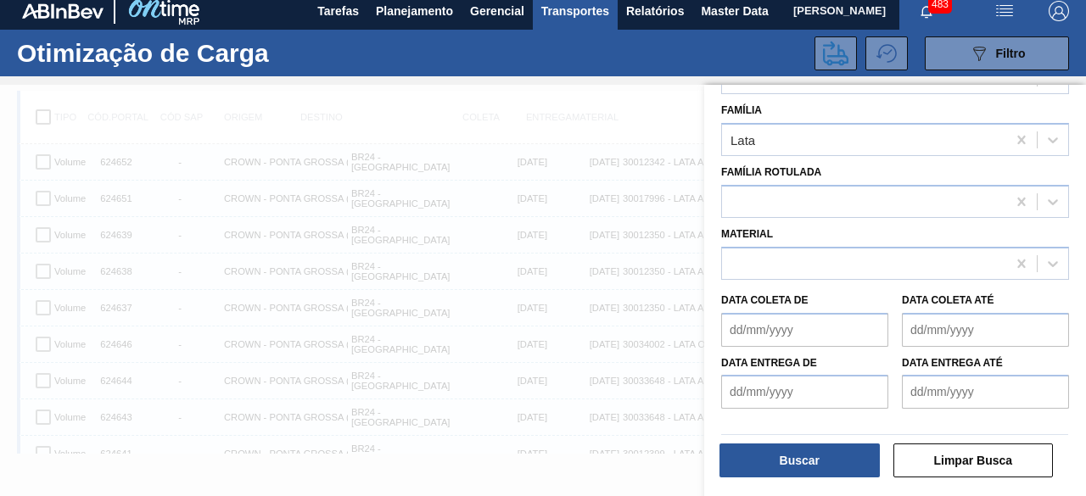
scroll to position [188, 0]
click at [868, 220] on div "Material" at bounding box center [894, 251] width 361 height 62
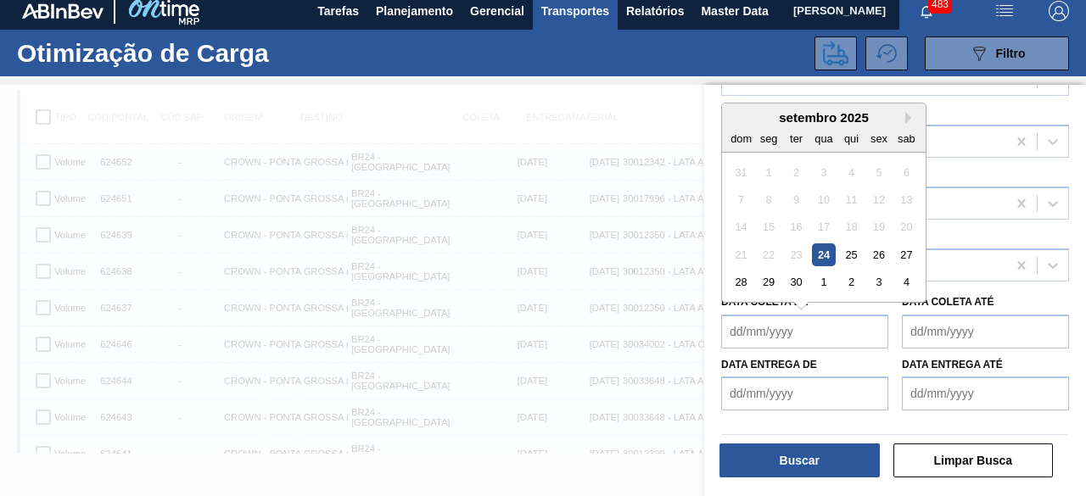
click at [861, 325] on de "Data coleta de" at bounding box center [804, 332] width 167 height 34
click at [826, 250] on div "24" at bounding box center [823, 255] width 23 height 23
type de "[DATE]"
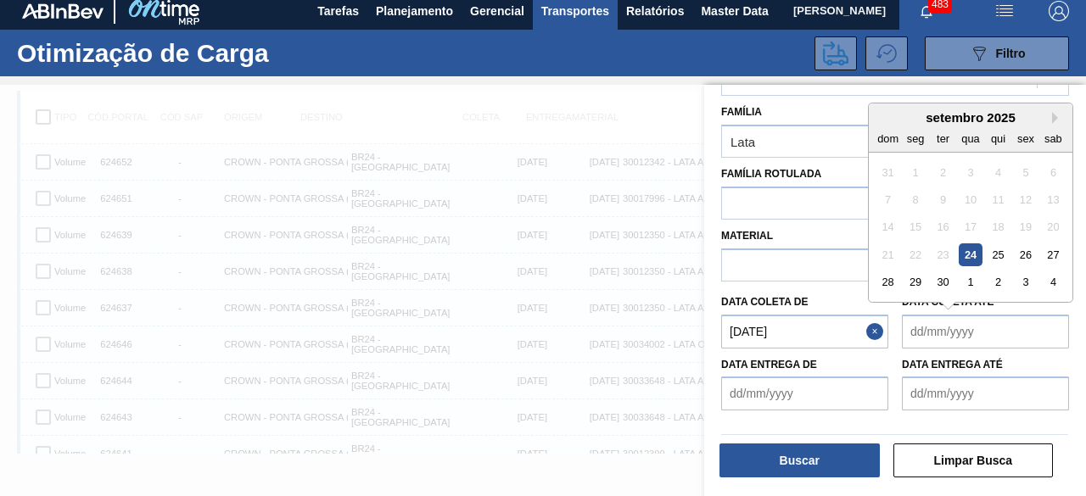
click at [954, 329] on até "Data coleta até" at bounding box center [985, 332] width 167 height 34
click at [1050, 252] on div "27" at bounding box center [1053, 255] width 23 height 23
type até "[DATE]"
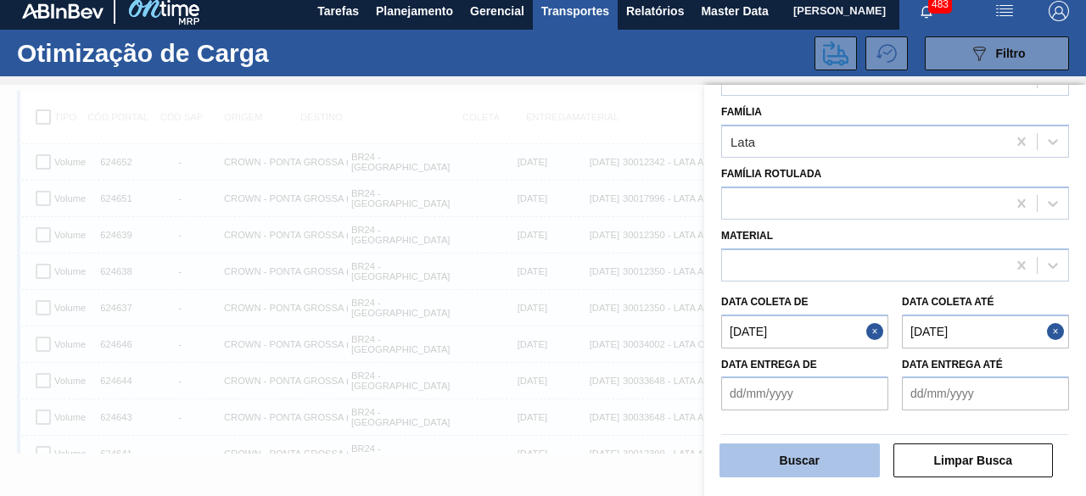
click at [788, 458] on button "Buscar" at bounding box center [799, 461] width 160 height 34
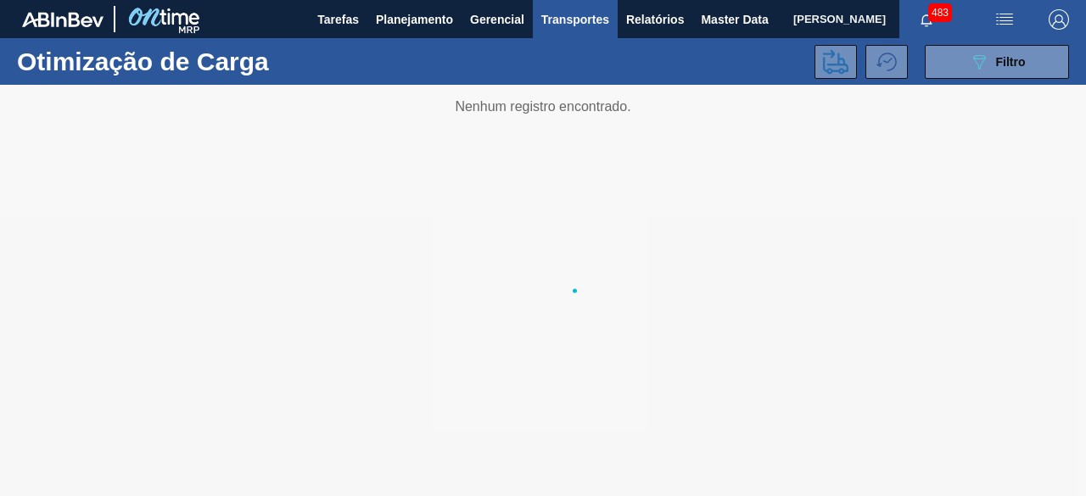
scroll to position [0, 0]
